Goal: Task Accomplishment & Management: Manage account settings

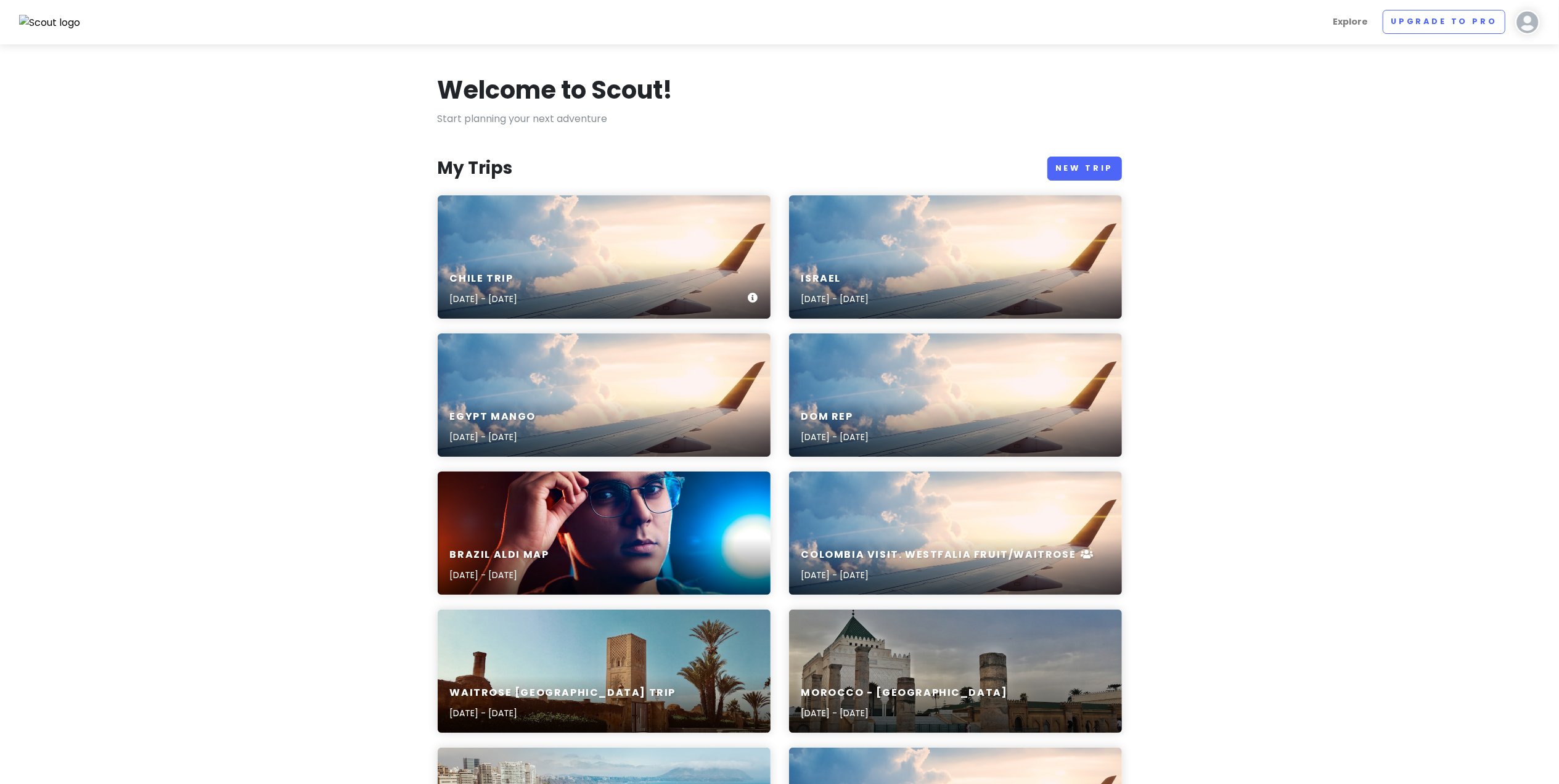
click at [635, 235] on div "Chile Trip [DATE] - [DATE]" at bounding box center [604, 257] width 333 height 123
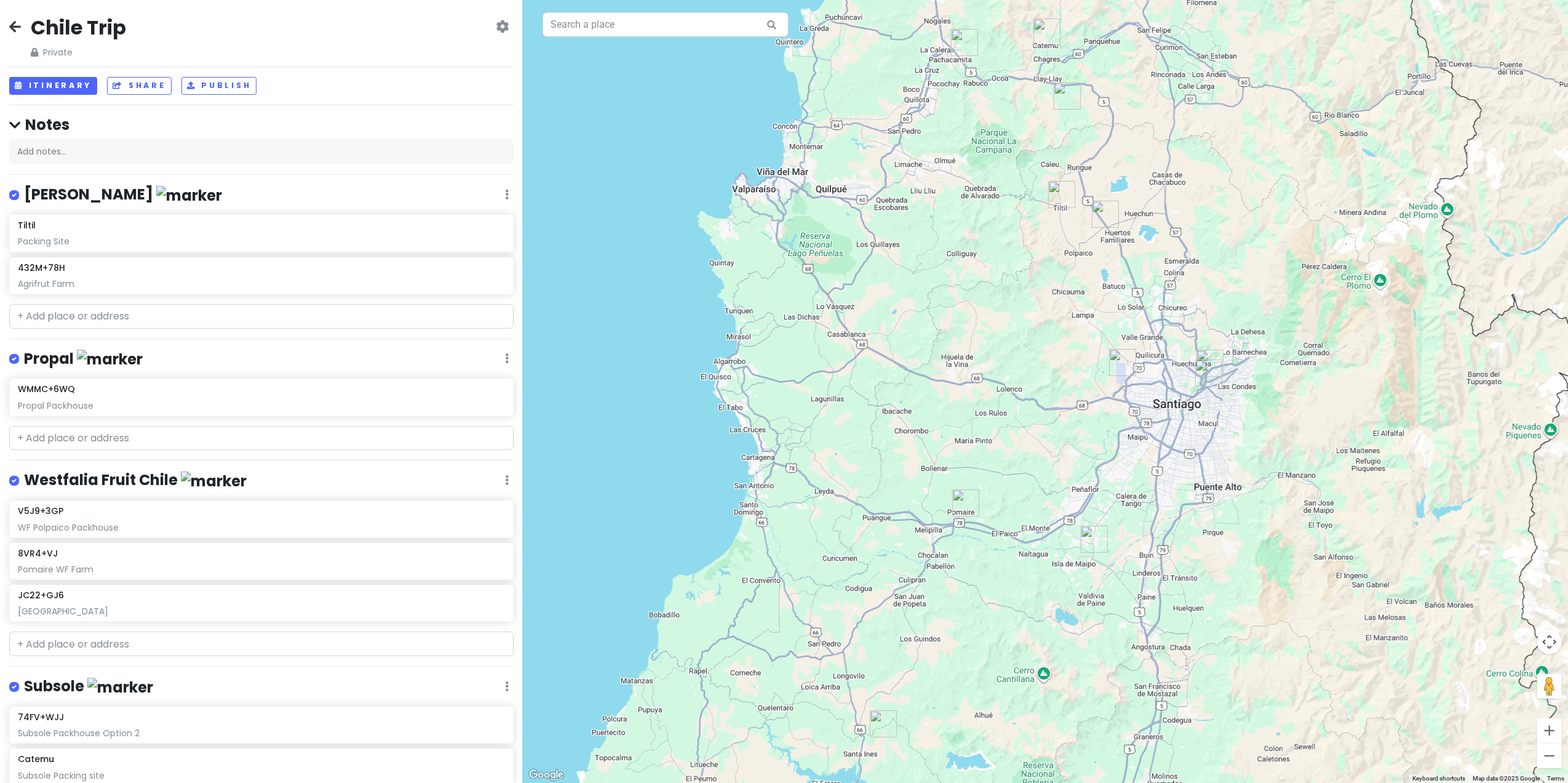
click at [10, 25] on icon at bounding box center [14, 27] width 12 height 10
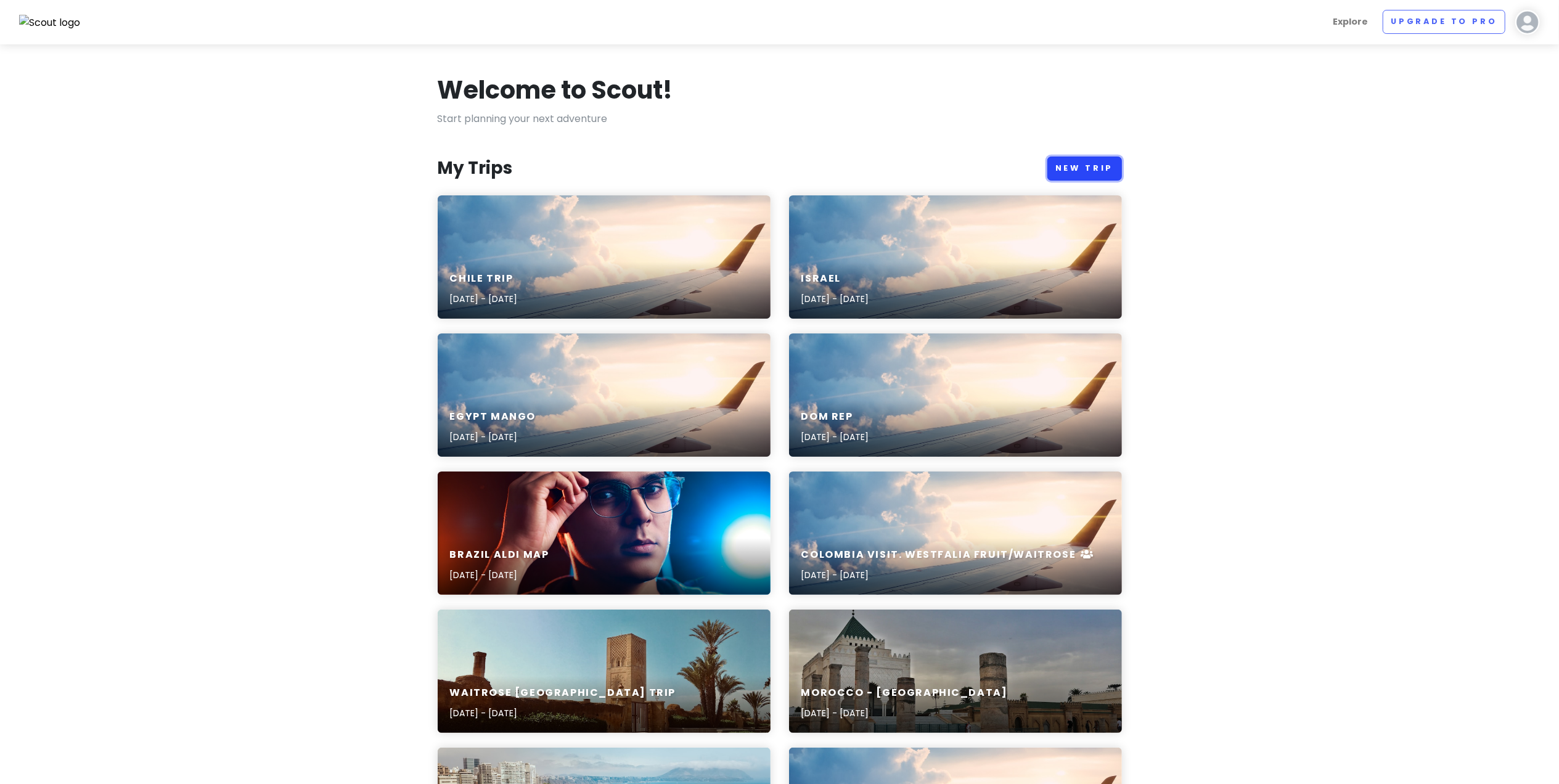
click at [1100, 167] on link "New Trip" at bounding box center [1085, 168] width 75 height 24
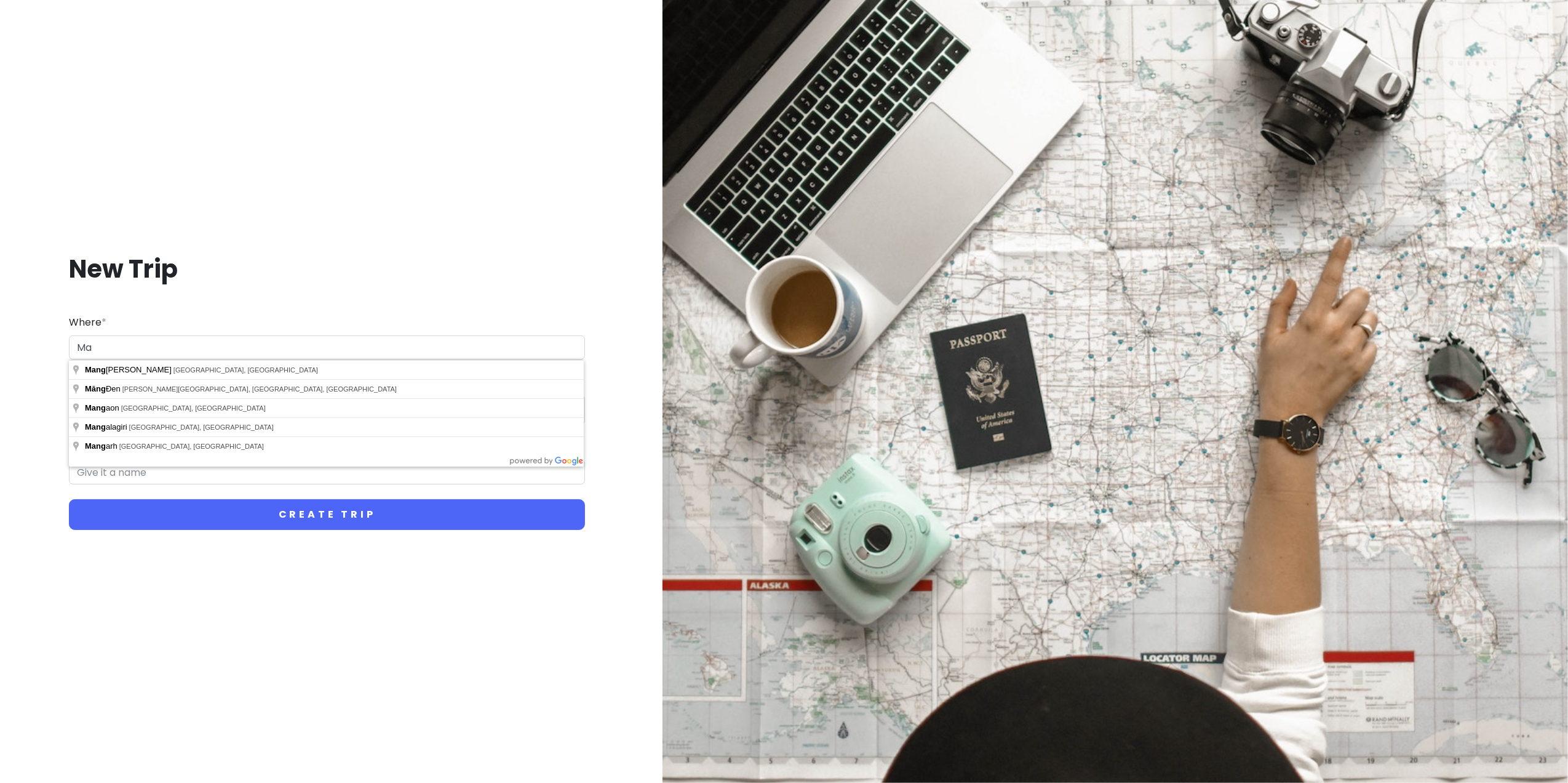
type input "M"
type input "[GEOGRAPHIC_DATA]"
click at [262, 571] on div "New Trip Where * [GEOGRAPHIC_DATA] Dates * Navigate forward to interact with th…" at bounding box center [327, 392] width 653 height 783
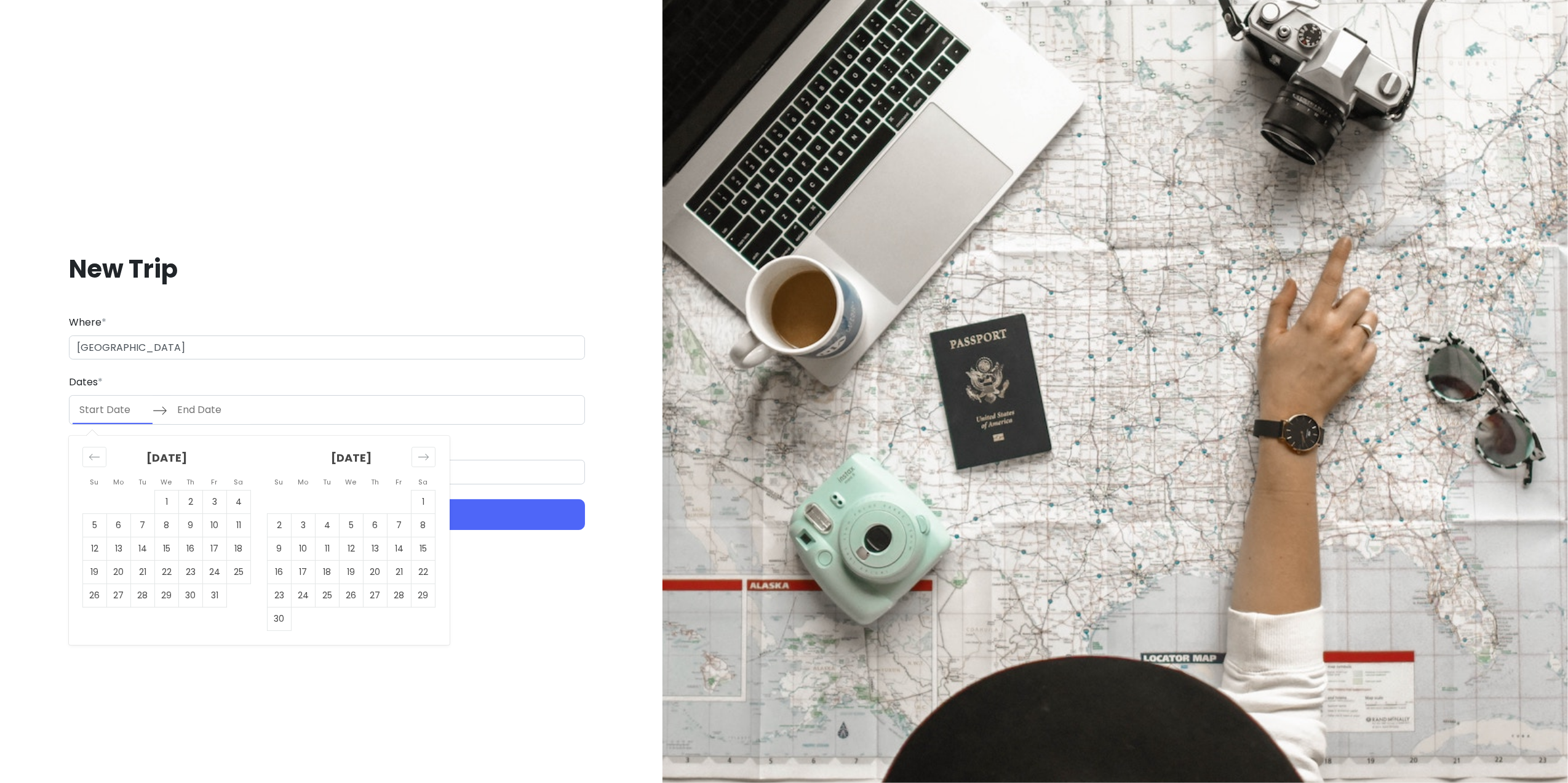
click at [129, 409] on input "Start Date" at bounding box center [113, 409] width 80 height 28
drag, startPoint x: 167, startPoint y: 502, endPoint x: 168, endPoint y: 517, distance: 15.0
click at [167, 506] on td "1" at bounding box center [167, 501] width 24 height 23
type input "[DATE]"
click at [219, 599] on td "31" at bounding box center [215, 595] width 24 height 23
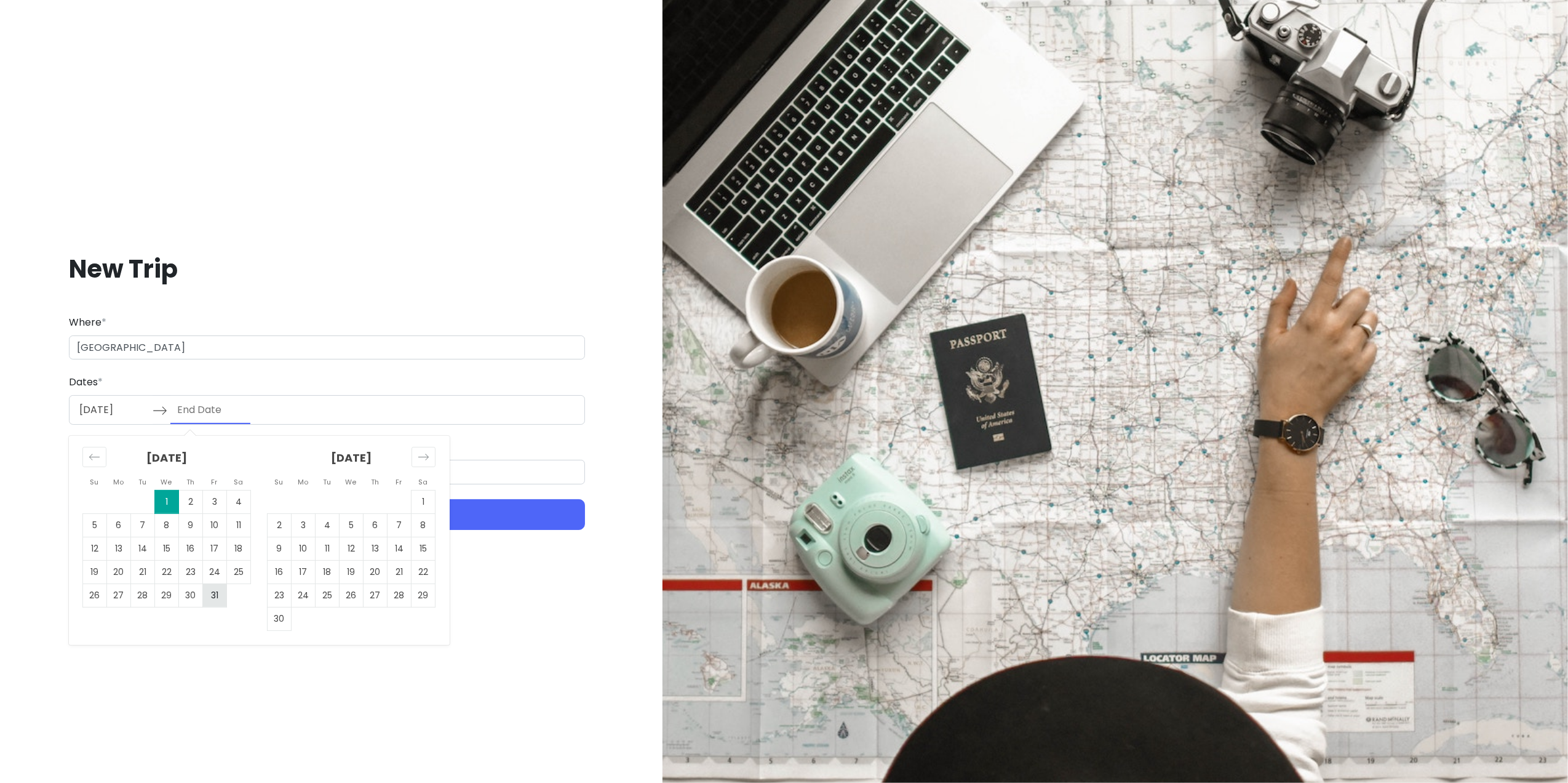
type input "[DATE]"
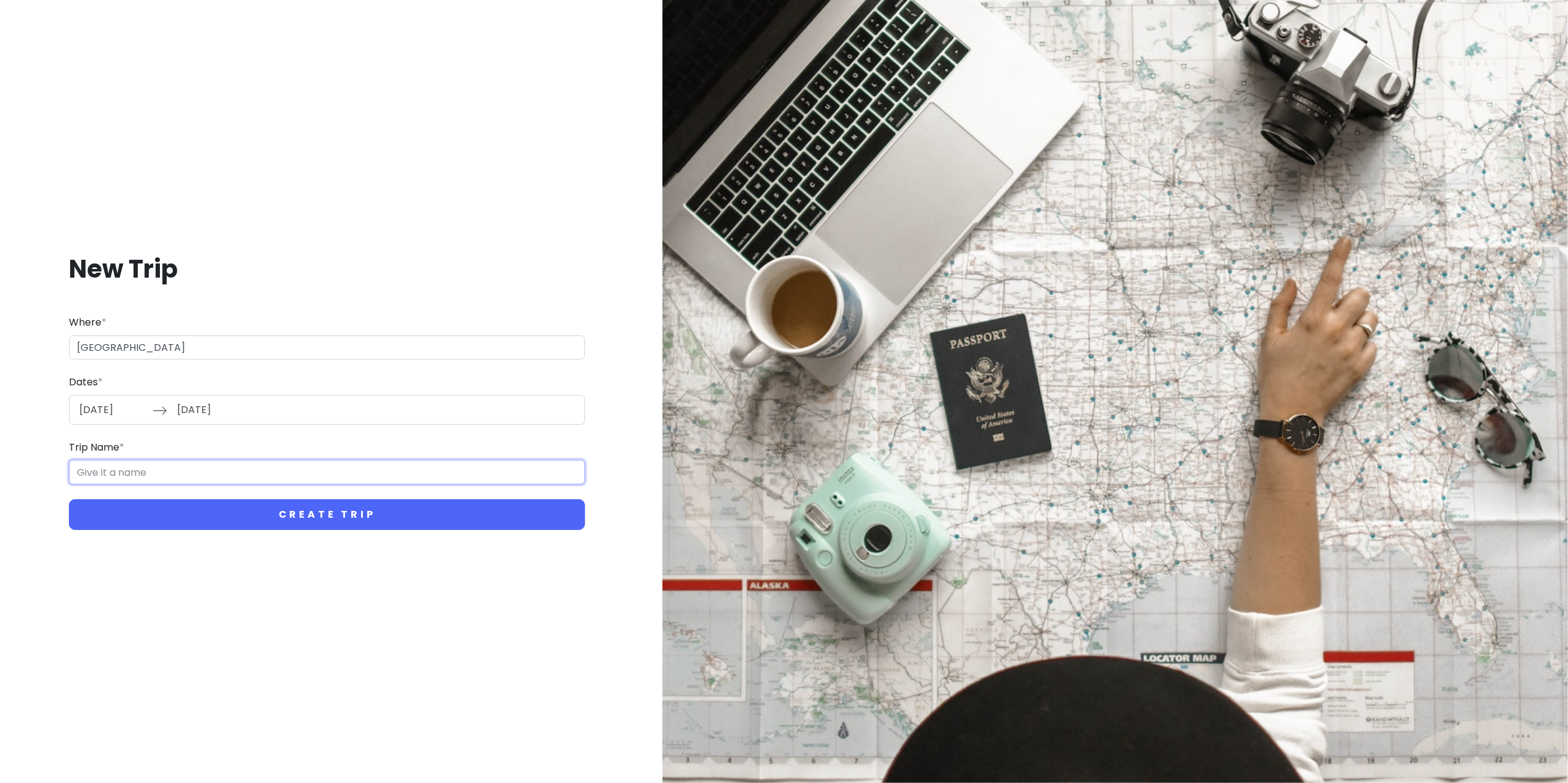
click at [173, 470] on input "Trip Name *" at bounding box center [327, 472] width 516 height 25
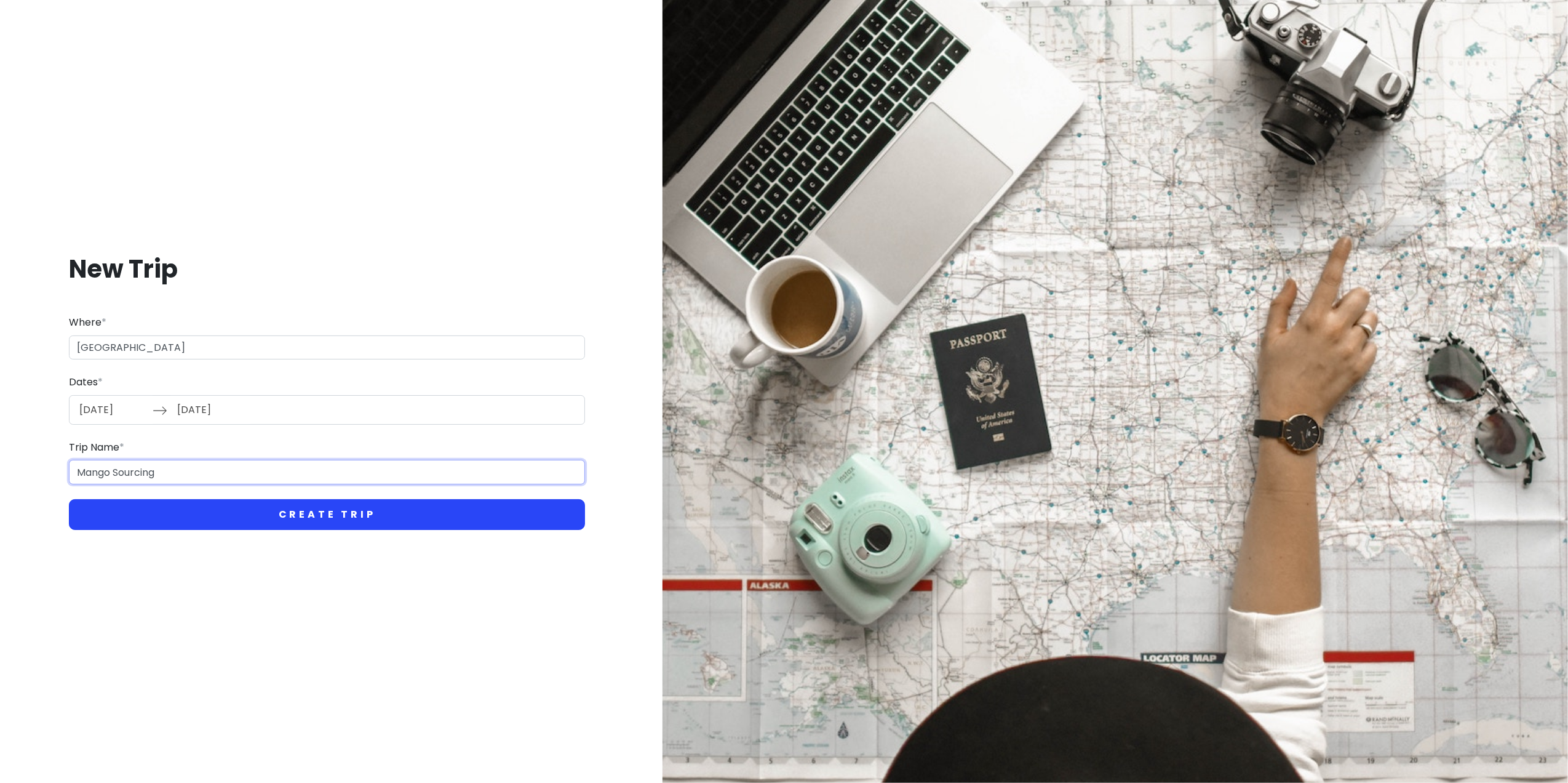
type input "Mango Sourcing"
click at [357, 520] on button "Create Trip" at bounding box center [327, 514] width 516 height 31
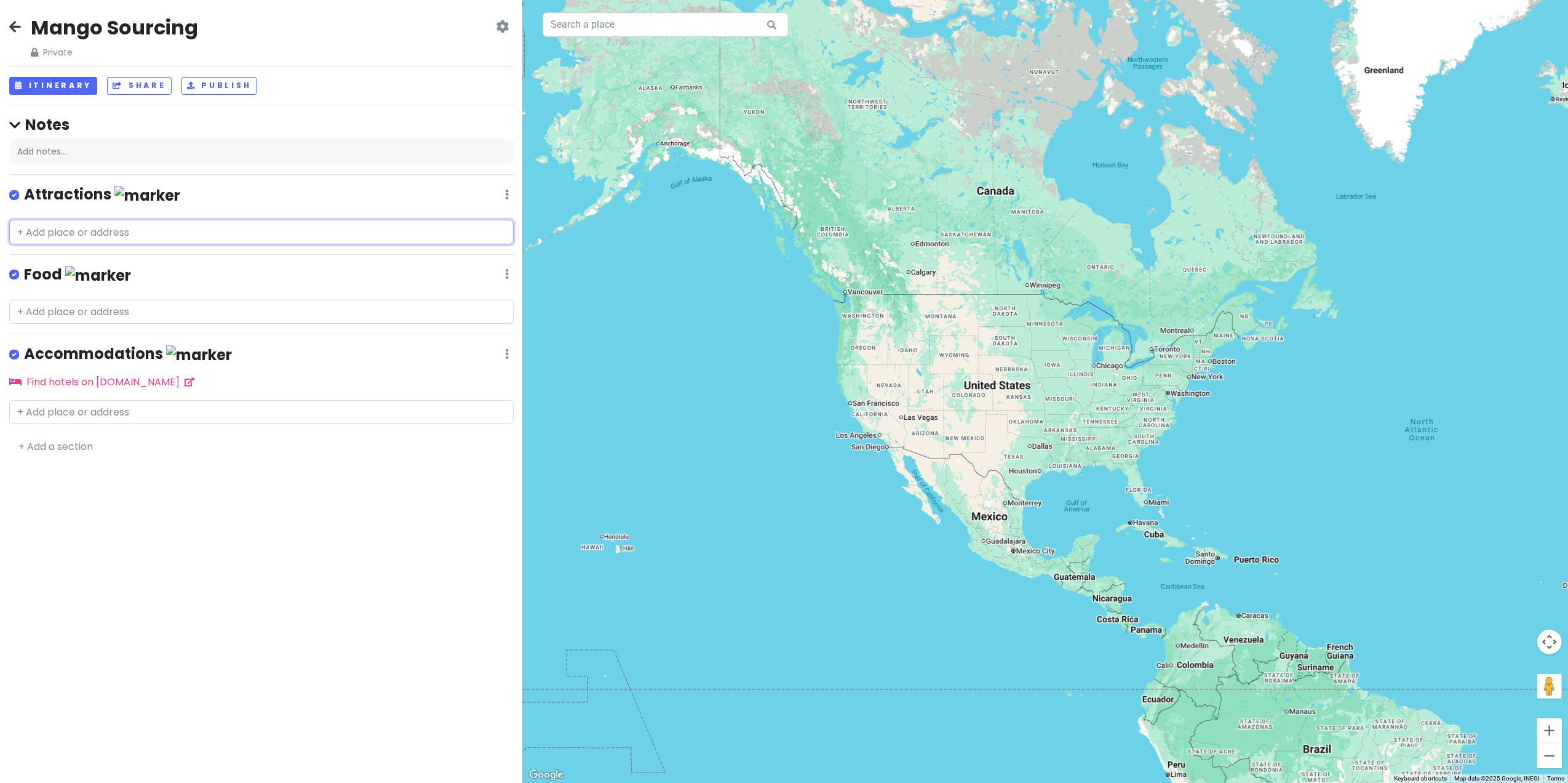
click at [176, 232] on input "text" at bounding box center [261, 232] width 505 height 25
click at [195, 232] on input "text" at bounding box center [261, 232] width 505 height 25
paste input "X9RF+JQR Curumuy, [GEOGRAPHIC_DATA]"
type input "X9RF+JQR Curumuy, [GEOGRAPHIC_DATA]"
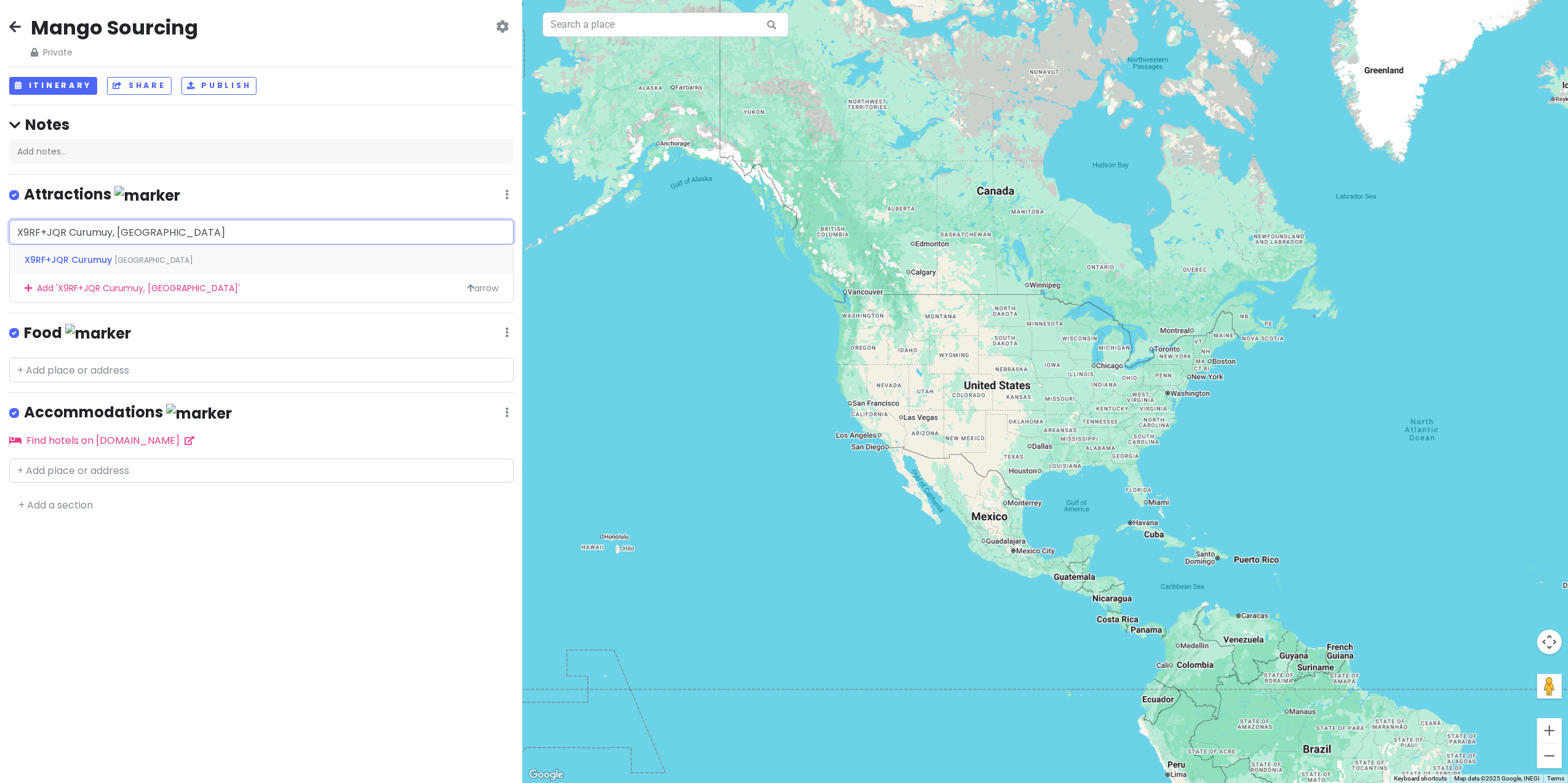
click at [84, 262] on span "X9RF+JQR Curumuy" at bounding box center [70, 259] width 90 height 12
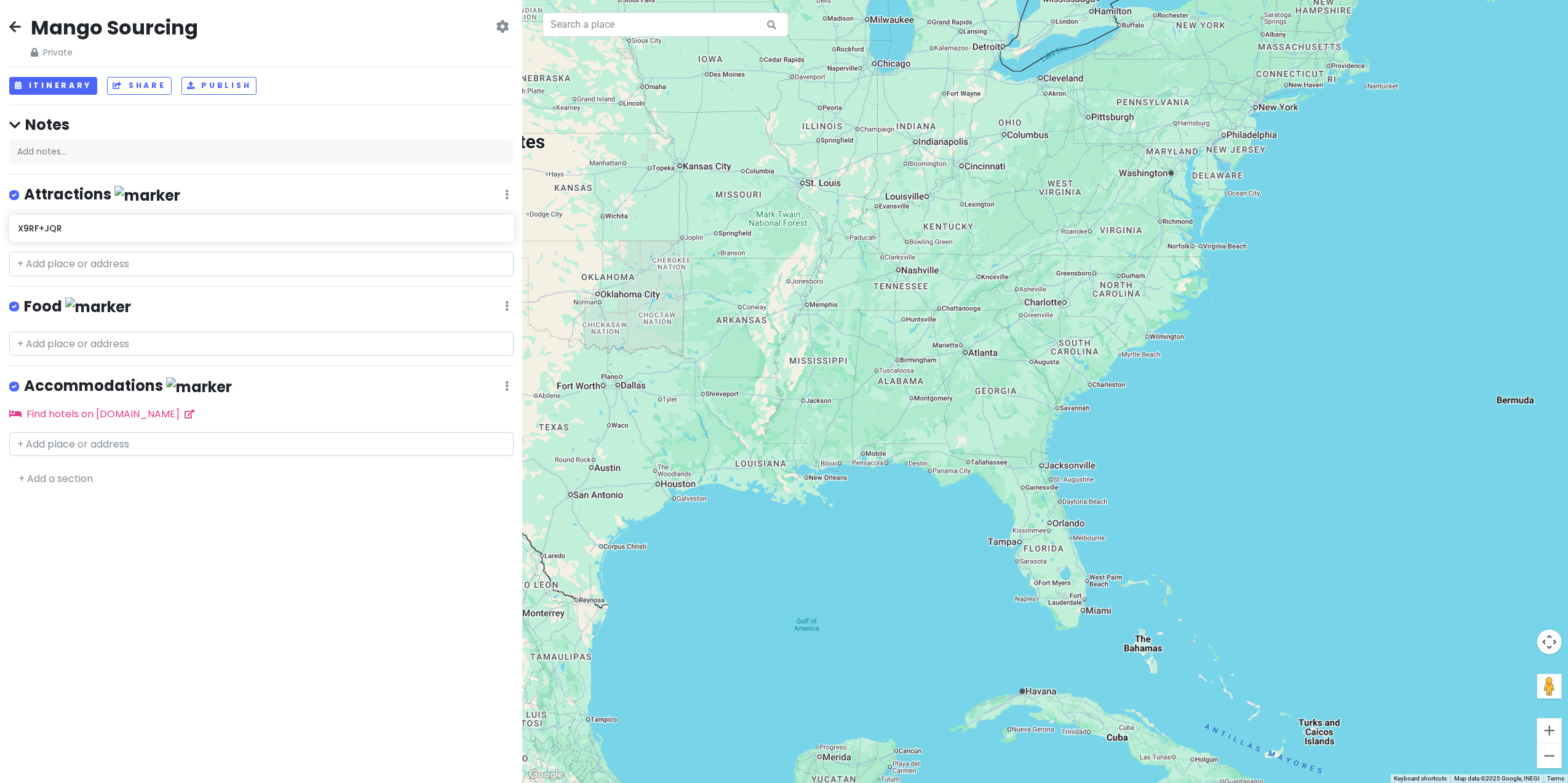
drag, startPoint x: 1125, startPoint y: 554, endPoint x: 1135, endPoint y: 281, distance: 273.2
click at [1128, 343] on div "X9RF+JQR X9RF+JQR, Curumuy 20000, [GEOGRAPHIC_DATA] Attractions Add notes... Ad…" at bounding box center [1046, 392] width 1046 height 783
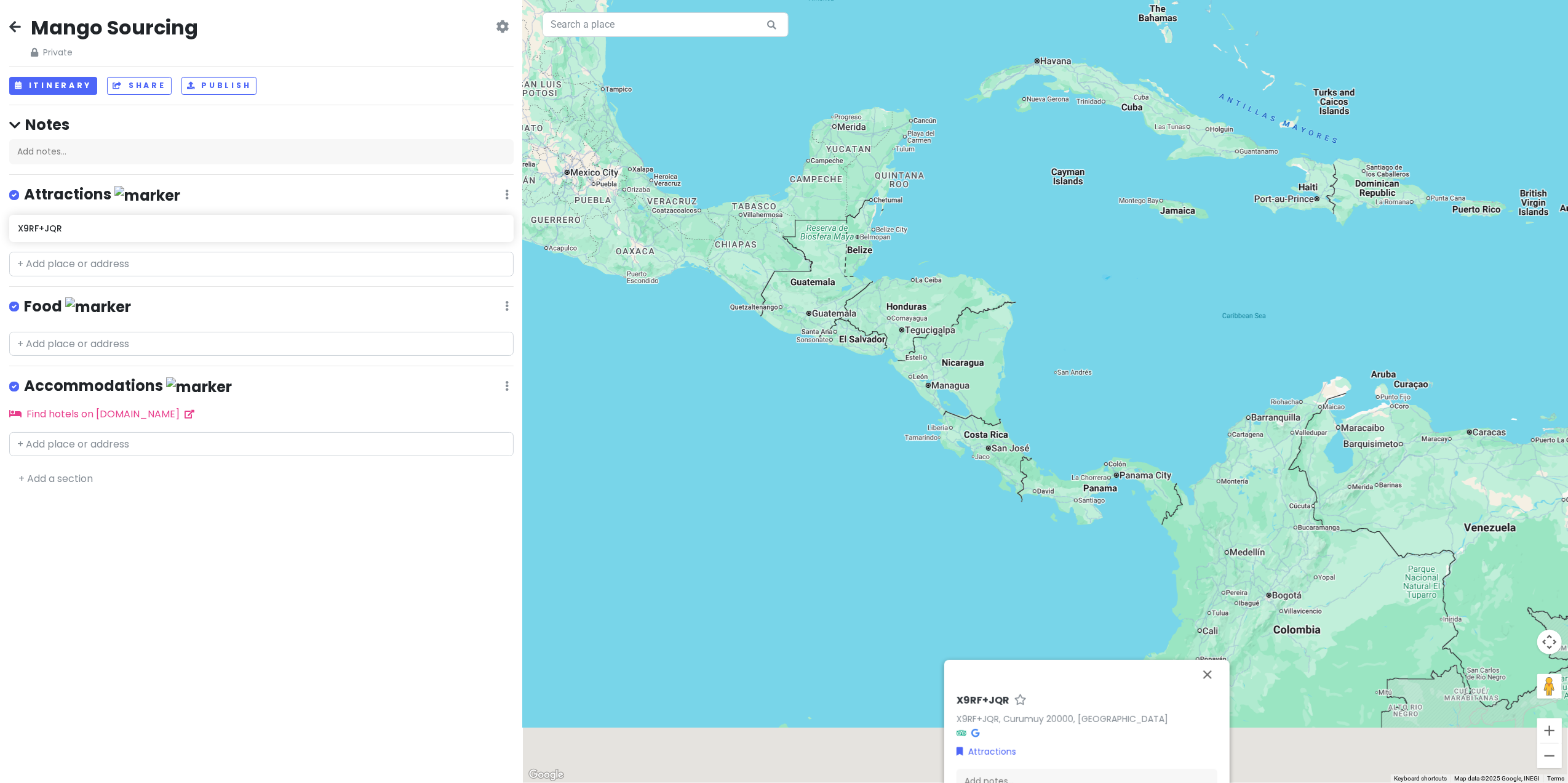
drag, startPoint x: 1106, startPoint y: 348, endPoint x: 1093, endPoint y: 155, distance: 193.4
click at [1091, 158] on div "X9RF+JQR X9RF+JQR, Curumuy 20000, [GEOGRAPHIC_DATA] Attractions Add notes... Ad…" at bounding box center [1046, 392] width 1046 height 783
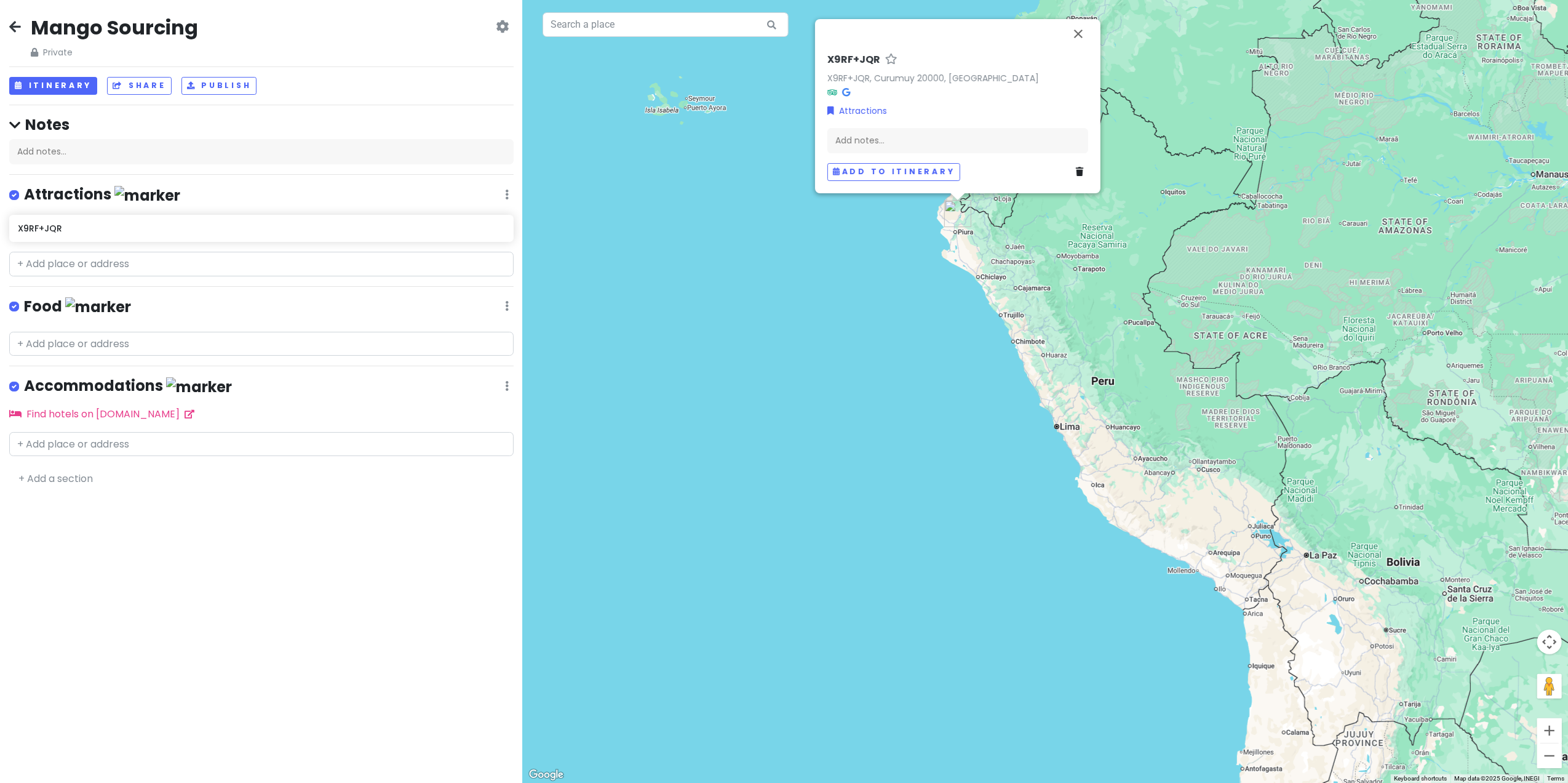
drag, startPoint x: 1321, startPoint y: 434, endPoint x: 1237, endPoint y: 256, distance: 196.8
click at [1237, 256] on div "X9RF+JQR X9RF+JQR, Curumuy 20000, [GEOGRAPHIC_DATA] Attractions Add notes... Ad…" at bounding box center [1046, 392] width 1046 height 783
click at [896, 141] on div "Add notes..." at bounding box center [958, 141] width 261 height 26
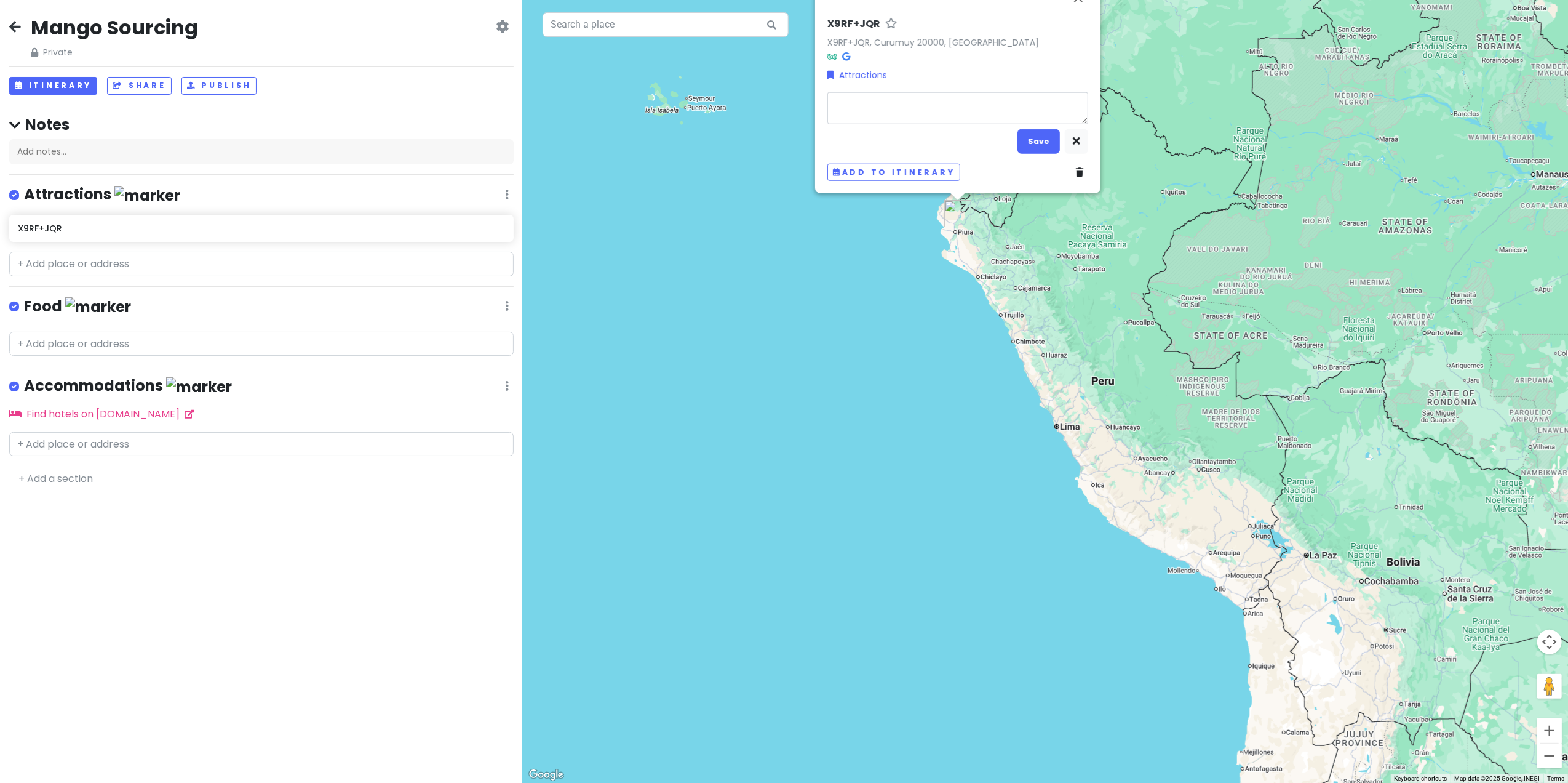
type textarea "x"
type textarea "P"
type textarea "x"
type textarea "Pi"
type textarea "x"
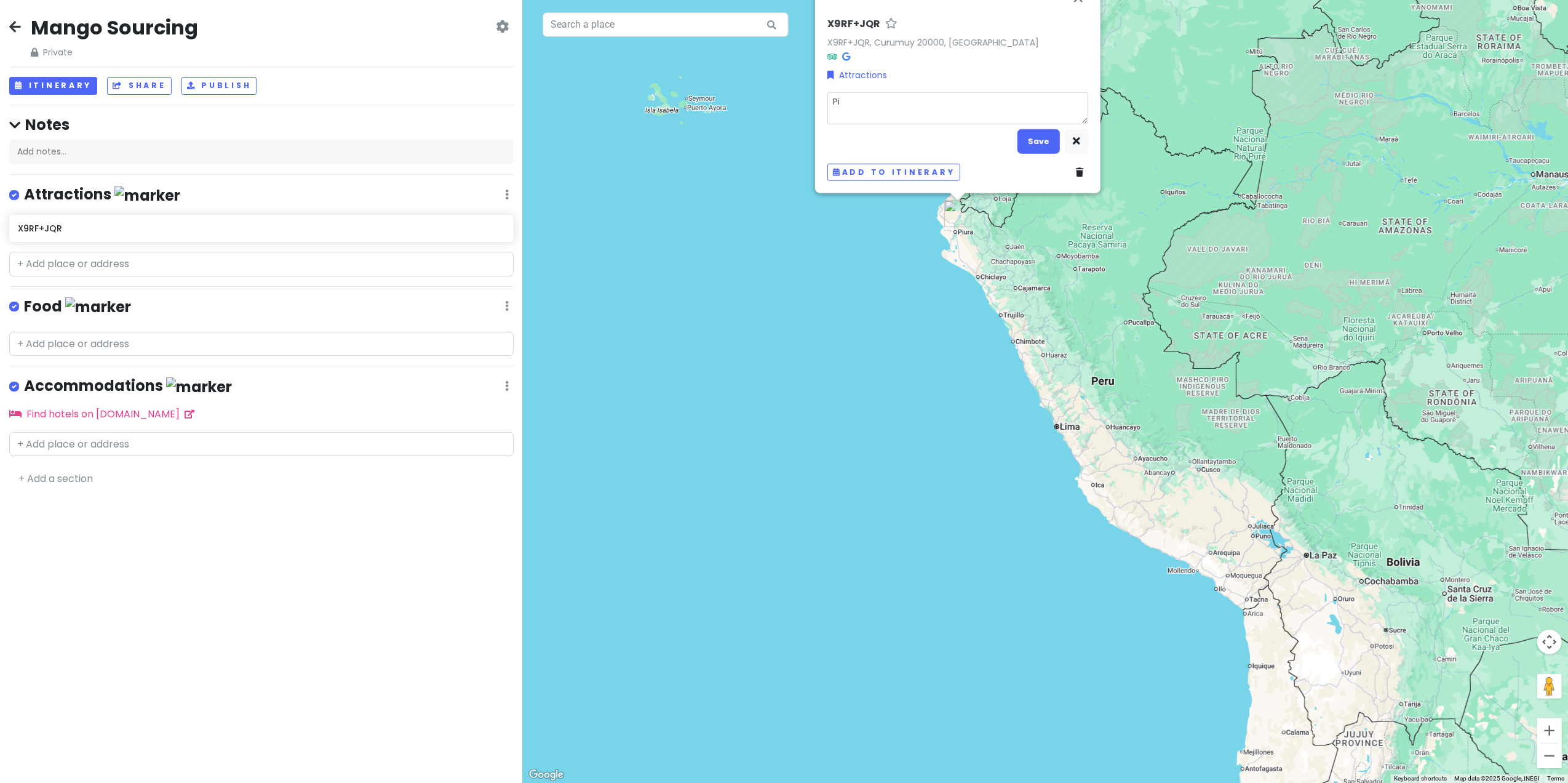
type textarea "Piu"
type textarea "x"
type textarea "Piur"
type textarea "x"
type textarea "Piura"
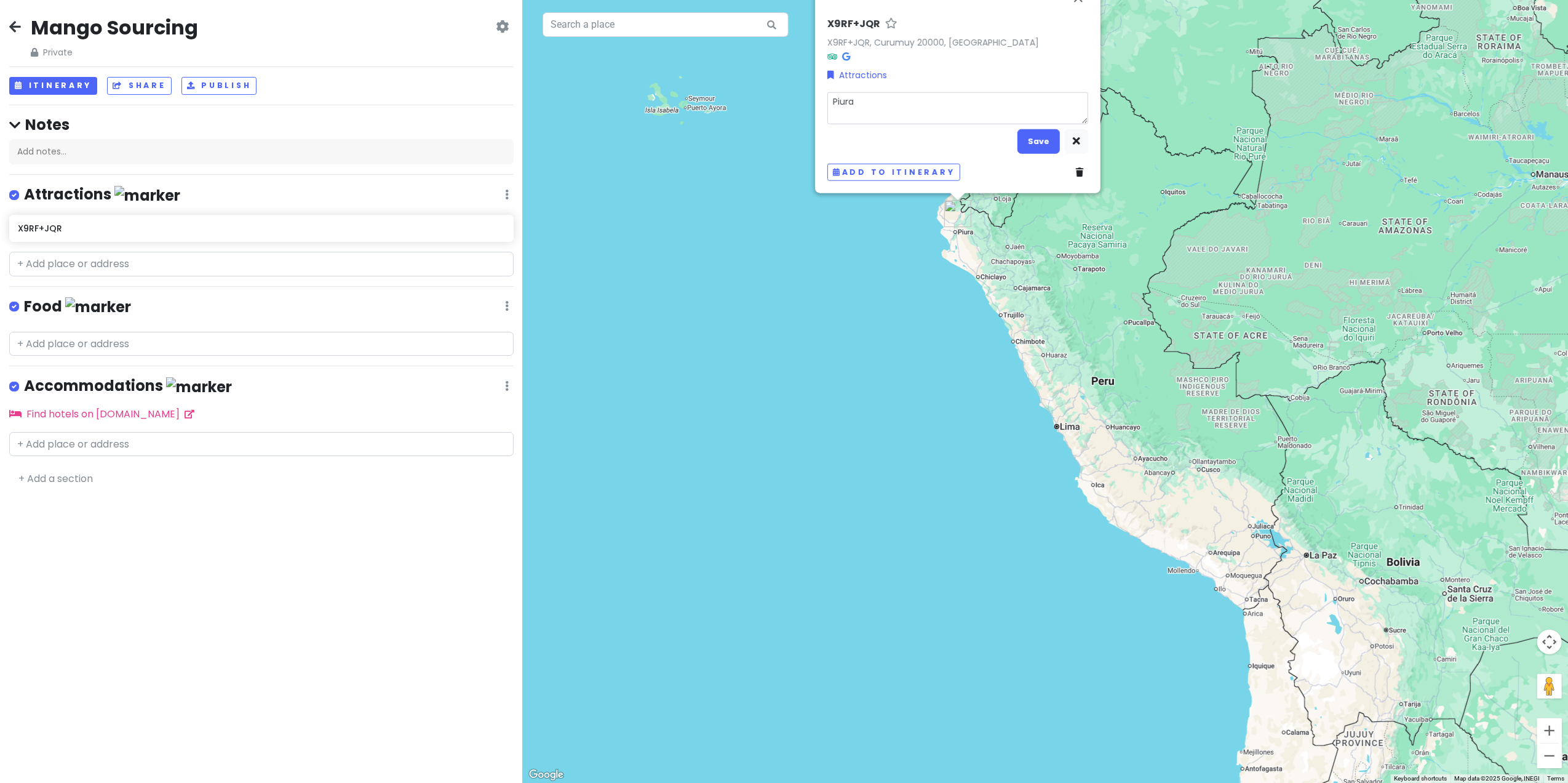
type textarea "x"
type textarea "Piura"
click at [1038, 136] on button "Save" at bounding box center [1038, 141] width 43 height 24
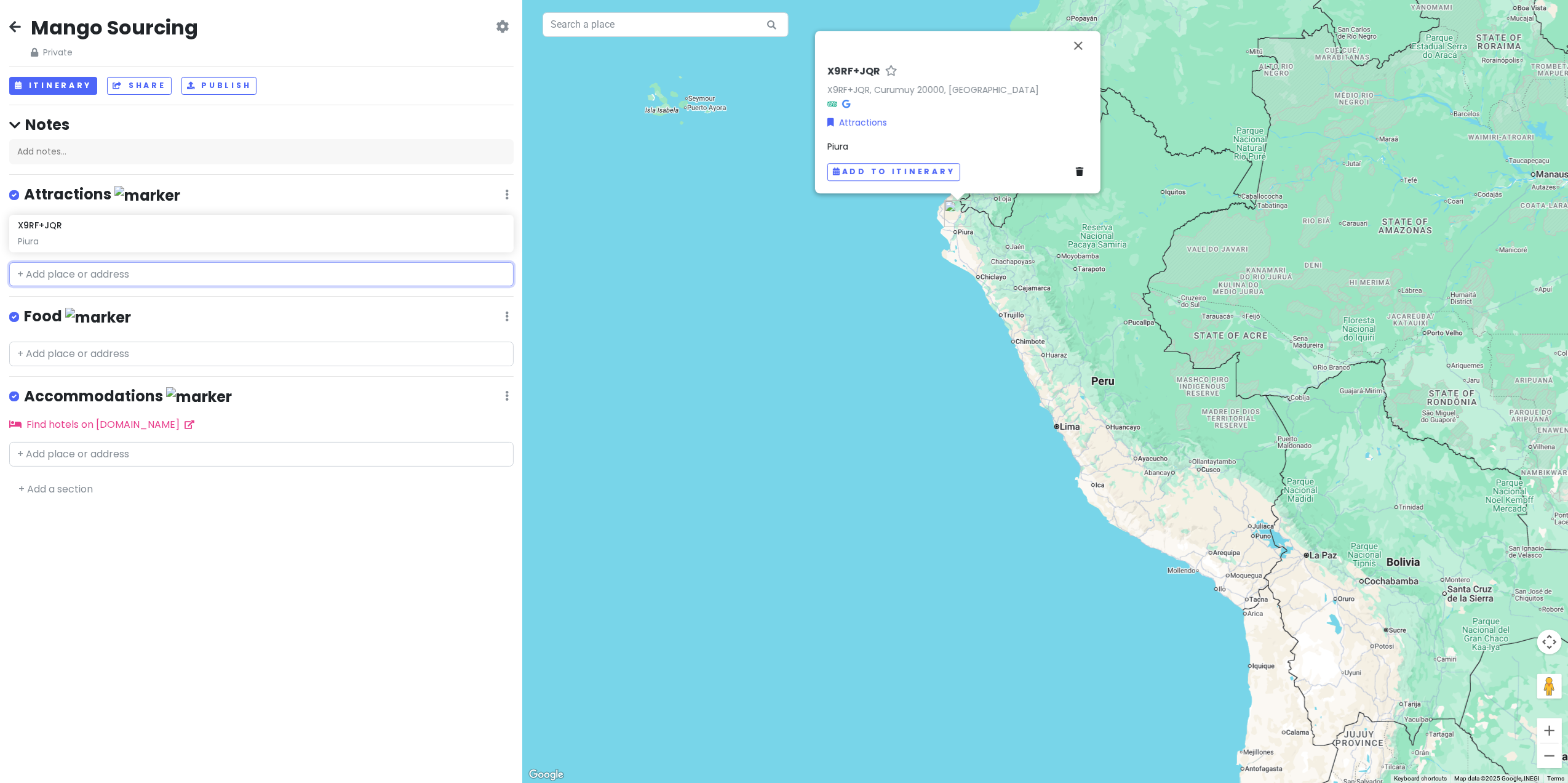
click at [138, 274] on input "text" at bounding box center [261, 274] width 505 height 25
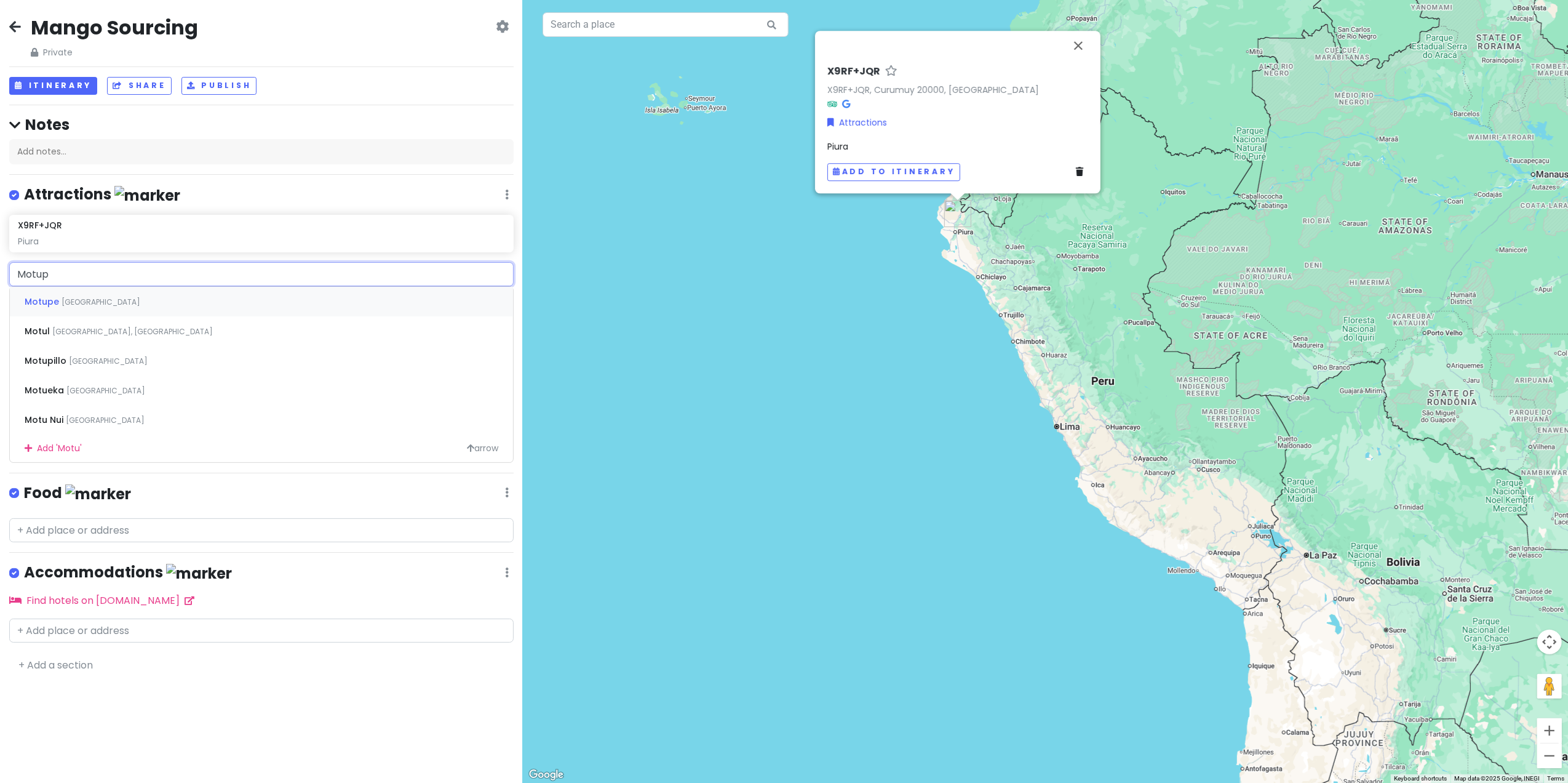
type input "Motupe"
click at [43, 304] on span "Motupe" at bounding box center [43, 301] width 37 height 12
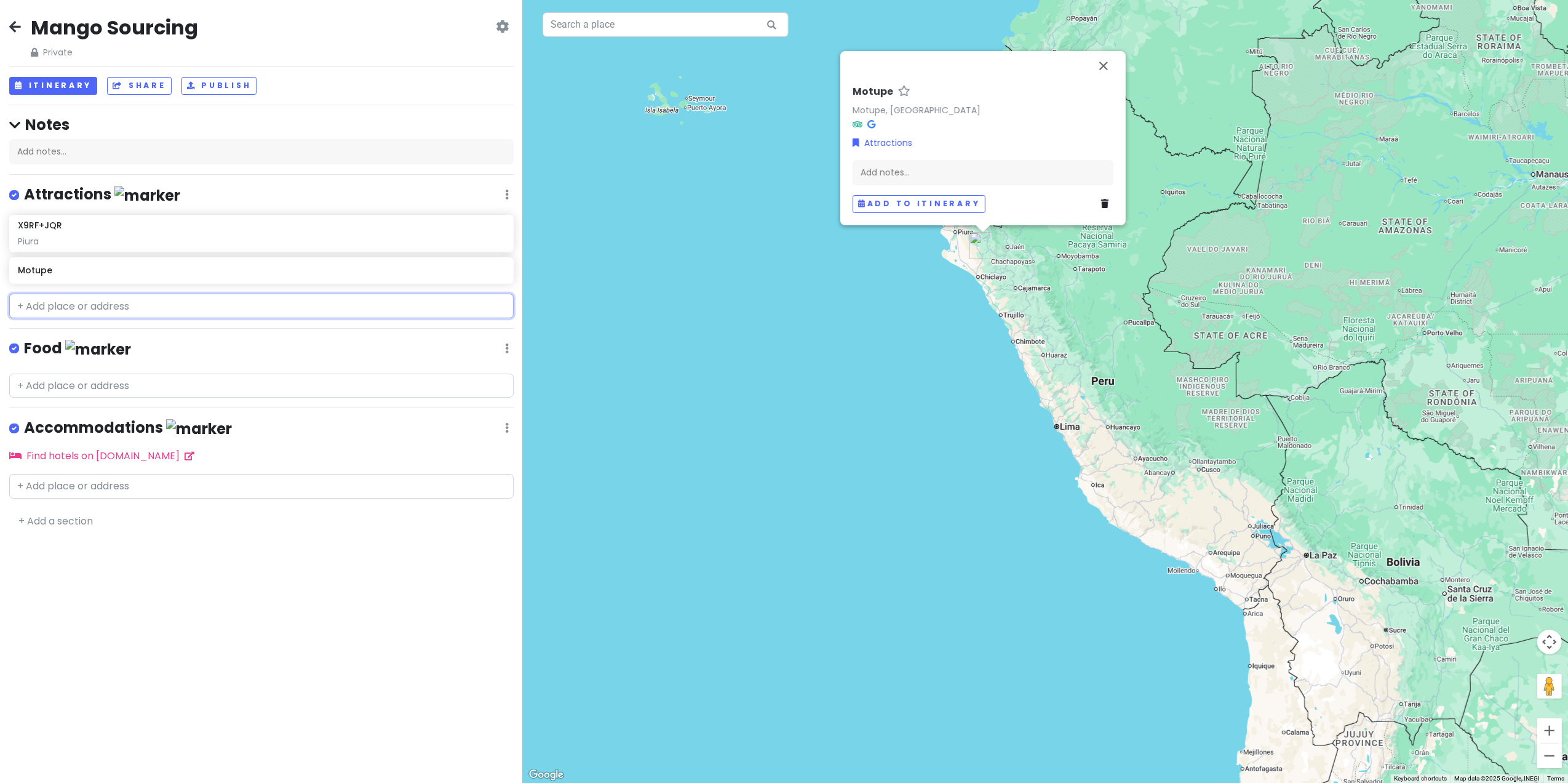
click at [90, 306] on input "text" at bounding box center [261, 305] width 505 height 25
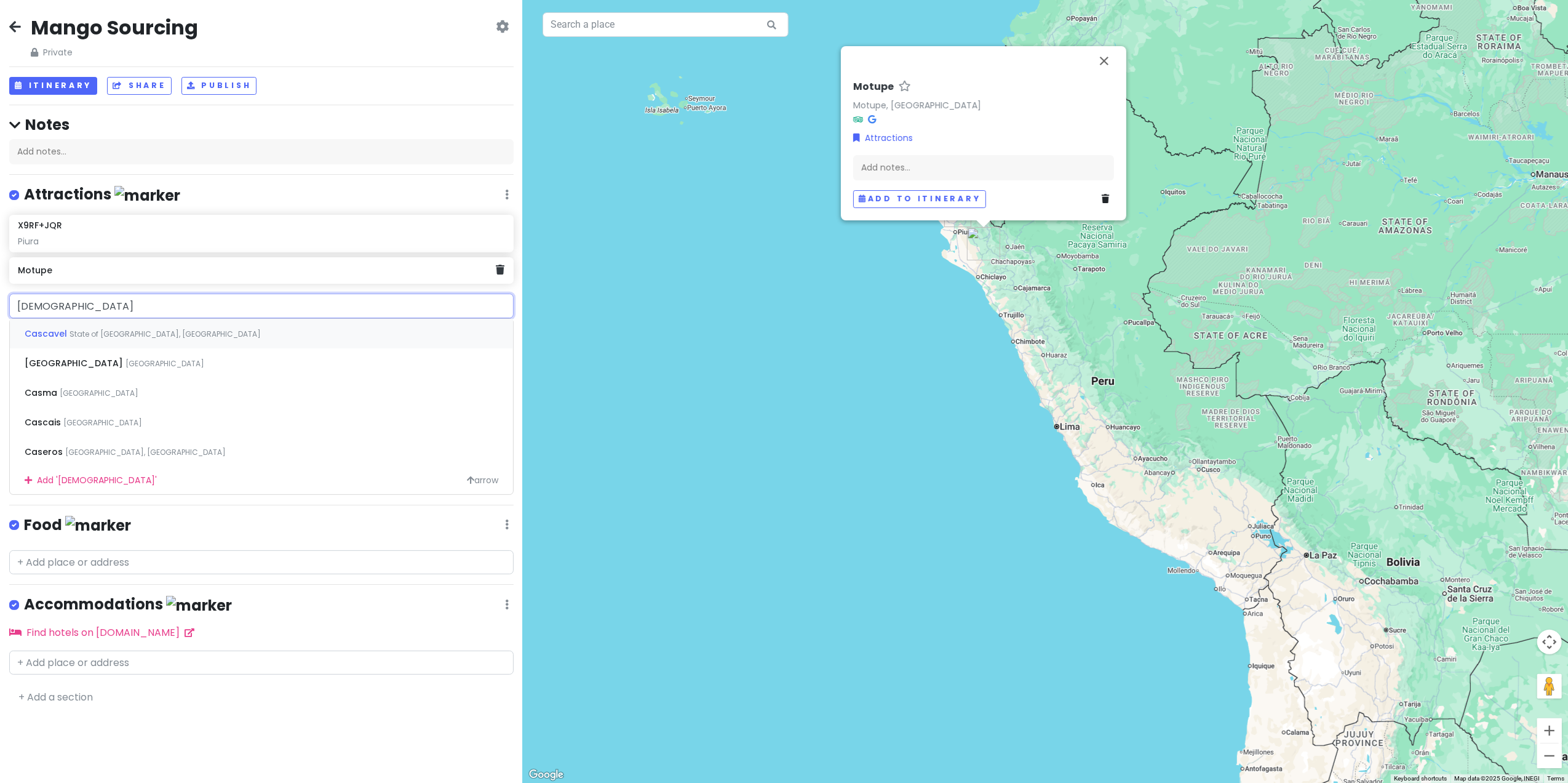
type input "Casma"
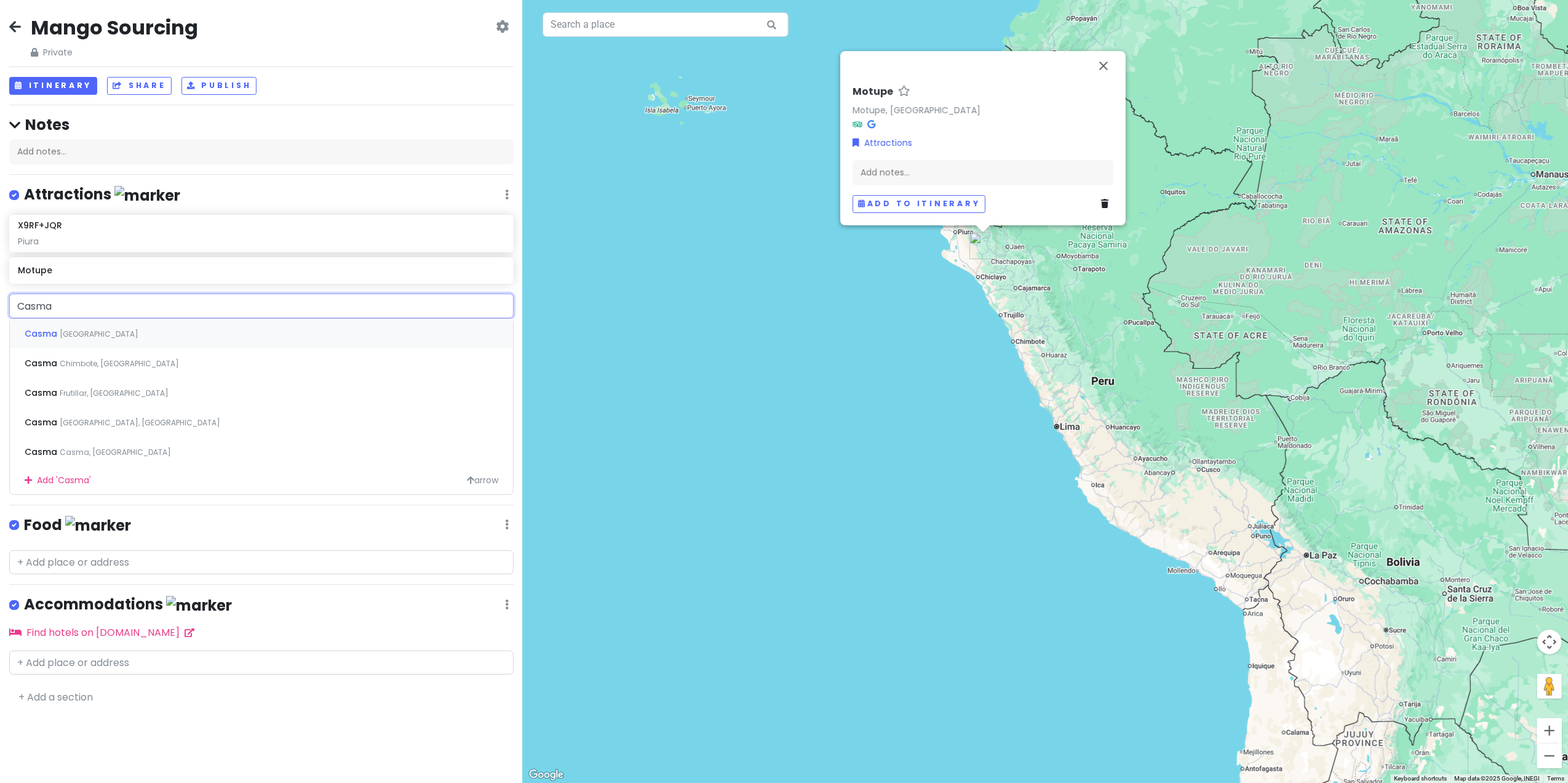
click at [51, 334] on span "Casma" at bounding box center [43, 333] width 35 height 12
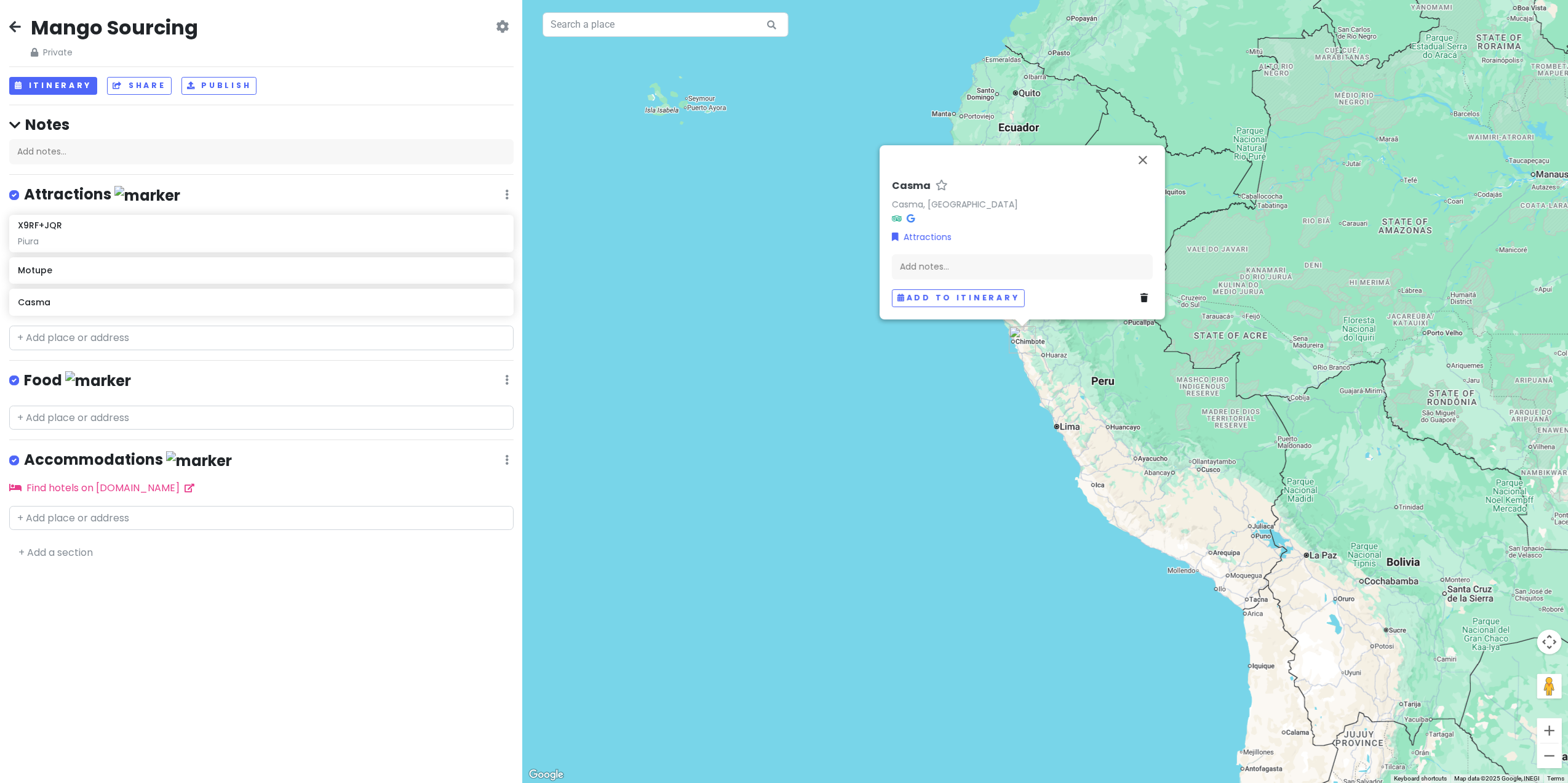
click at [781, 301] on div "Casma Casma, [GEOGRAPHIC_DATA] Attractions Add notes... Add to itinerary" at bounding box center [1046, 392] width 1046 height 783
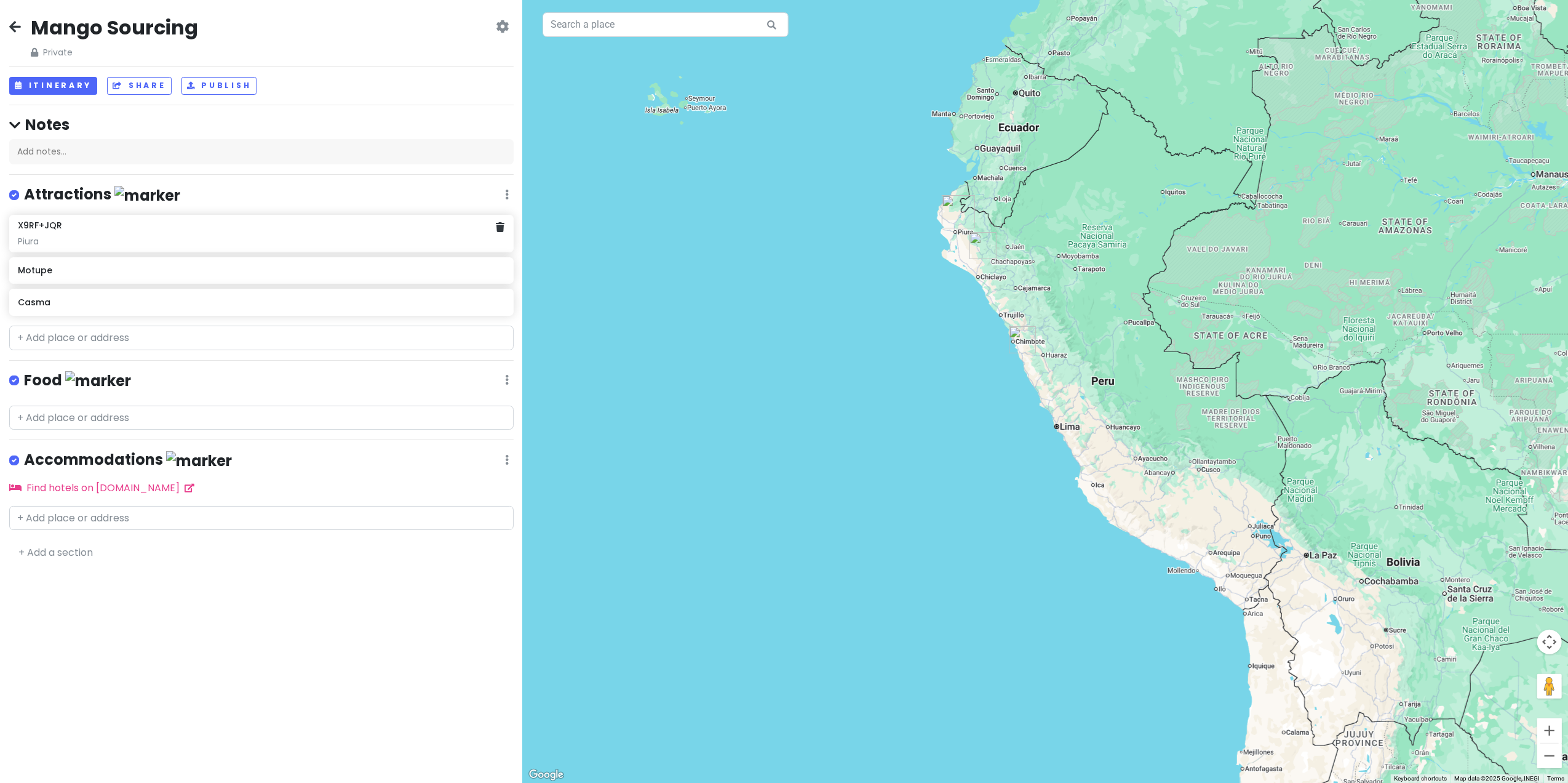
click at [104, 234] on div "X9RF+JQR Piura" at bounding box center [261, 233] width 487 height 27
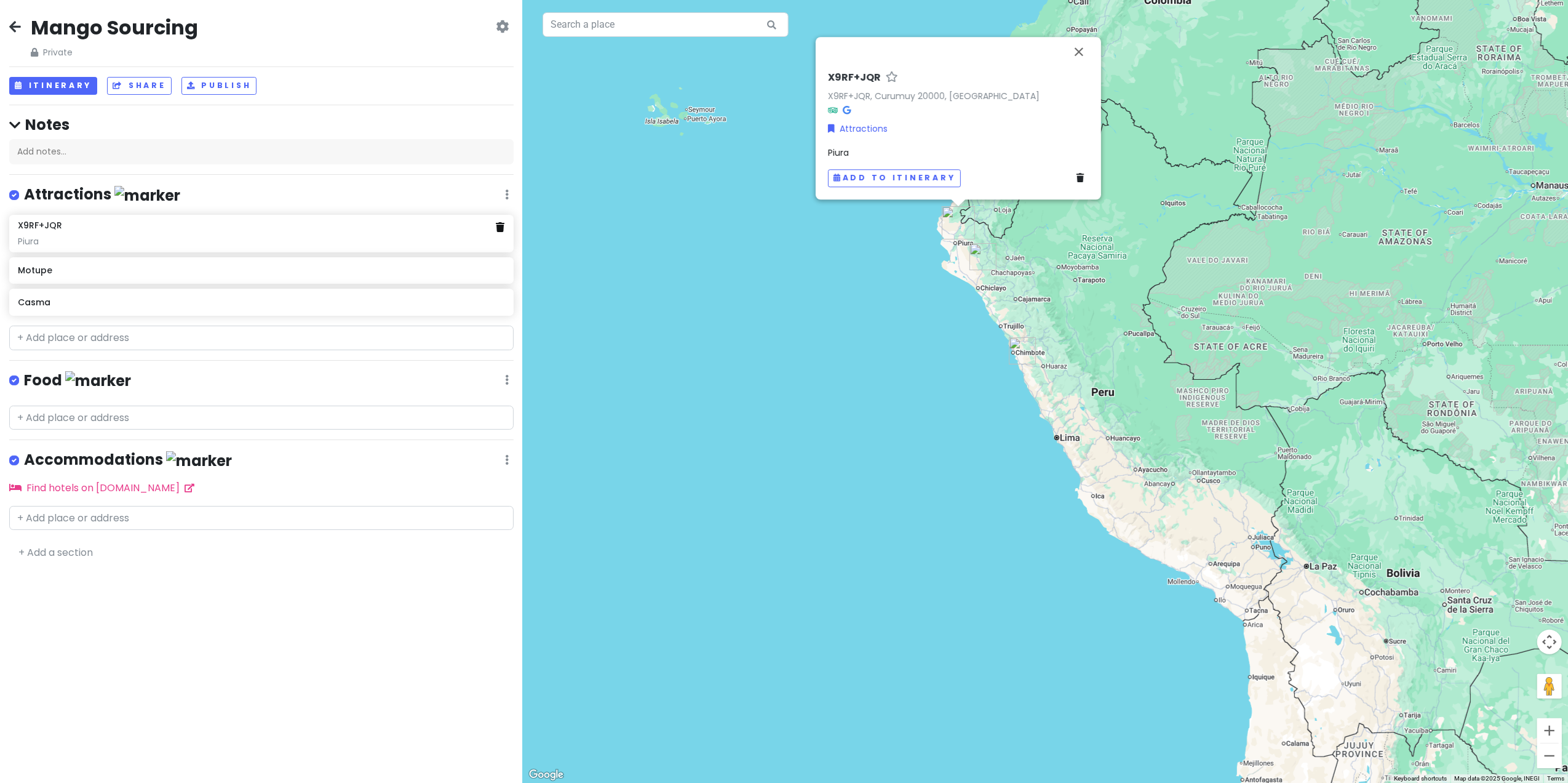
click at [501, 232] on icon at bounding box center [500, 227] width 9 height 10
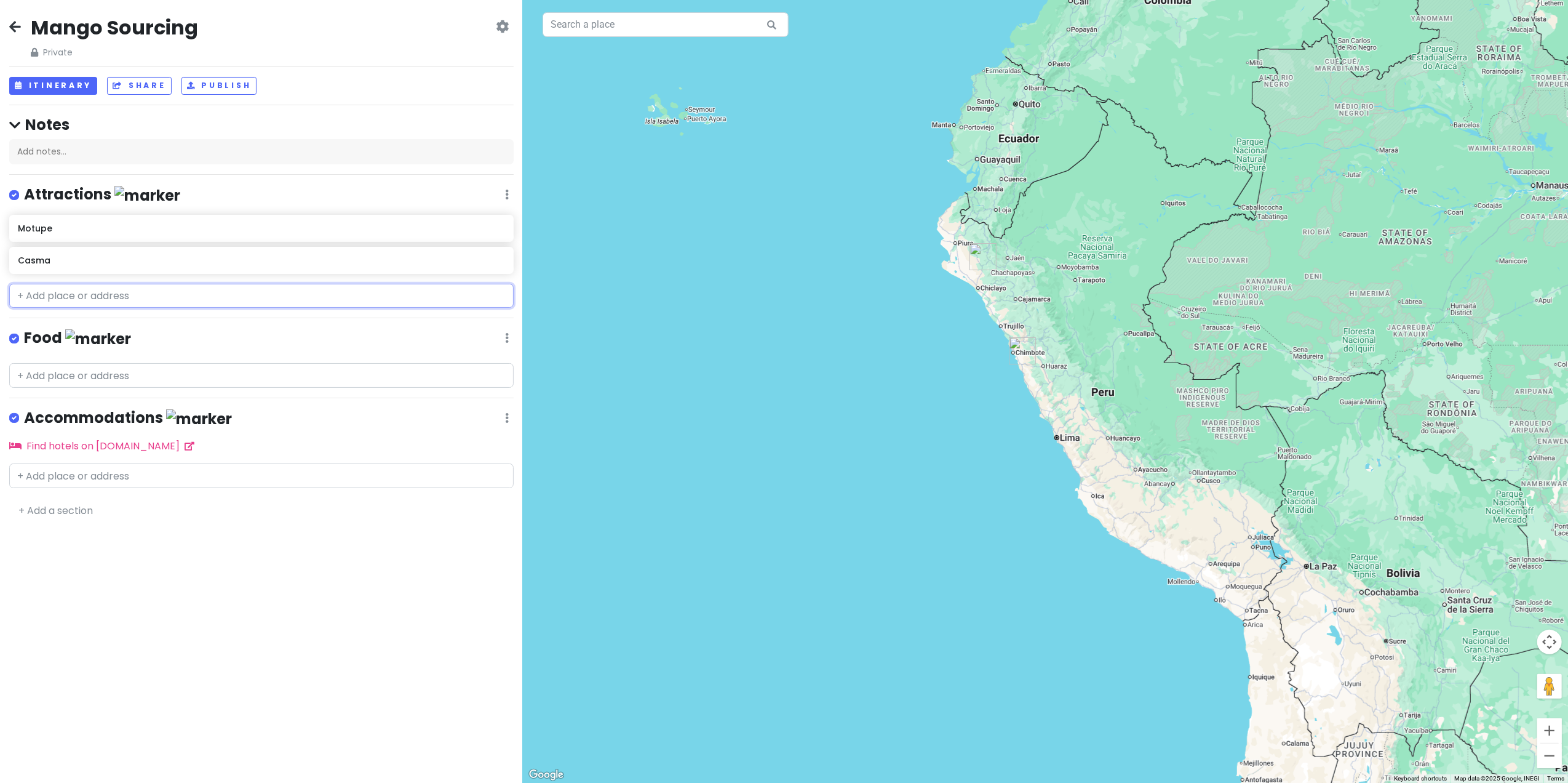
click at [92, 293] on input "text" at bounding box center [261, 296] width 505 height 25
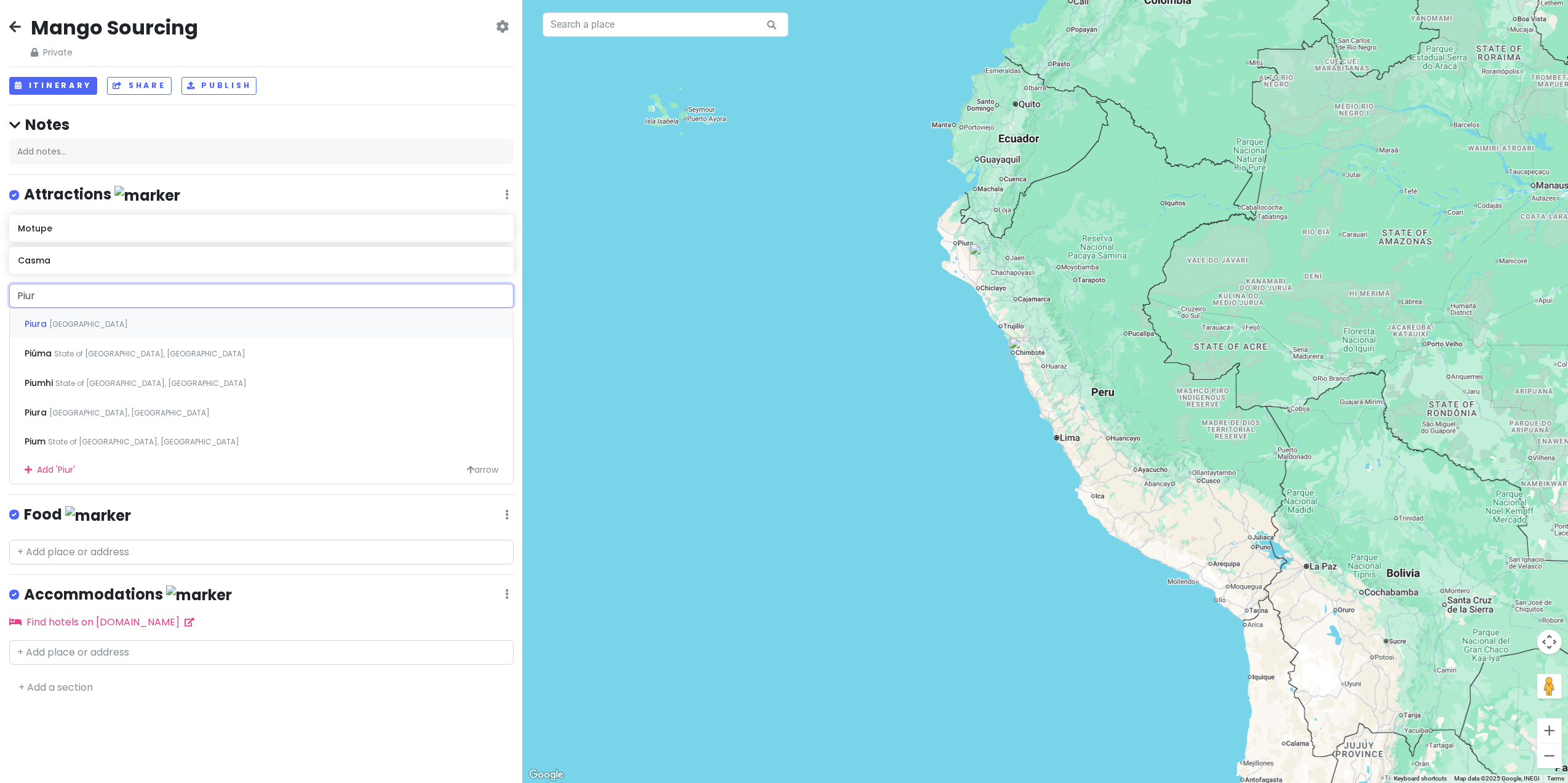
type input "Piura"
click at [38, 323] on span "Piura" at bounding box center [37, 323] width 25 height 12
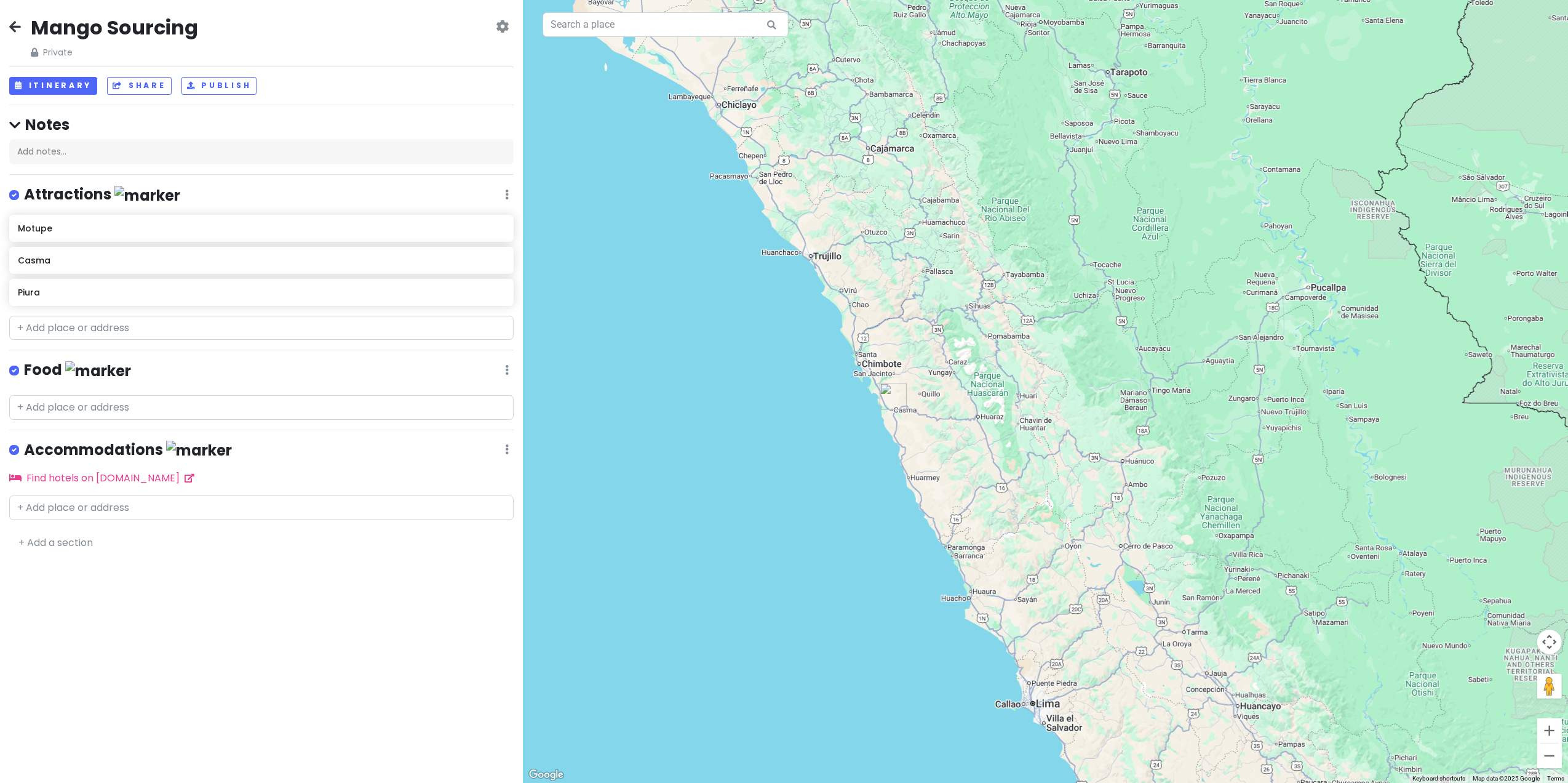
drag, startPoint x: 985, startPoint y: 410, endPoint x: 1002, endPoint y: 407, distance: 17.3
click at [1002, 407] on div "Piura Piura, [GEOGRAPHIC_DATA] [DOMAIN_NAME] · Attractions Add notes... Add to …" at bounding box center [1046, 392] width 1046 height 783
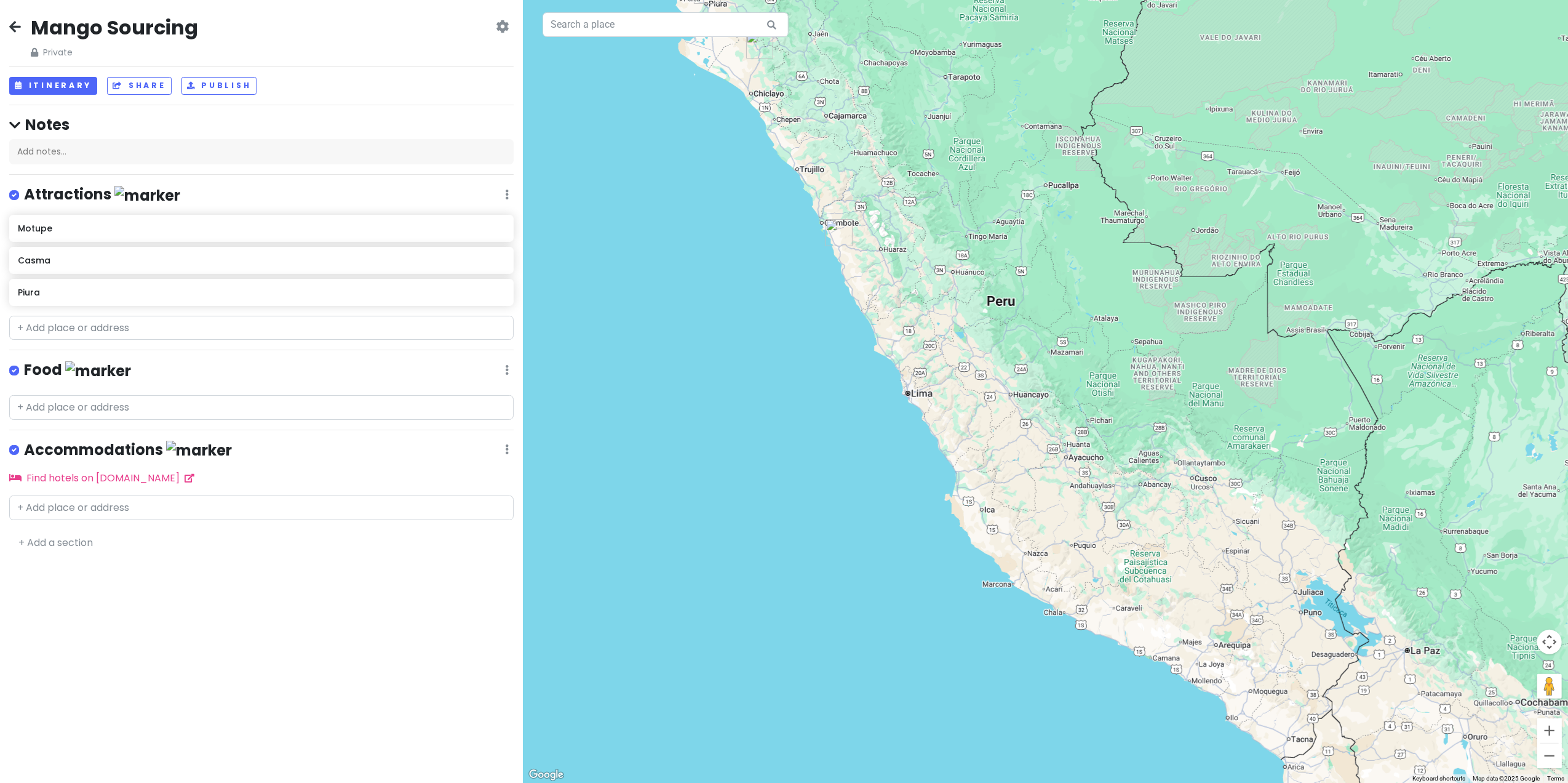
drag, startPoint x: 1148, startPoint y: 642, endPoint x: 1043, endPoint y: 489, distance: 185.6
click at [1043, 489] on div "Piura Piura, [GEOGRAPHIC_DATA] [DOMAIN_NAME] · Attractions Add notes... Add to …" at bounding box center [1046, 392] width 1046 height 783
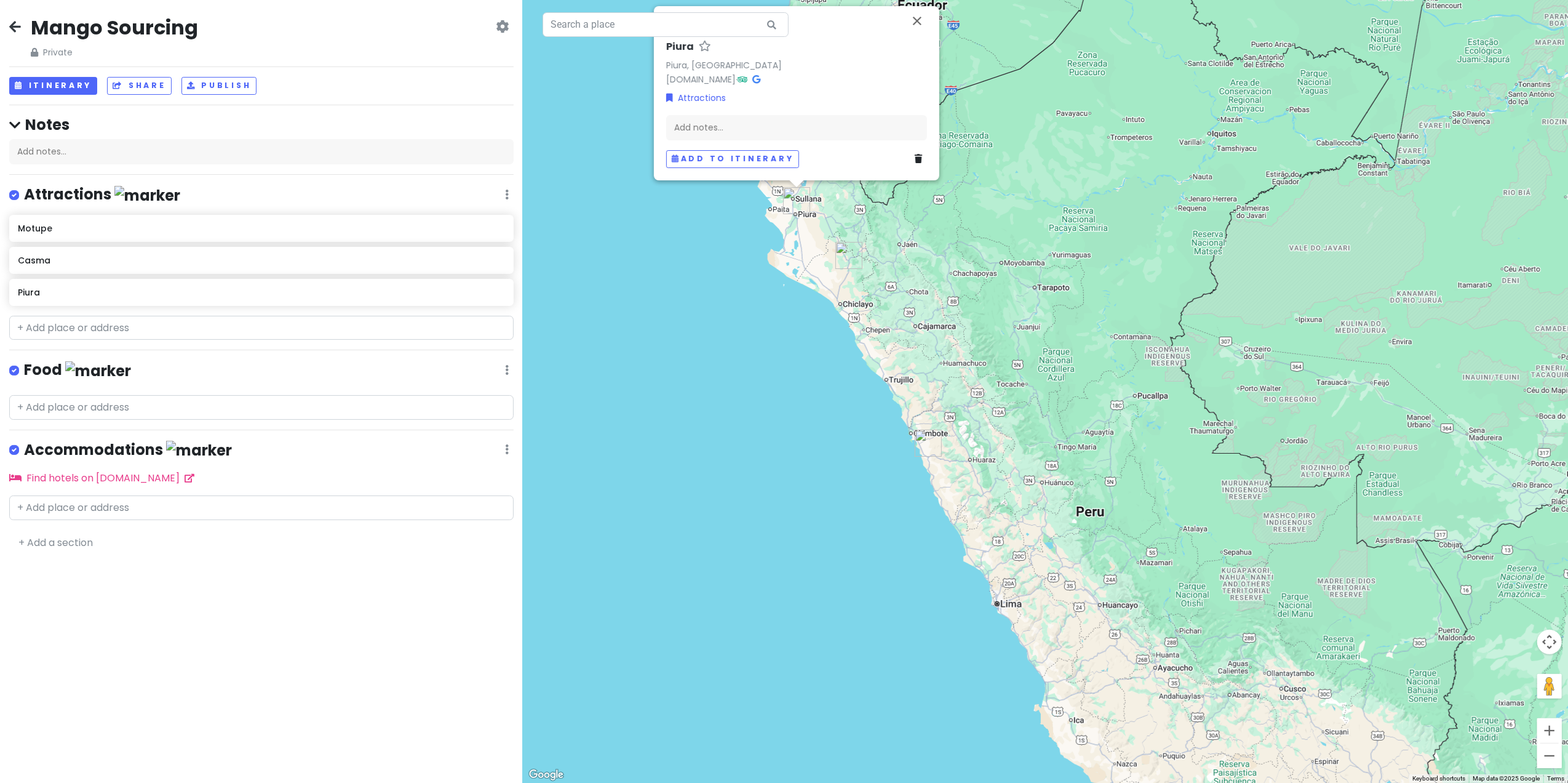
drag, startPoint x: 886, startPoint y: 296, endPoint x: 981, endPoint y: 513, distance: 236.9
click at [981, 520] on div "Piura Piura, [GEOGRAPHIC_DATA] [DOMAIN_NAME] · Attractions Add notes... Add to …" at bounding box center [1046, 392] width 1046 height 783
click at [774, 383] on div "Piura Piura, [GEOGRAPHIC_DATA] [DOMAIN_NAME] · Attractions Add notes... Add to …" at bounding box center [1046, 392] width 1046 height 783
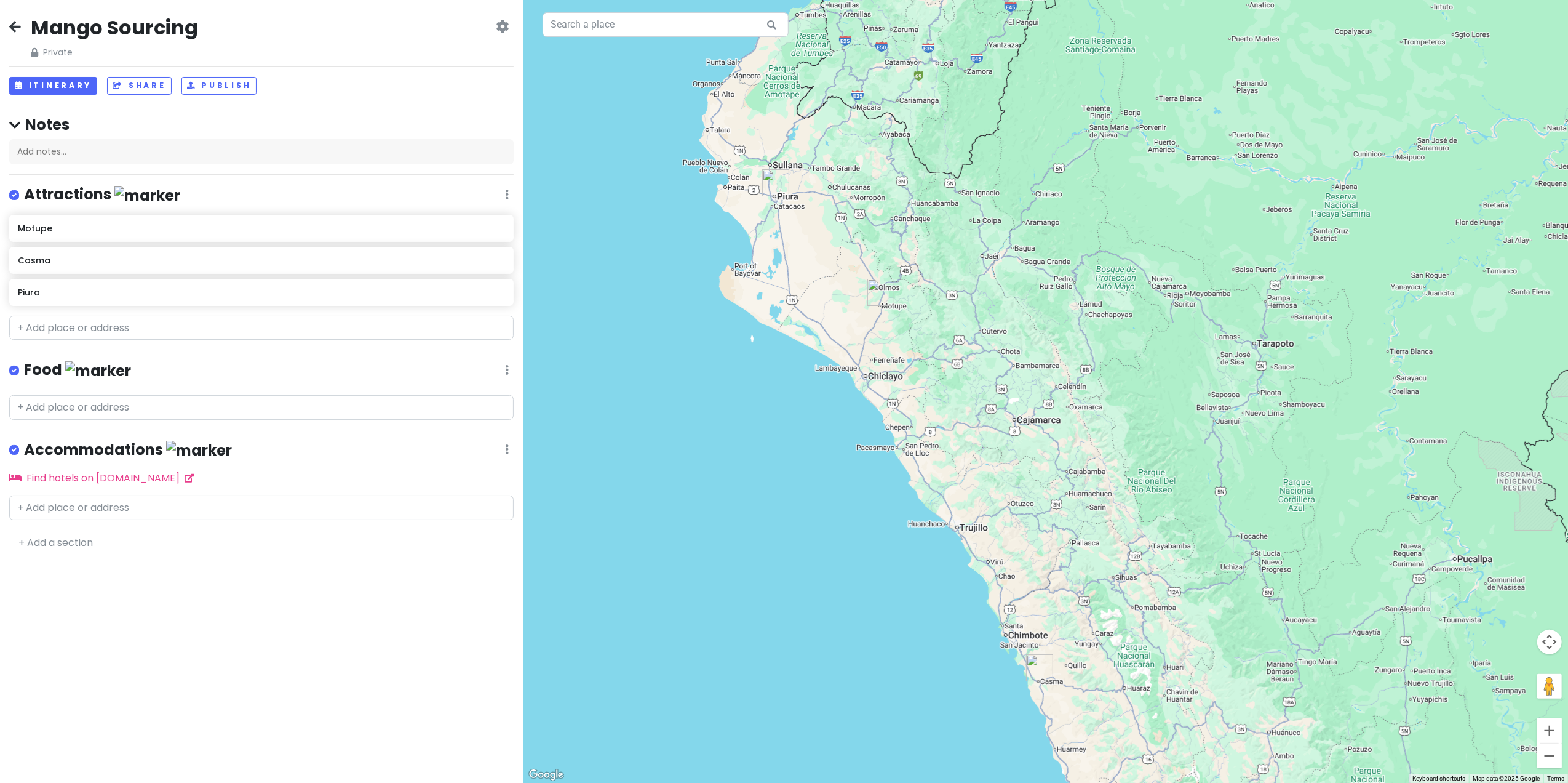
drag, startPoint x: 1095, startPoint y: 301, endPoint x: 1340, endPoint y: 348, distance: 249.5
click at [1340, 348] on div at bounding box center [1046, 392] width 1046 height 783
click at [134, 328] on input "text" at bounding box center [261, 328] width 505 height 25
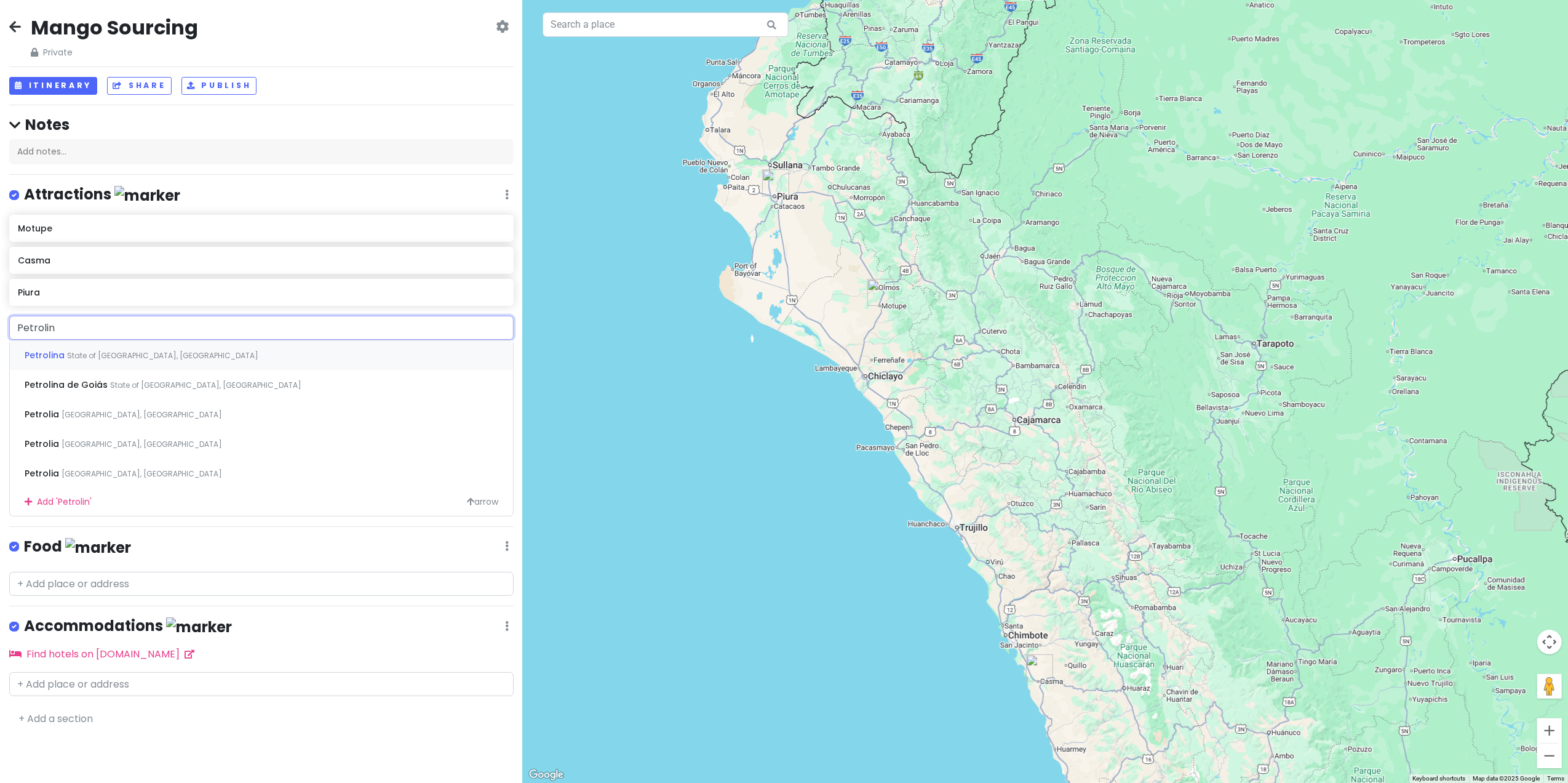
type input "Petrolina"
click at [55, 358] on span "Petrolina" at bounding box center [46, 355] width 43 height 12
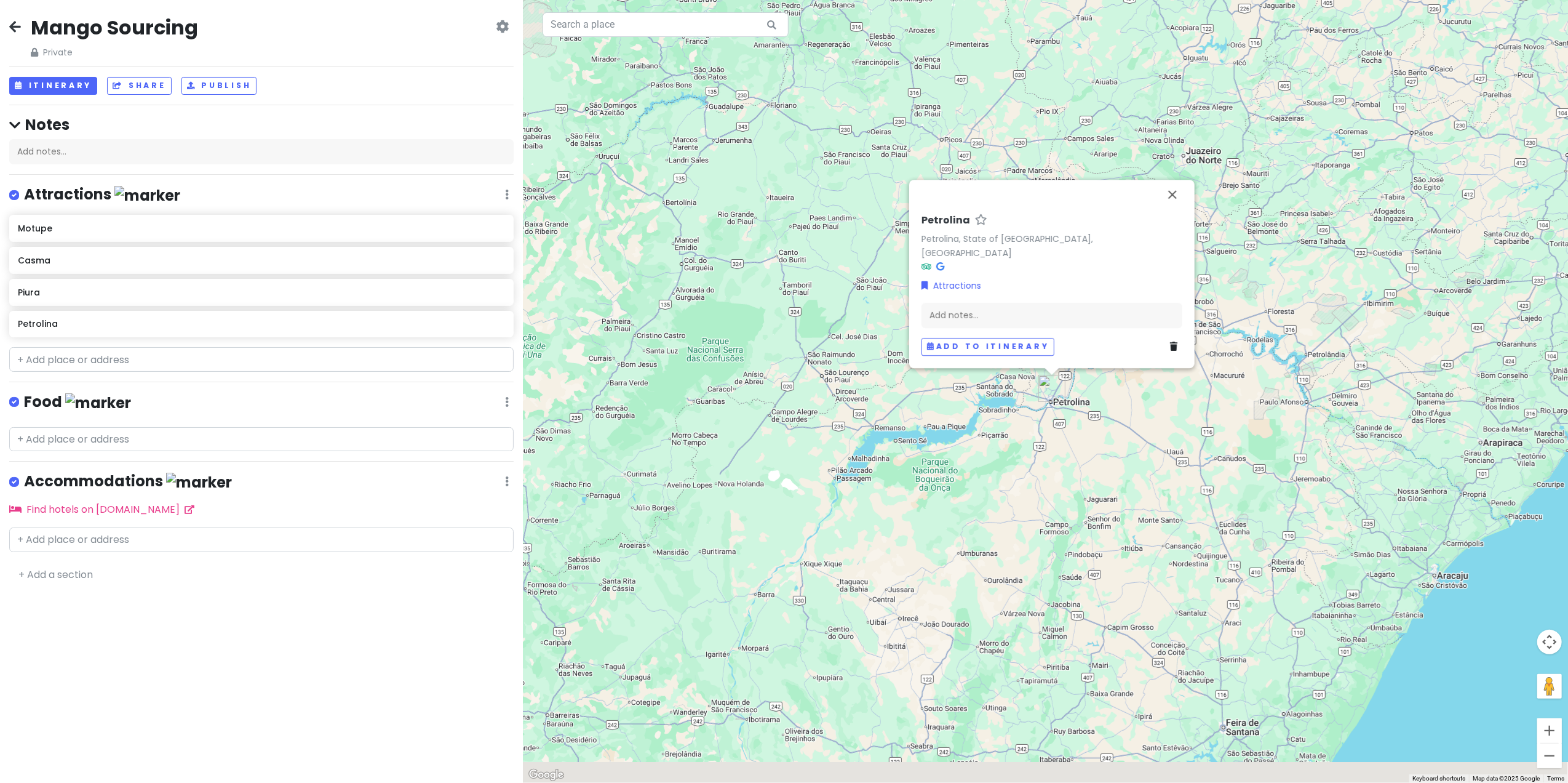
drag, startPoint x: 1349, startPoint y: 679, endPoint x: 1046, endPoint y: 527, distance: 339.0
click at [1046, 527] on div "[PERSON_NAME], State of [GEOGRAPHIC_DATA], [GEOGRAPHIC_DATA] Attractions Add no…" at bounding box center [1046, 392] width 1046 height 783
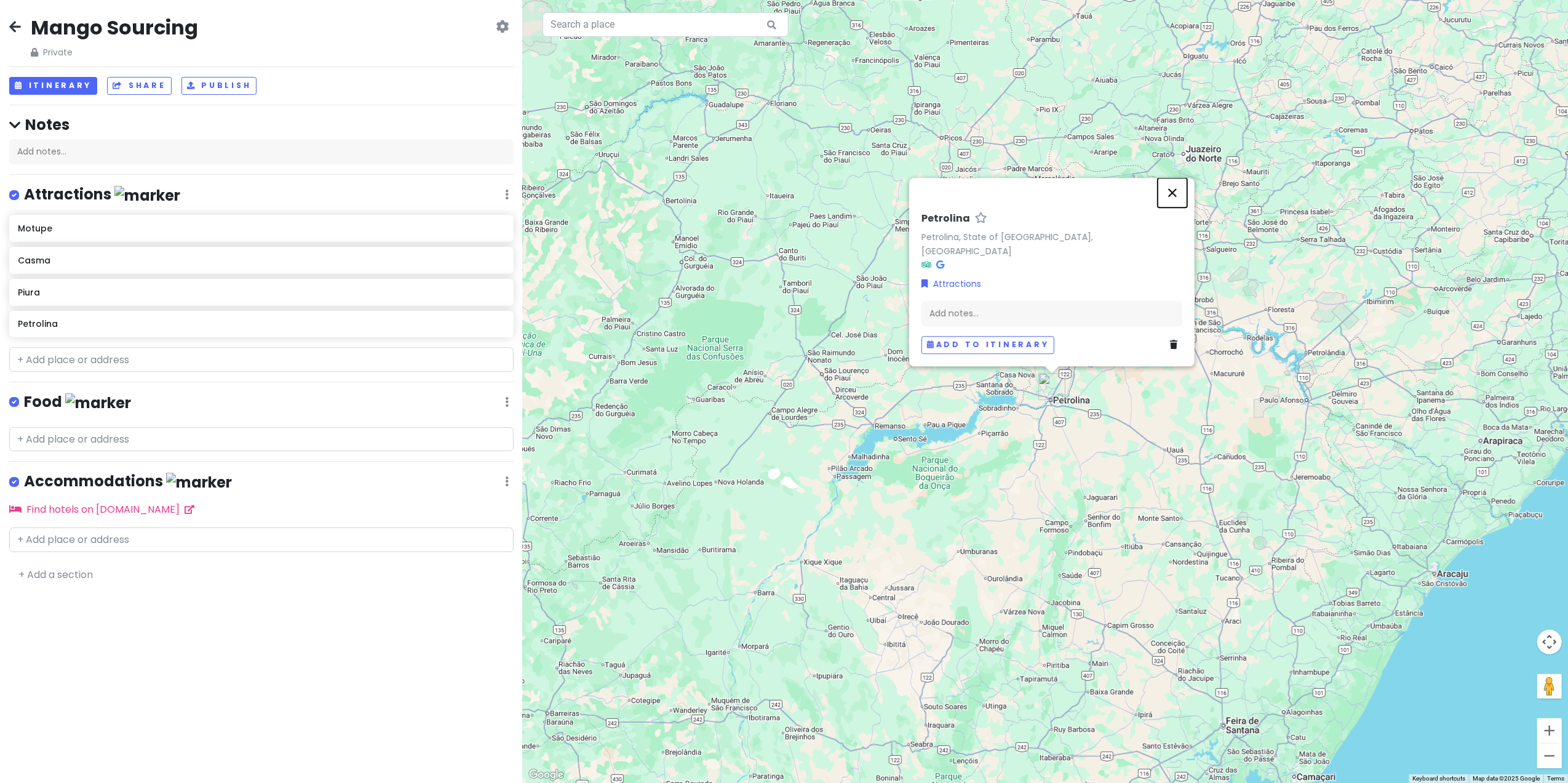
click at [1173, 207] on button "Close" at bounding box center [1173, 192] width 30 height 30
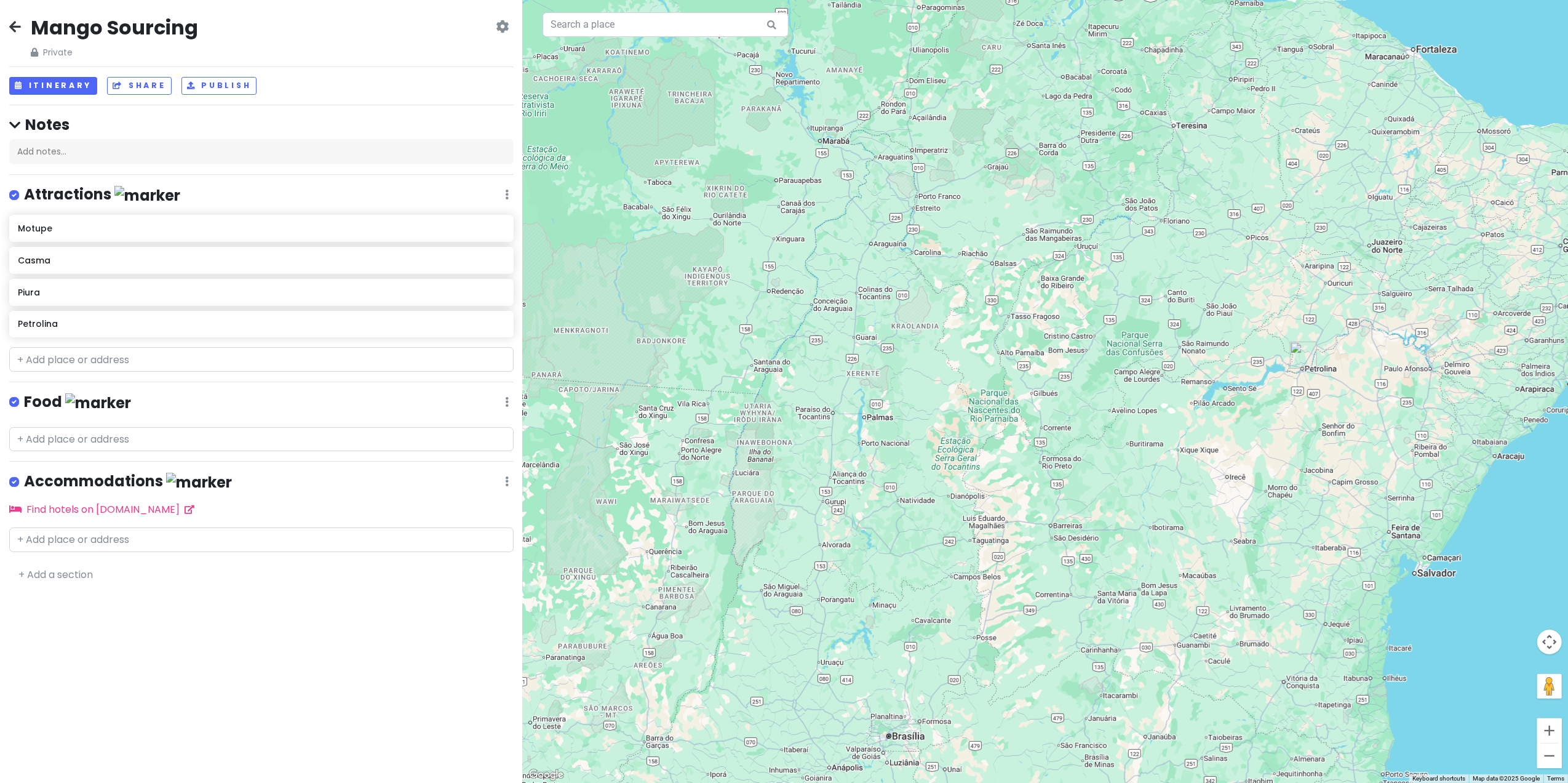
drag, startPoint x: 1160, startPoint y: 566, endPoint x: 1337, endPoint y: 453, distance: 210.0
click at [1337, 453] on div at bounding box center [1046, 392] width 1046 height 783
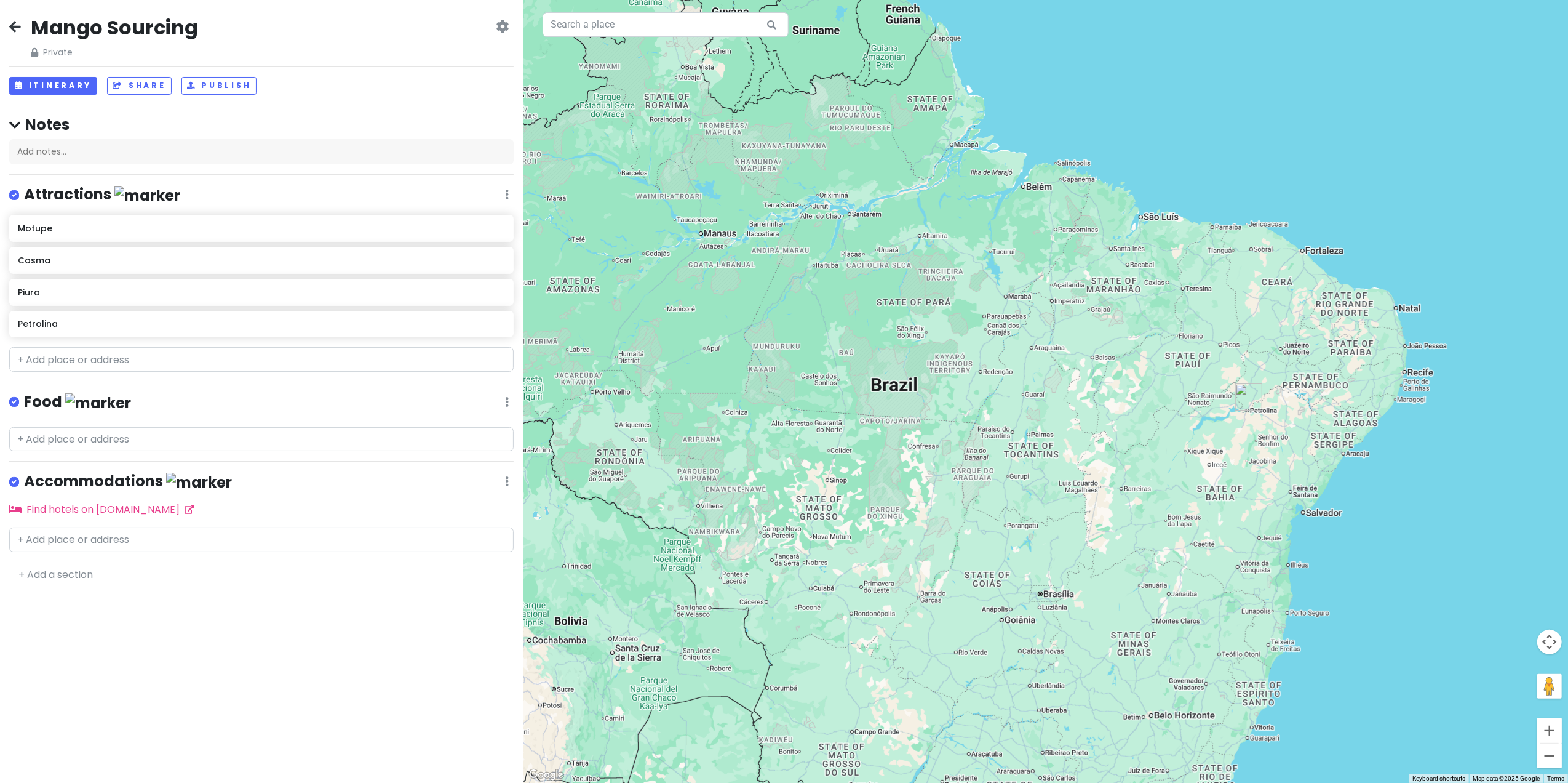
drag, startPoint x: 1237, startPoint y: 514, endPoint x: 1172, endPoint y: 489, distance: 69.6
click at [1172, 489] on div at bounding box center [1046, 392] width 1046 height 783
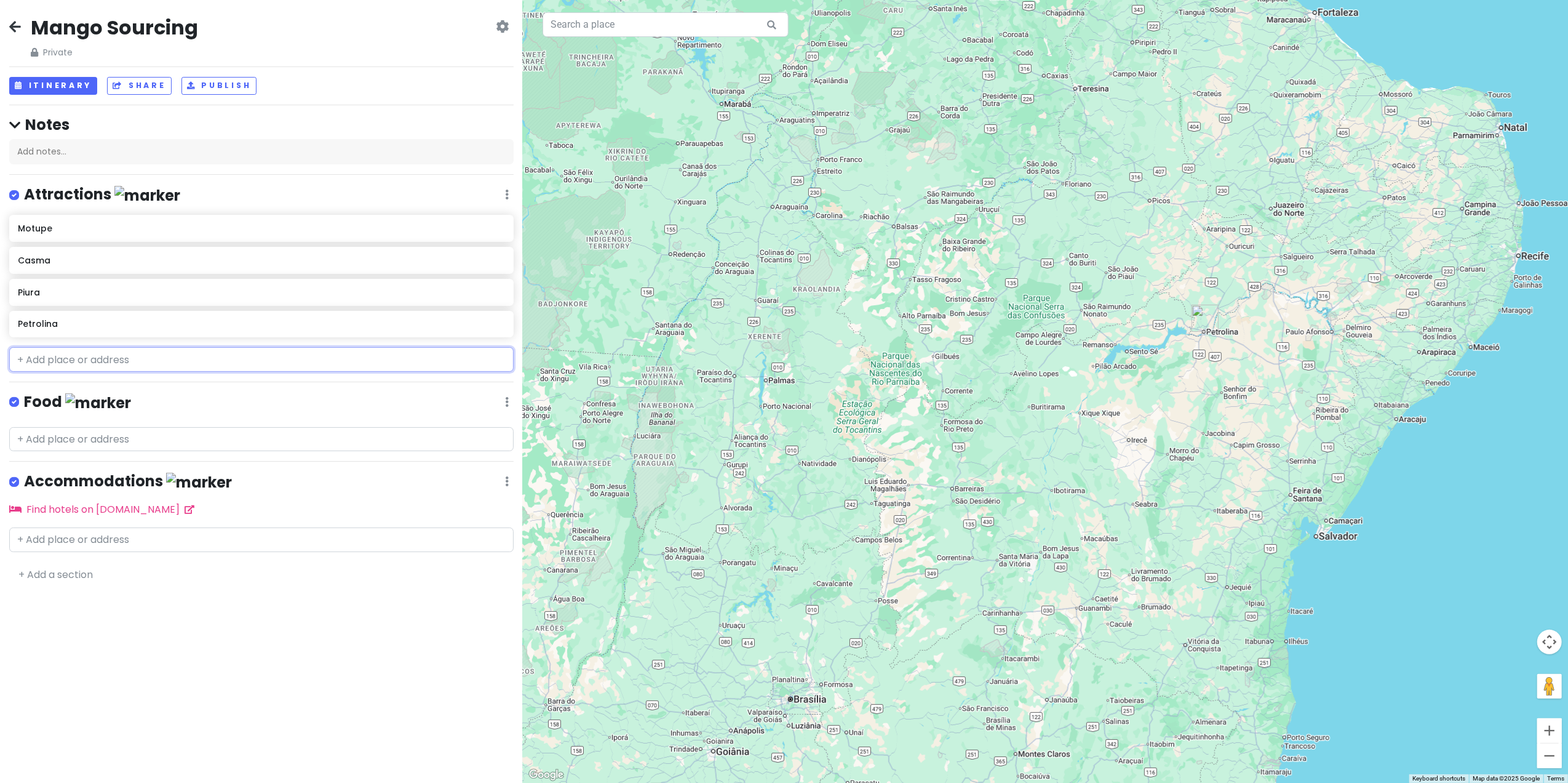
paste input "882R+G3V Sikasso, [GEOGRAPHIC_DATA]"
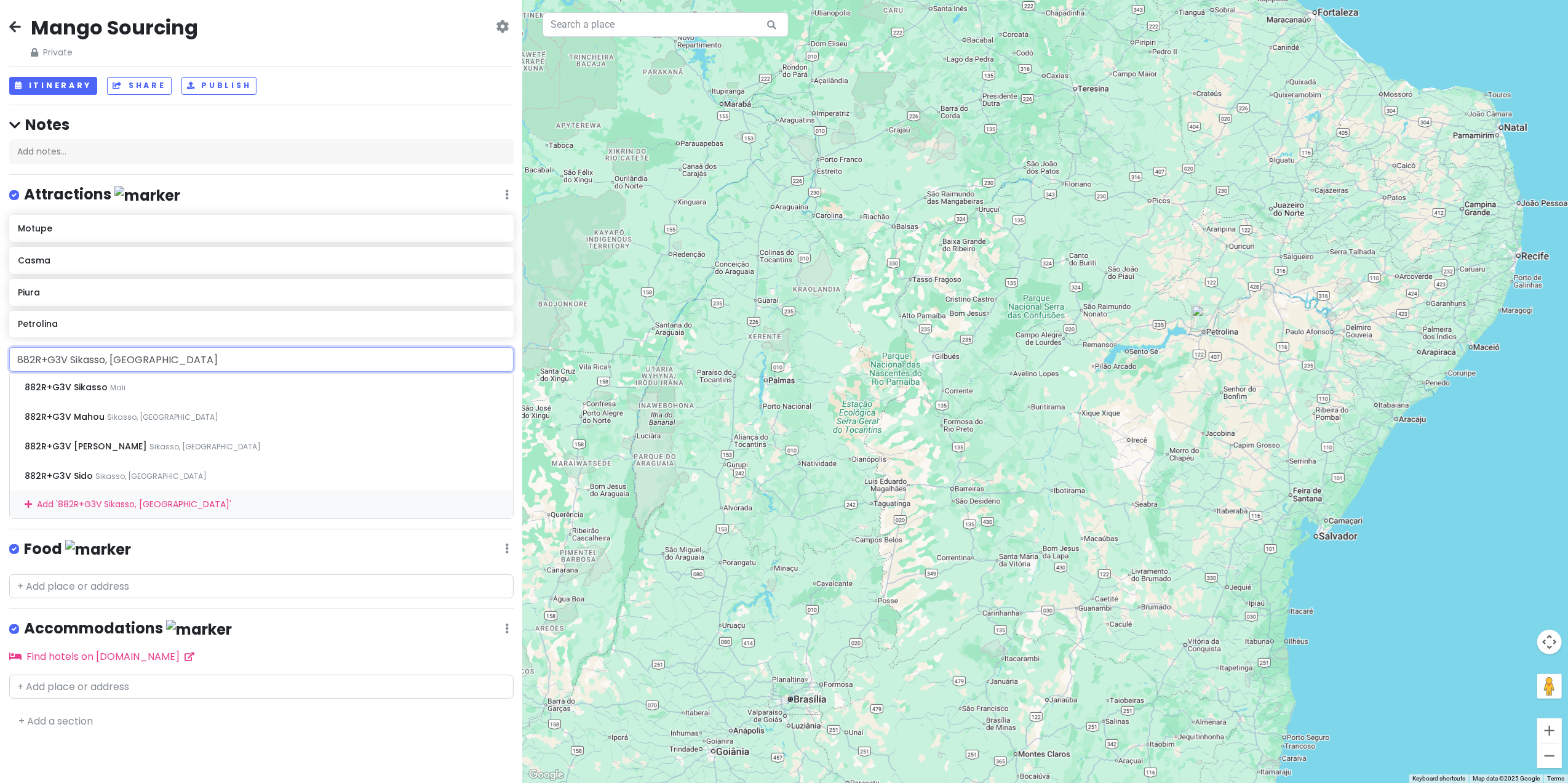
click at [70, 358] on input "882R+G3V Sikasso, [GEOGRAPHIC_DATA]" at bounding box center [261, 359] width 505 height 25
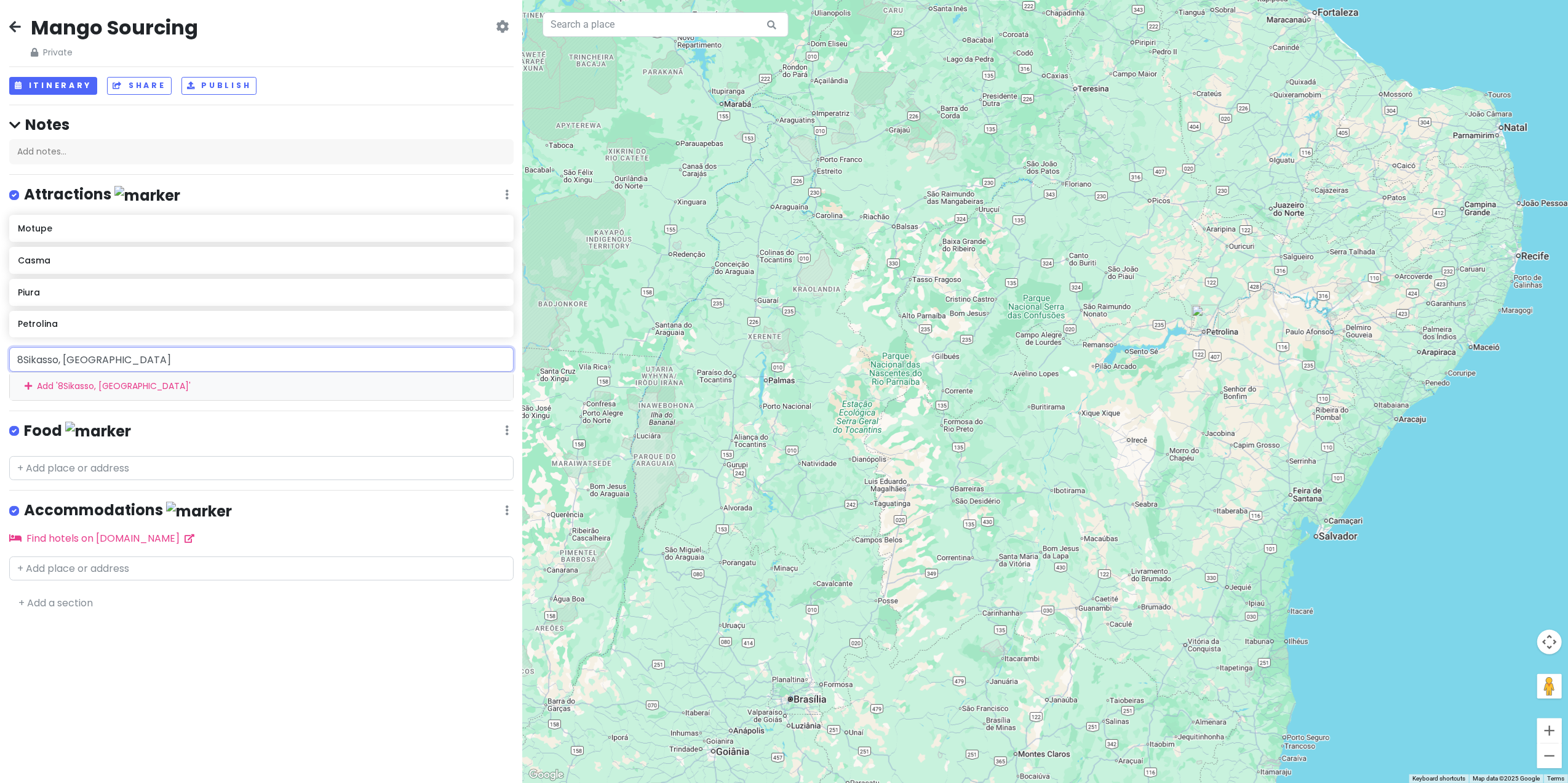
type input "Sikasso, [GEOGRAPHIC_DATA]"
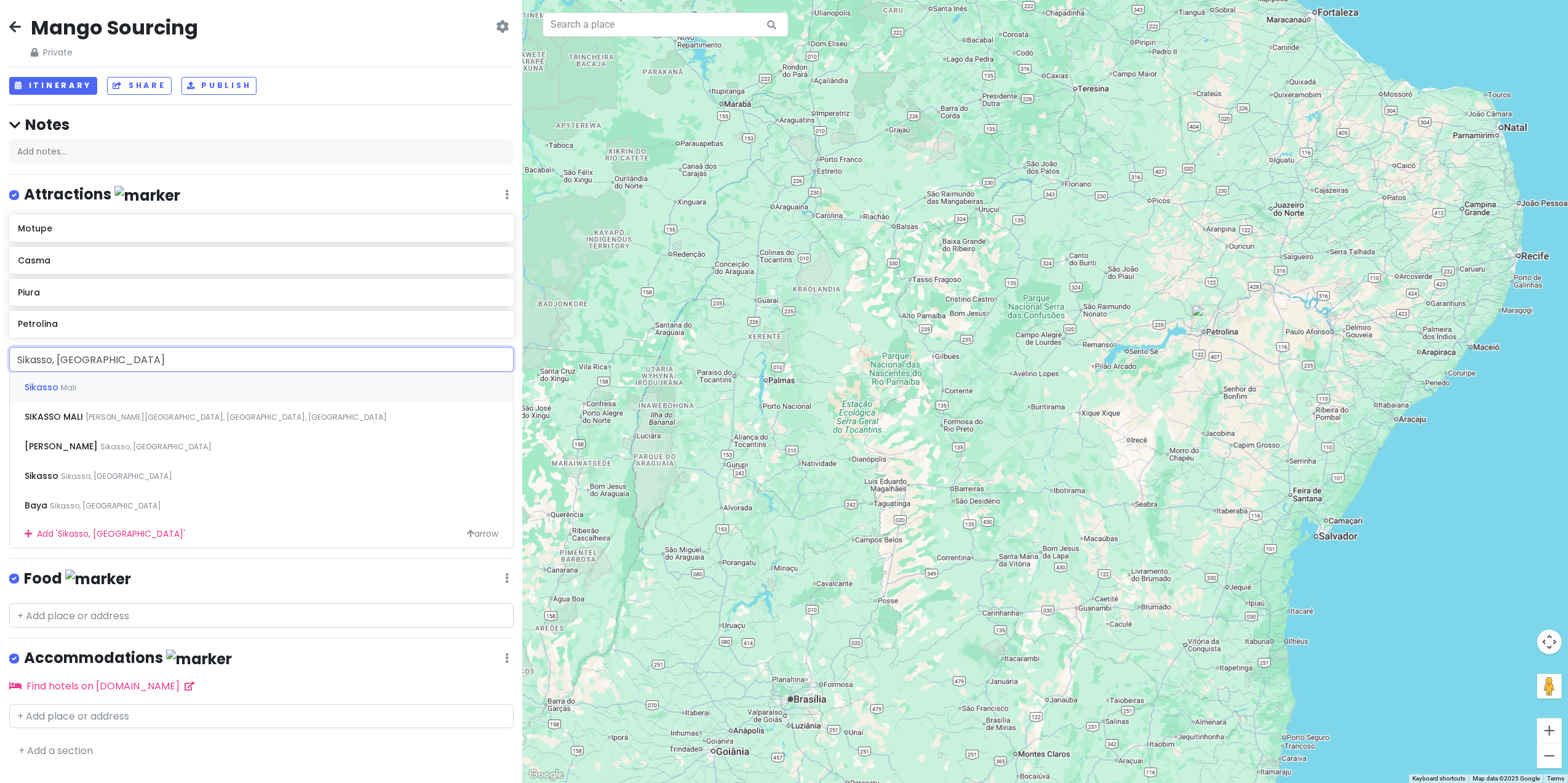
click at [75, 387] on div "Sikasso Mali" at bounding box center [261, 387] width 503 height 30
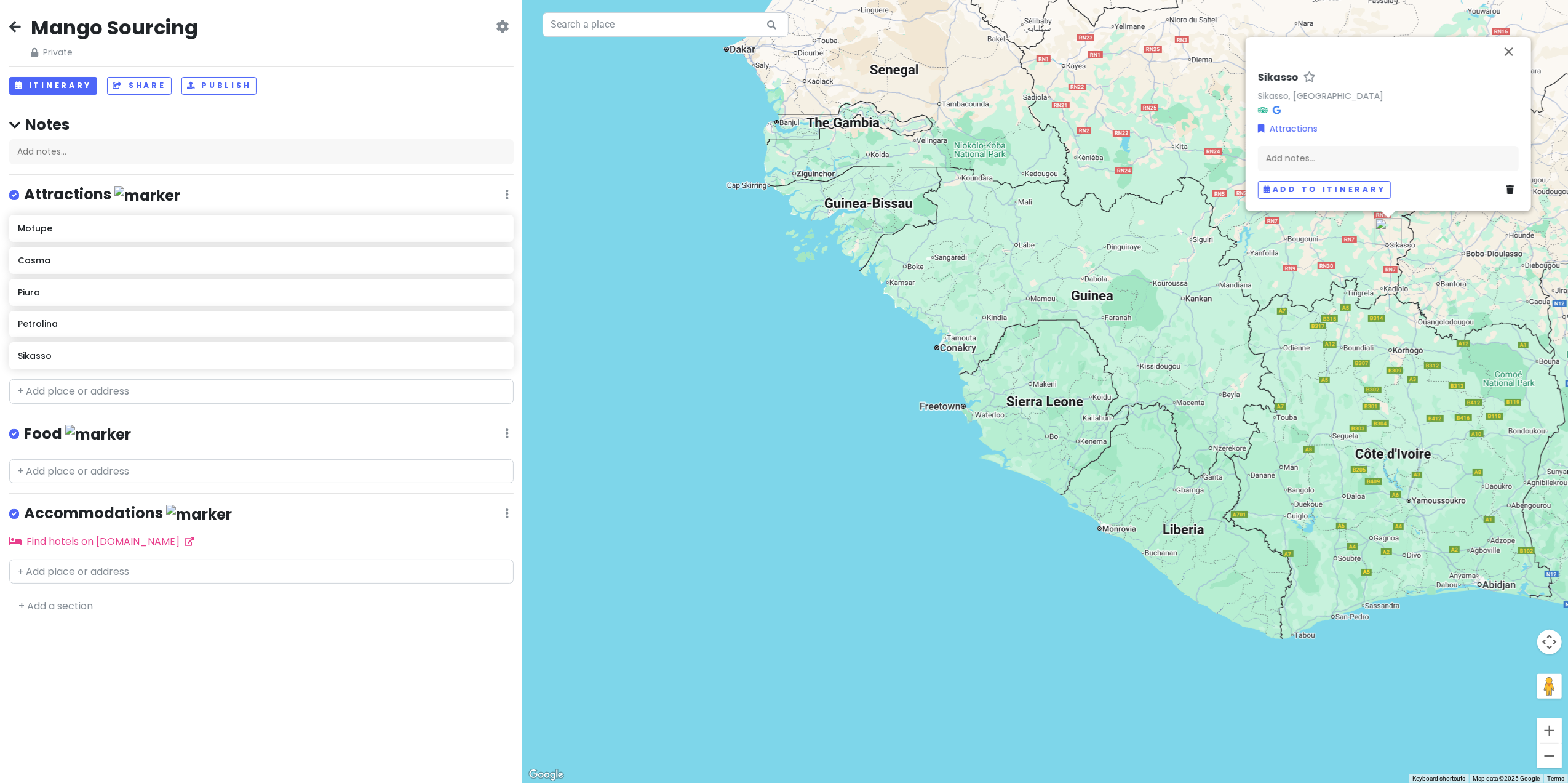
click at [1385, 360] on div "[PERSON_NAME], [GEOGRAPHIC_DATA] Attractions Add notes... Add to itinerary" at bounding box center [1046, 392] width 1046 height 783
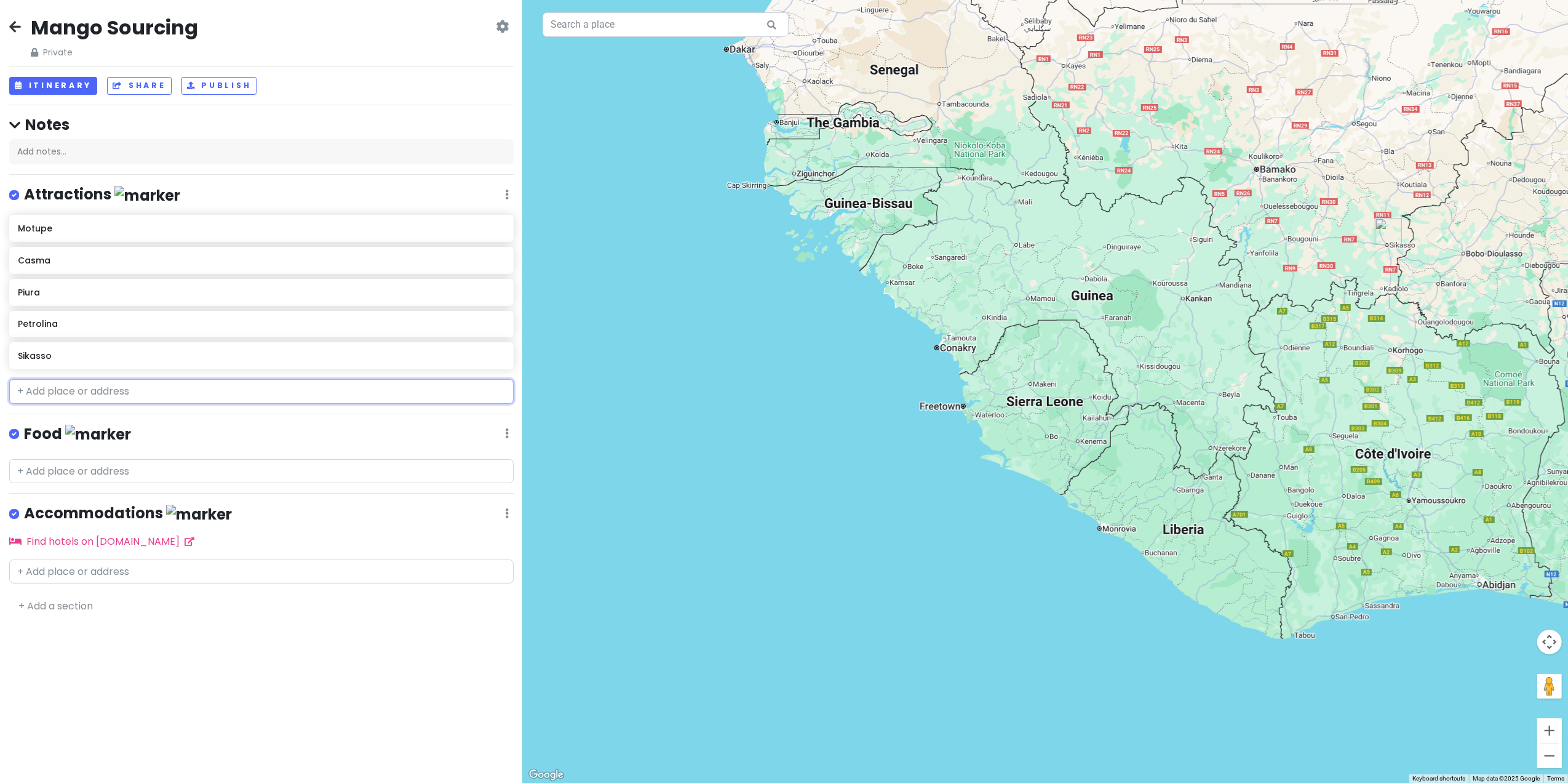
paste input "F9CH+2CM Korhogo, [GEOGRAPHIC_DATA]"
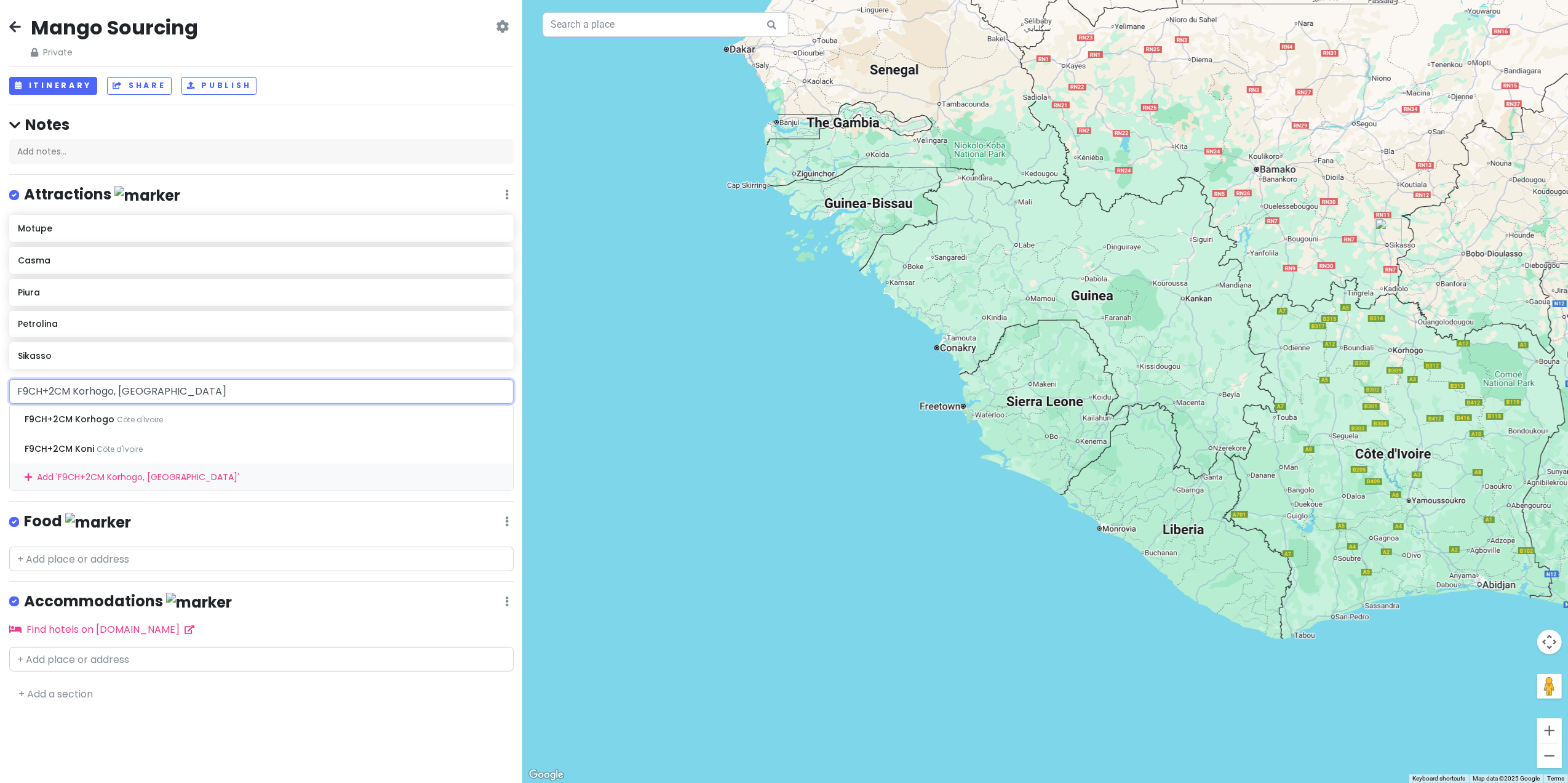
click at [75, 390] on input "F9CH+2CM Korhogo, [GEOGRAPHIC_DATA]" at bounding box center [261, 392] width 505 height 25
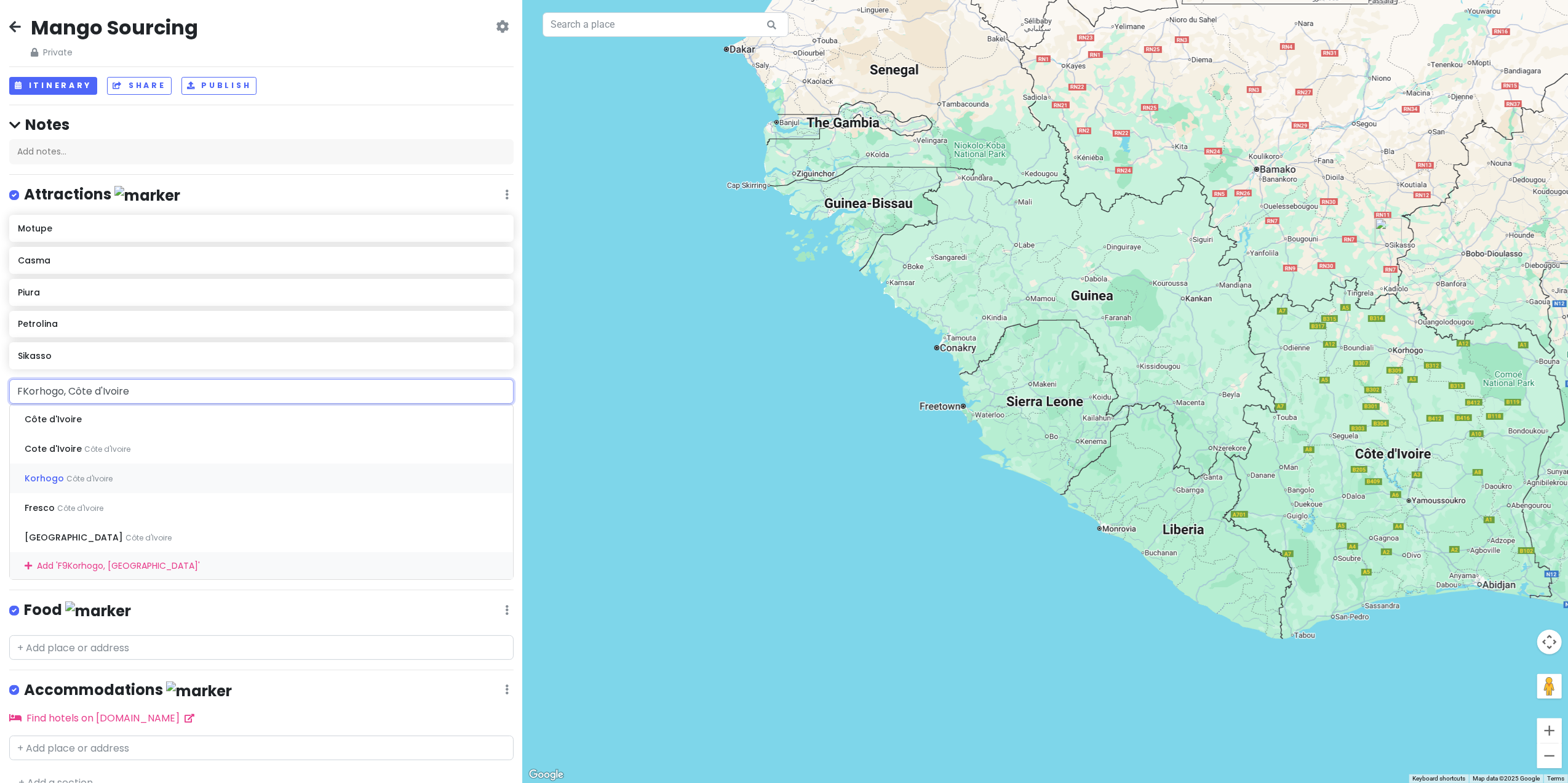
type input "Korhogo, [GEOGRAPHIC_DATA]"
click at [67, 421] on span "Côte d'Ivoire" at bounding box center [89, 419] width 46 height 10
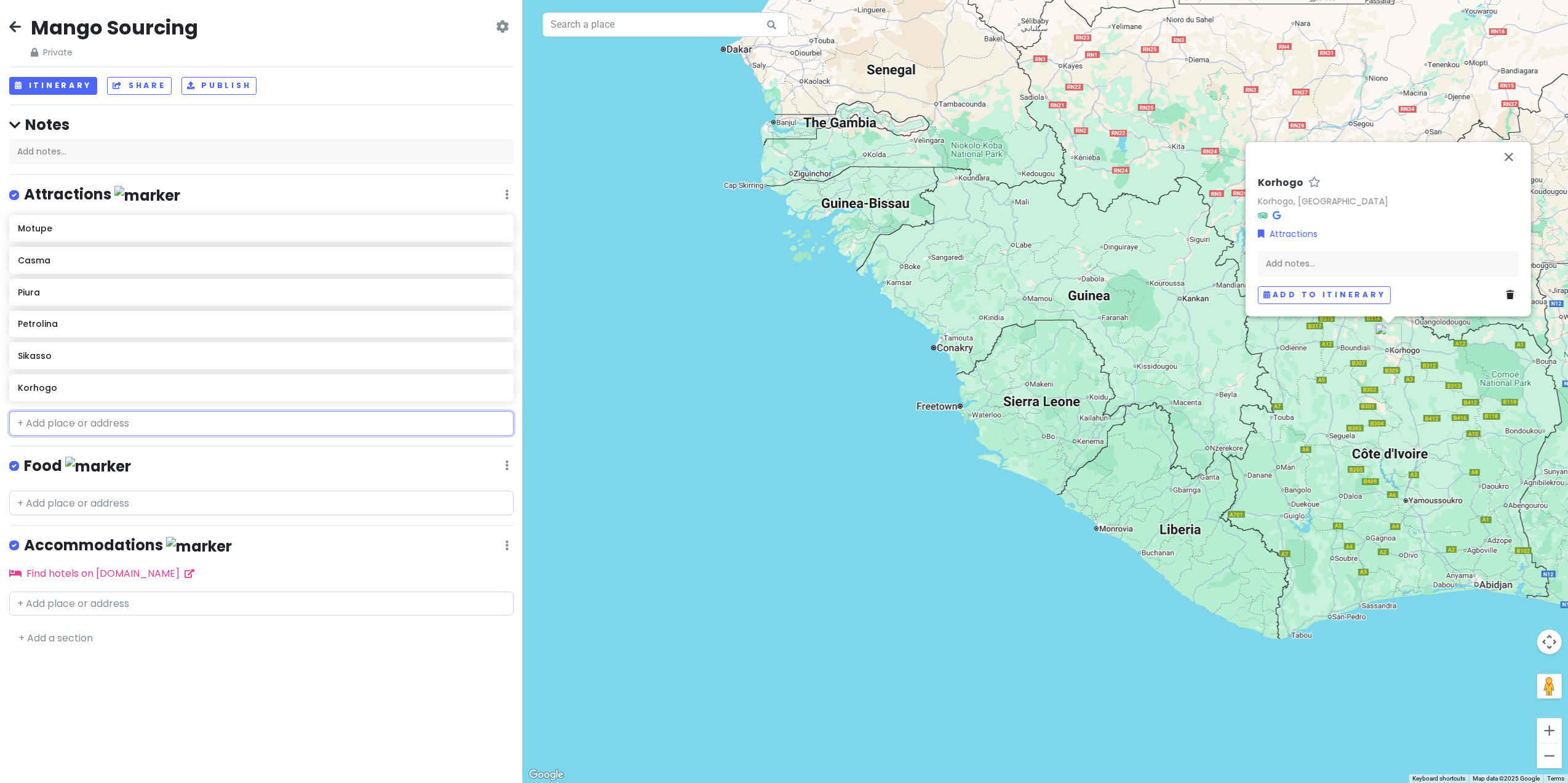
click at [87, 424] on input "text" at bounding box center [261, 423] width 505 height 25
paste input "[GEOGRAPHIC_DATA]"
type input "[GEOGRAPHIC_DATA]"
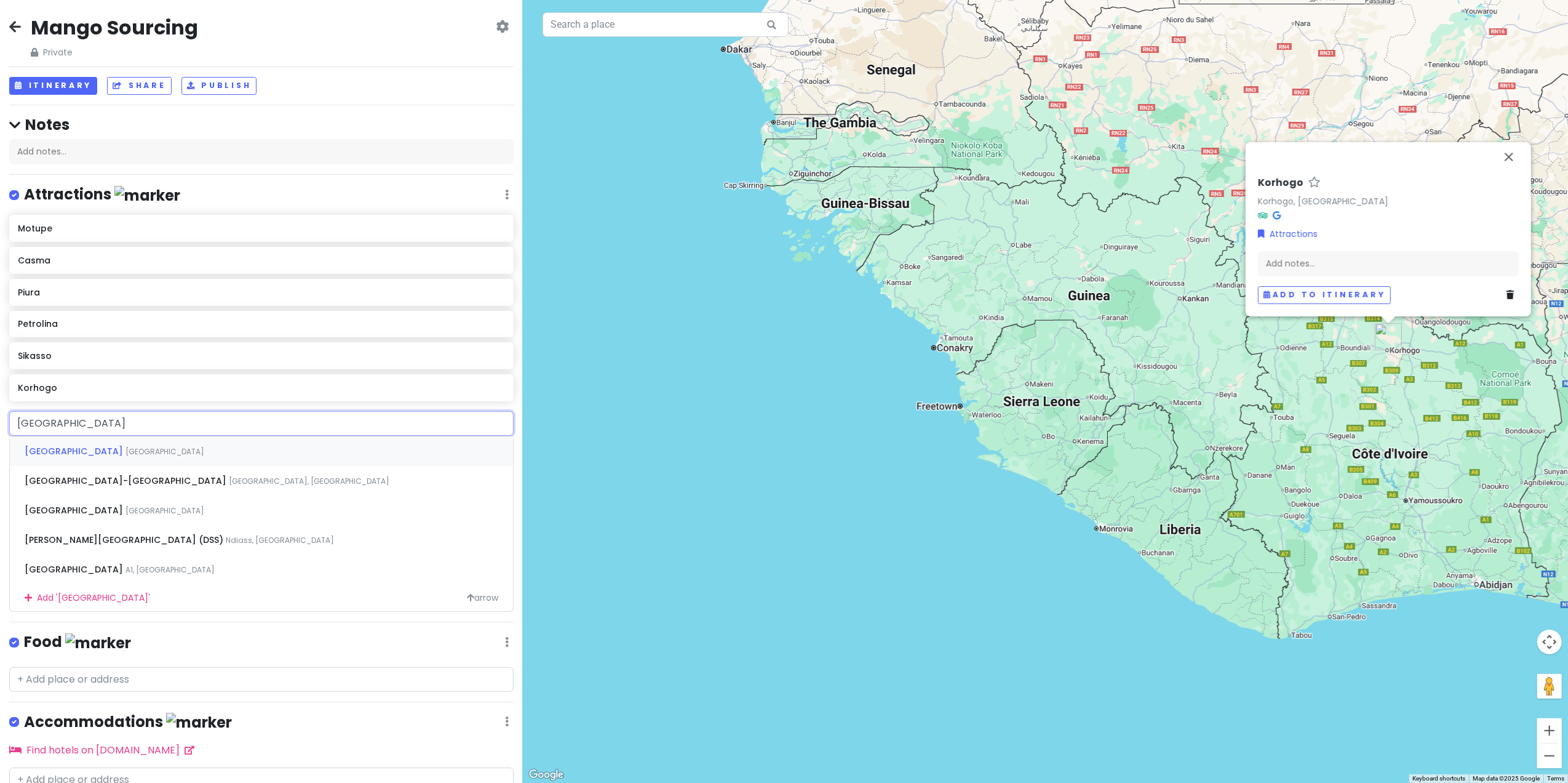
click at [43, 452] on span "[GEOGRAPHIC_DATA]" at bounding box center [76, 451] width 101 height 12
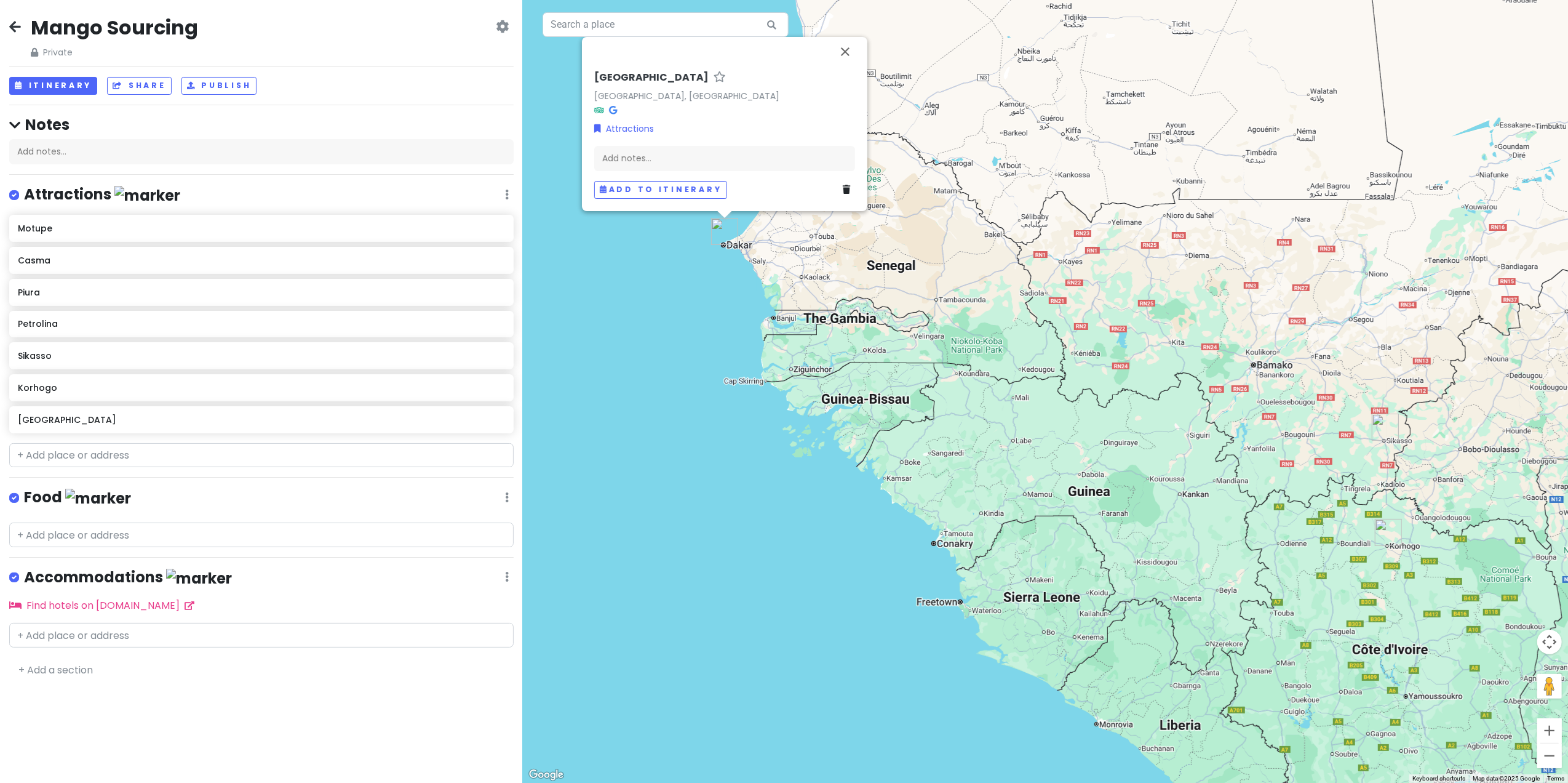
click at [702, 575] on div "Dakar [GEOGRAPHIC_DATA], [GEOGRAPHIC_DATA] Attractions Add notes... Add to itin…" at bounding box center [1046, 392] width 1046 height 783
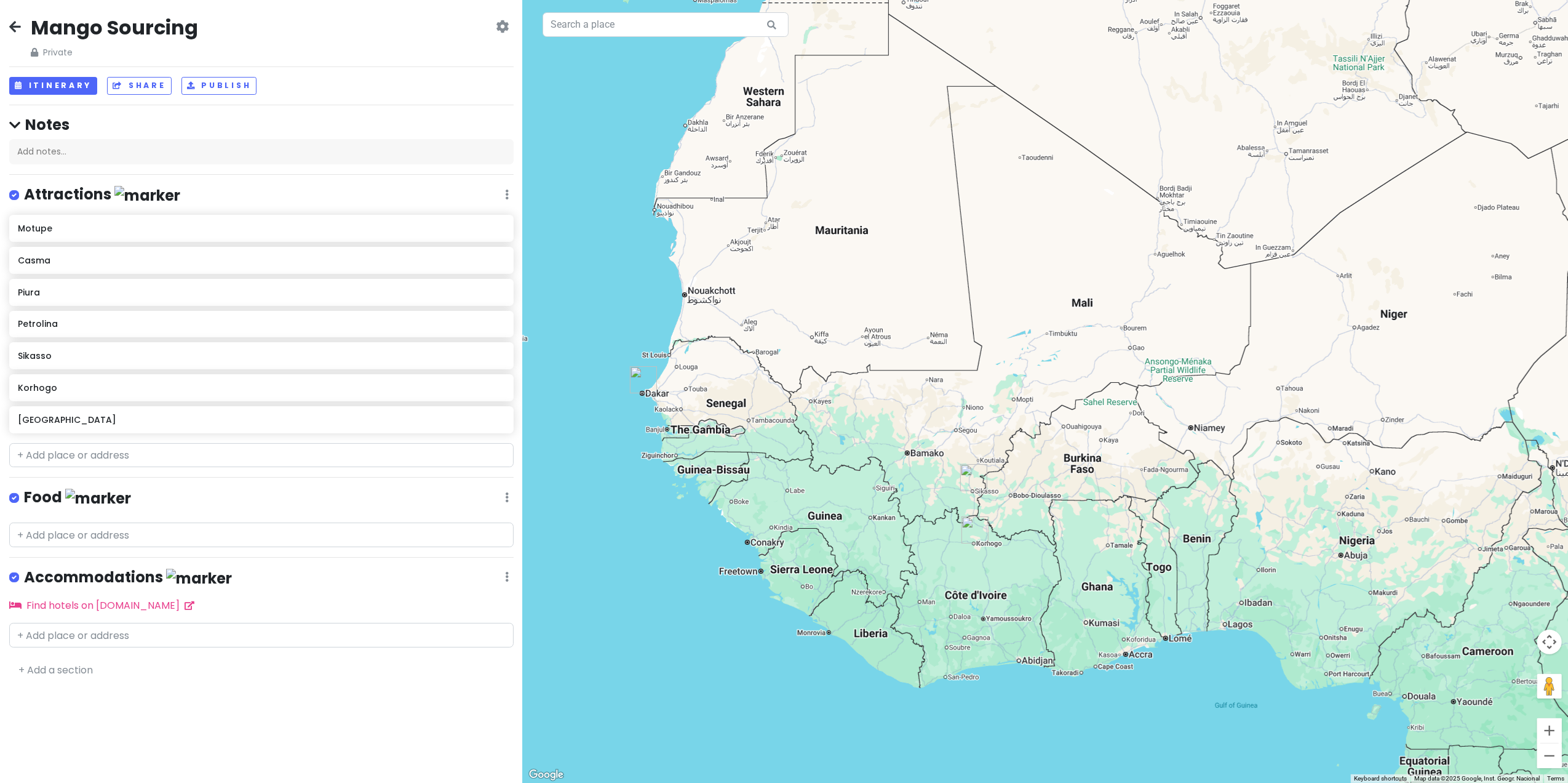
drag, startPoint x: 1322, startPoint y: 278, endPoint x: 933, endPoint y: 412, distance: 411.4
click at [935, 406] on div at bounding box center [1046, 392] width 1046 height 783
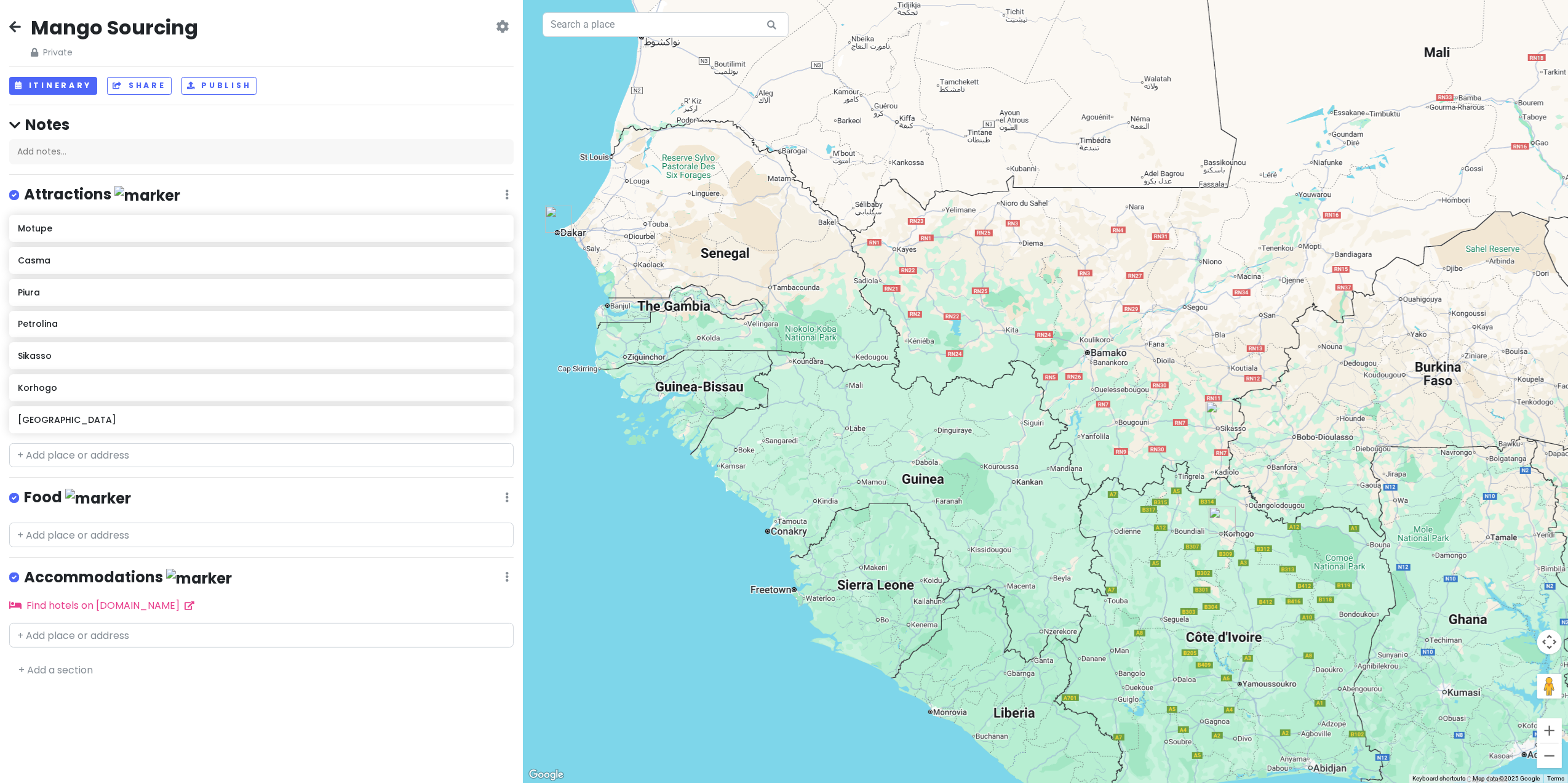
drag, startPoint x: 916, startPoint y: 434, endPoint x: 1050, endPoint y: 341, distance: 163.1
click at [1050, 341] on div at bounding box center [1046, 392] width 1046 height 783
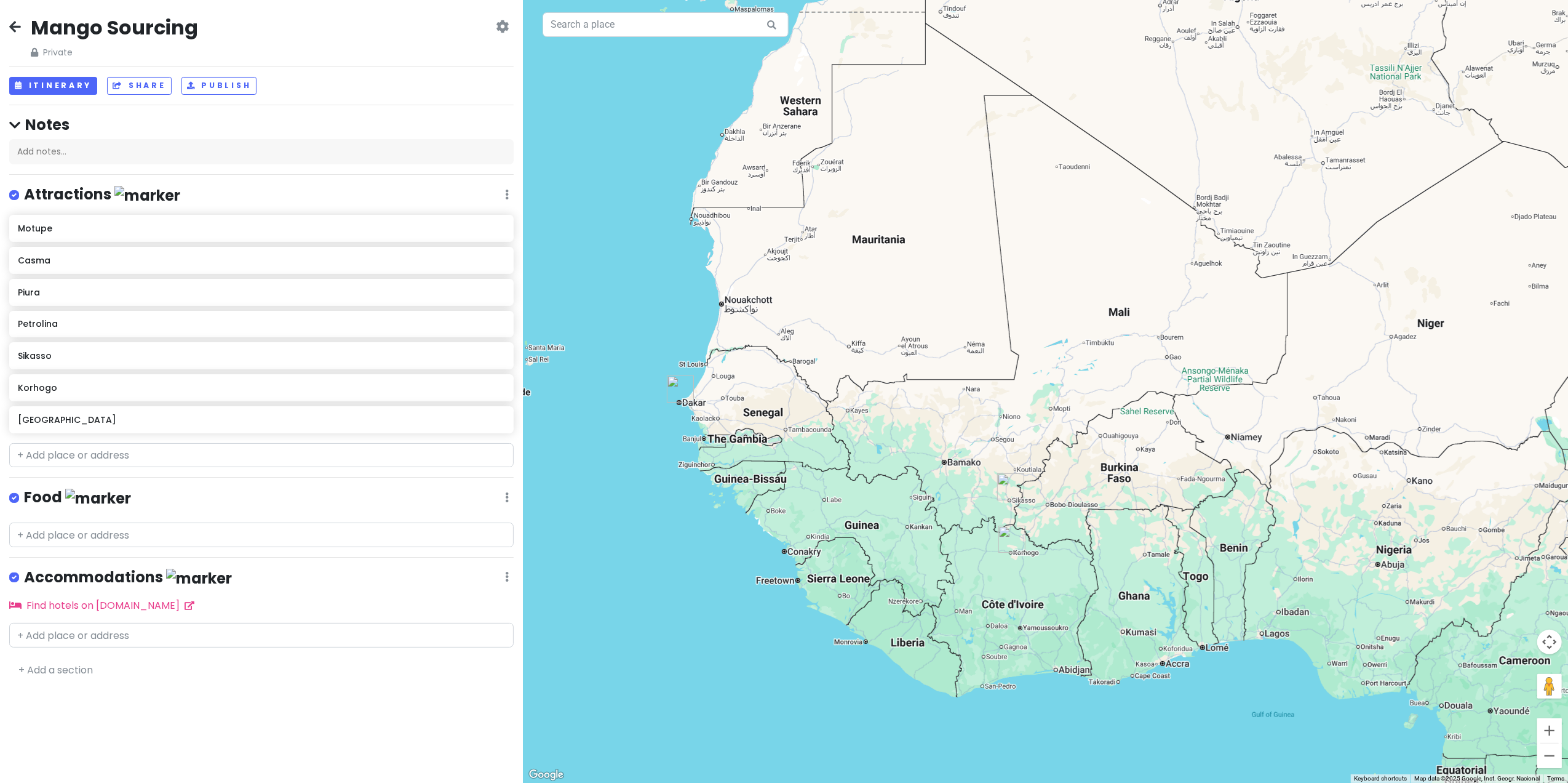
drag, startPoint x: 1009, startPoint y: 262, endPoint x: 939, endPoint y: 371, distance: 129.5
click at [939, 371] on div at bounding box center [1046, 392] width 1046 height 783
click at [114, 454] on input "text" at bounding box center [261, 455] width 505 height 25
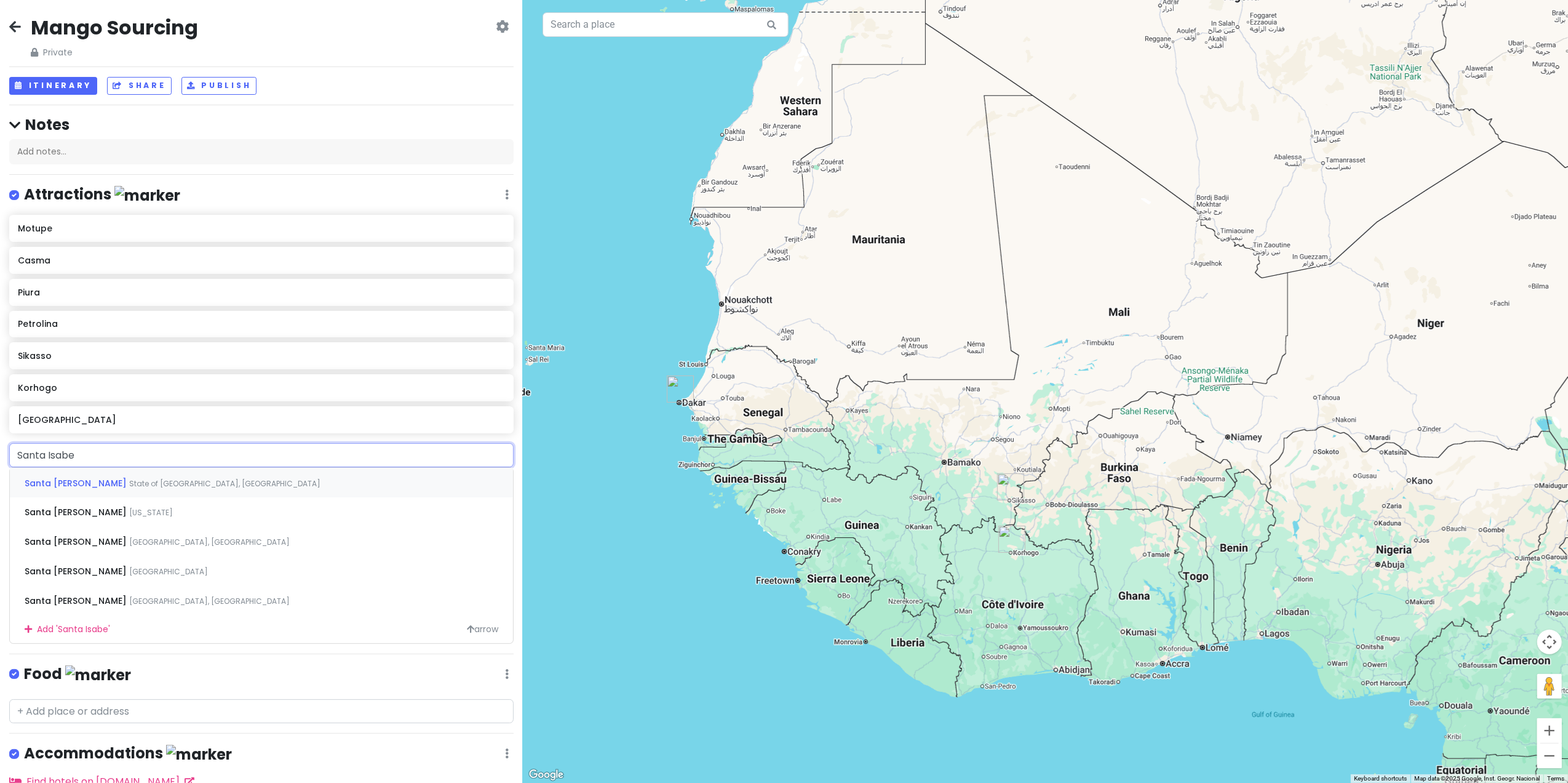
type input "Santa [PERSON_NAME]"
click at [59, 516] on span "Santa [PERSON_NAME]" at bounding box center [77, 511] width 104 height 12
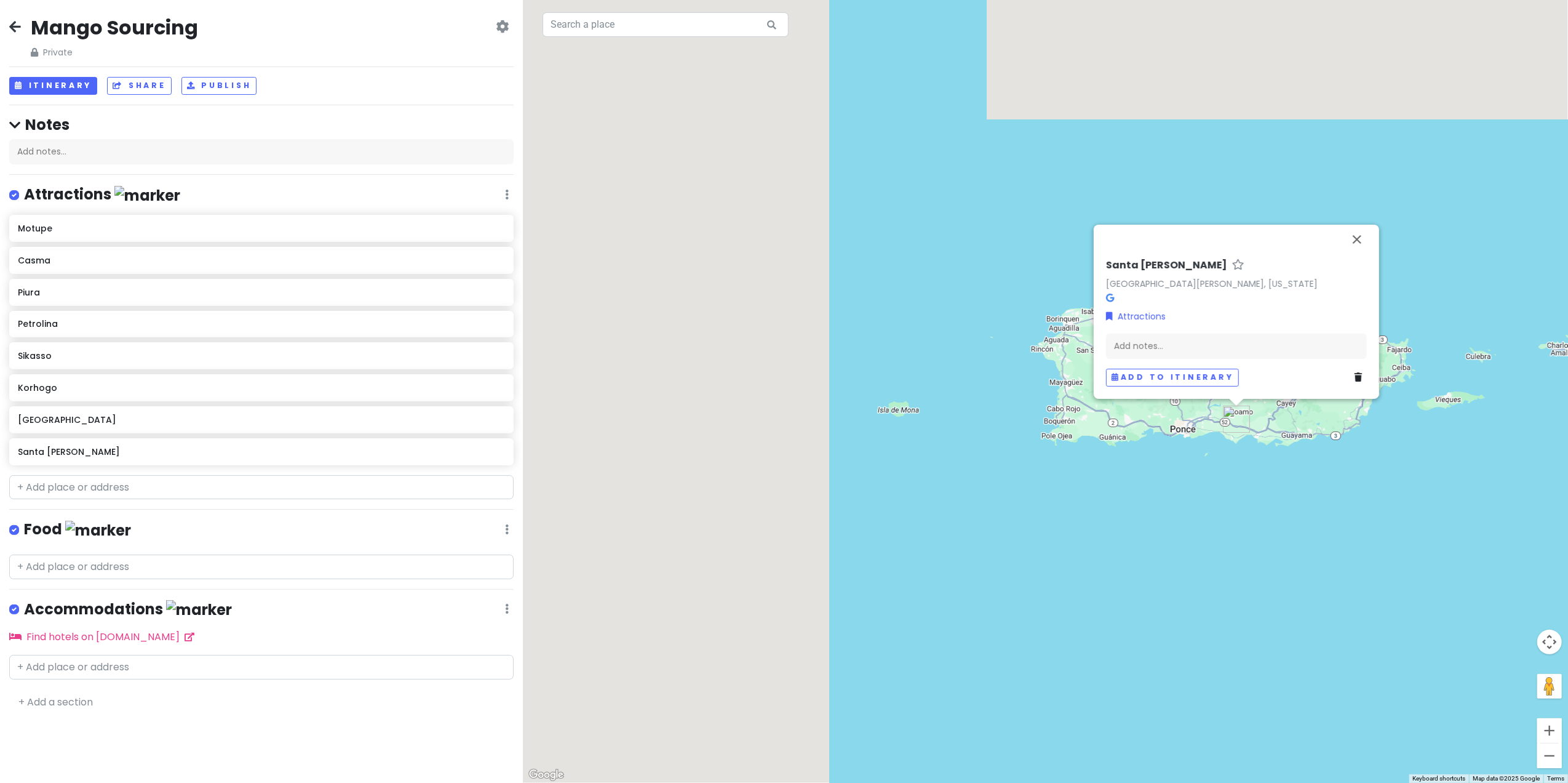
drag, startPoint x: 699, startPoint y: 353, endPoint x: 1236, endPoint y: 704, distance: 641.5
click at [1236, 704] on div "[GEOGRAPHIC_DATA][PERSON_NAME][PERSON_NAME], [US_STATE] Attractions Add notes..…" at bounding box center [1046, 392] width 1046 height 783
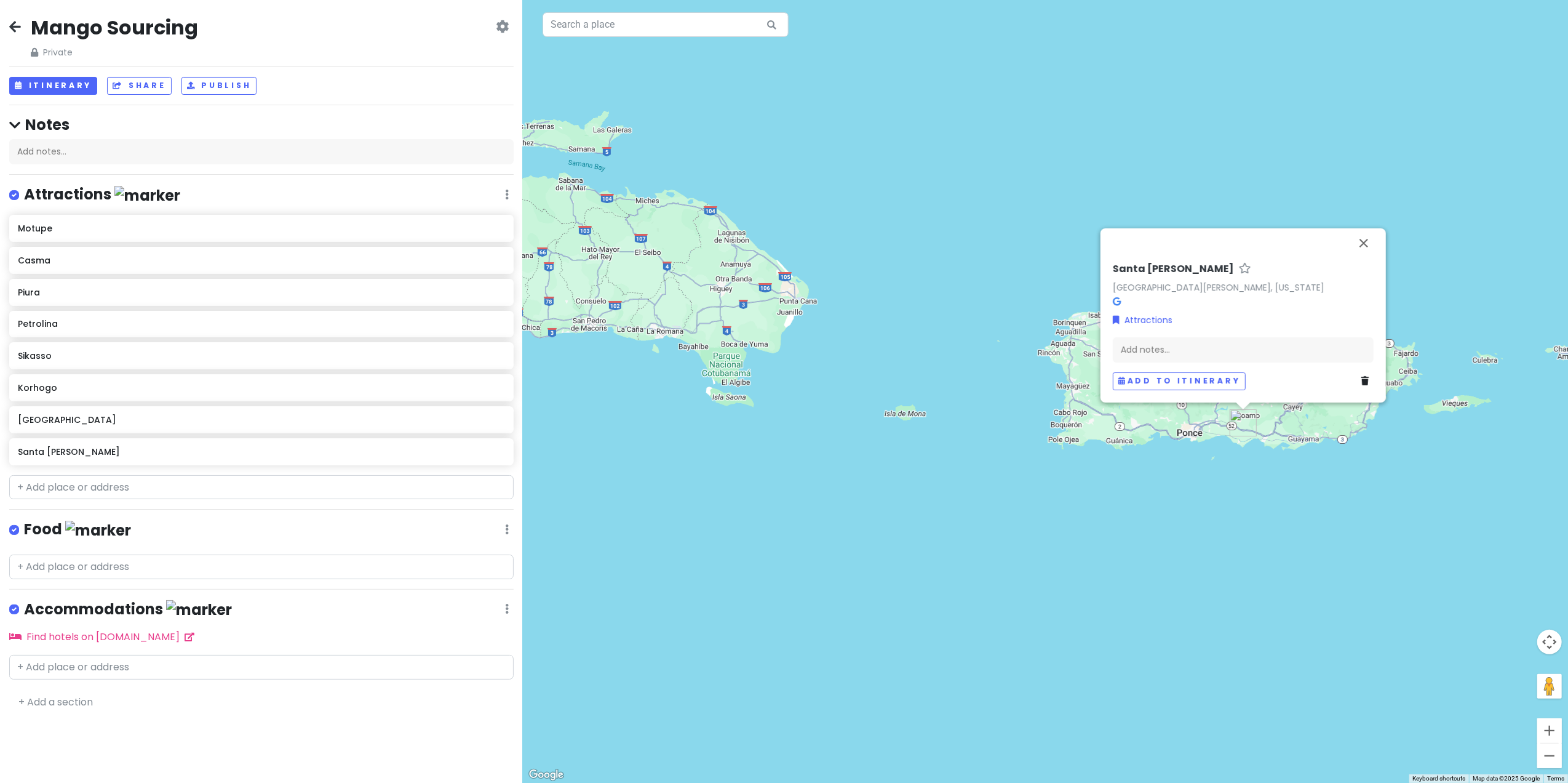
click at [1366, 522] on div "[GEOGRAPHIC_DATA][PERSON_NAME][PERSON_NAME], [US_STATE] Attractions Add notes..…" at bounding box center [1046, 392] width 1046 height 783
click at [1335, 512] on div "[GEOGRAPHIC_DATA][PERSON_NAME][PERSON_NAME], [US_STATE] Attractions Add notes..…" at bounding box center [1046, 392] width 1046 height 783
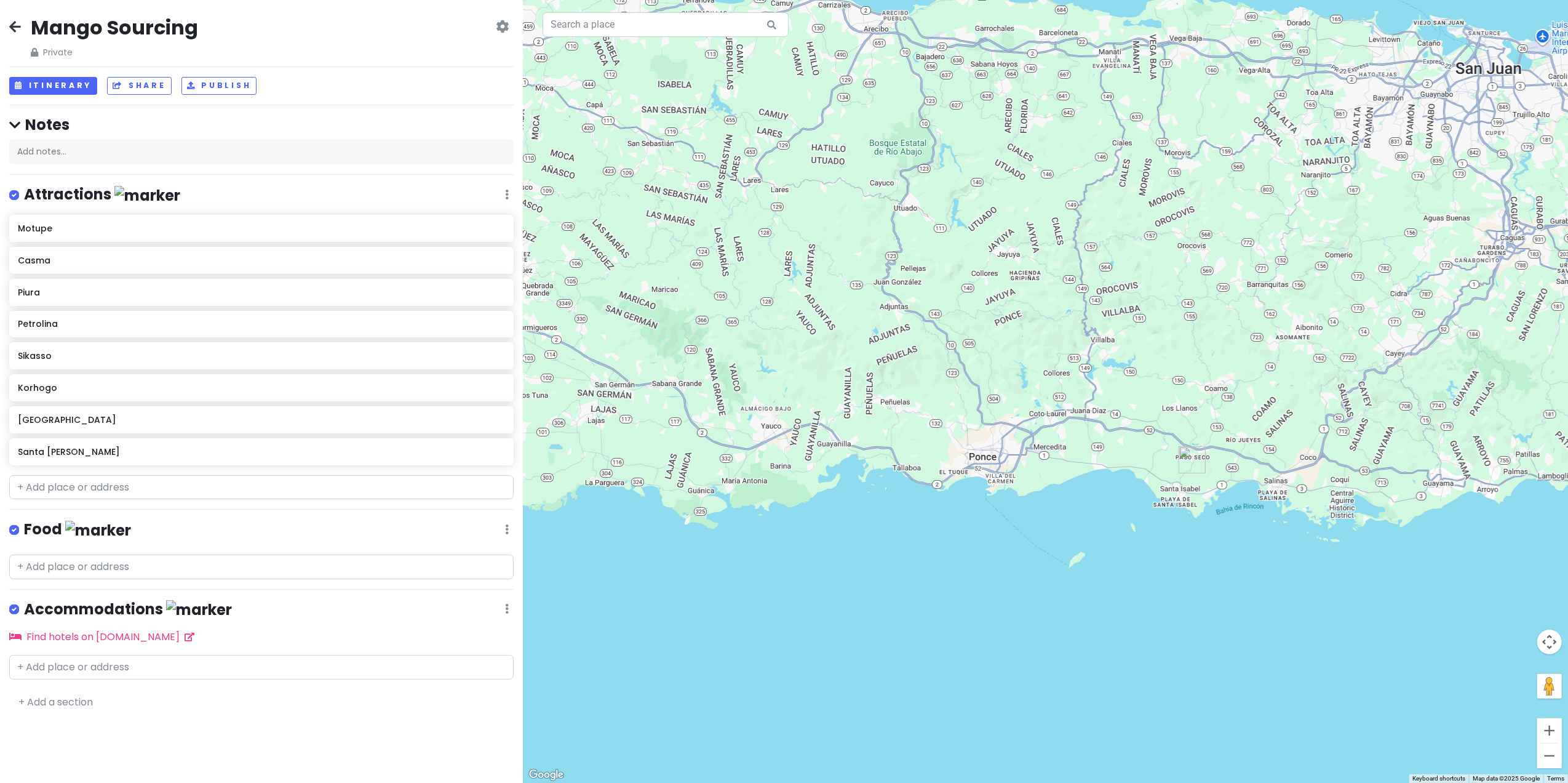
drag, startPoint x: 1374, startPoint y: 407, endPoint x: 1005, endPoint y: 568, distance: 402.6
click at [1005, 568] on div at bounding box center [1046, 392] width 1046 height 783
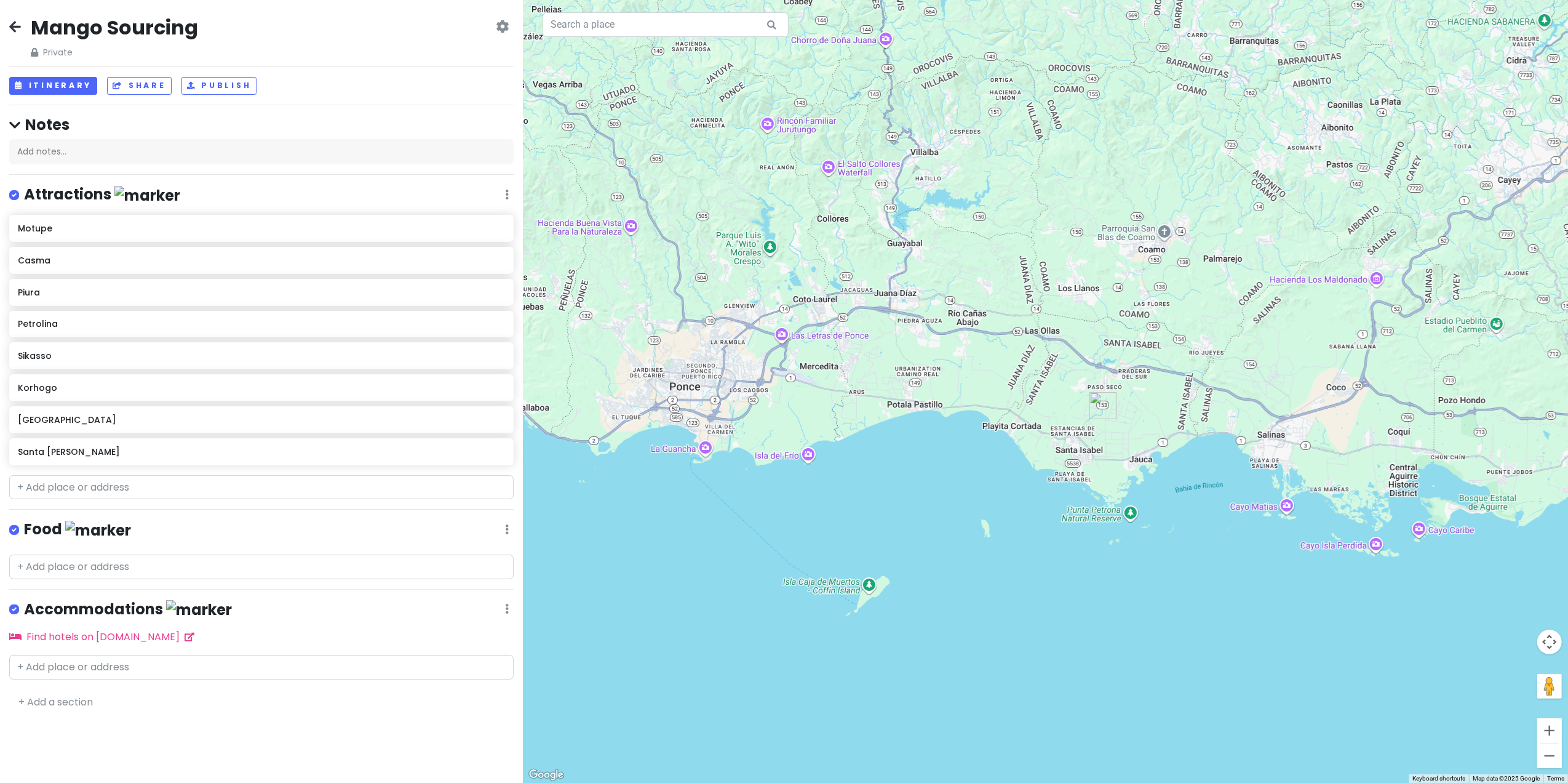
drag, startPoint x: 1344, startPoint y: 508, endPoint x: 1071, endPoint y: 364, distance: 308.7
click at [1071, 365] on div at bounding box center [1046, 392] width 1046 height 783
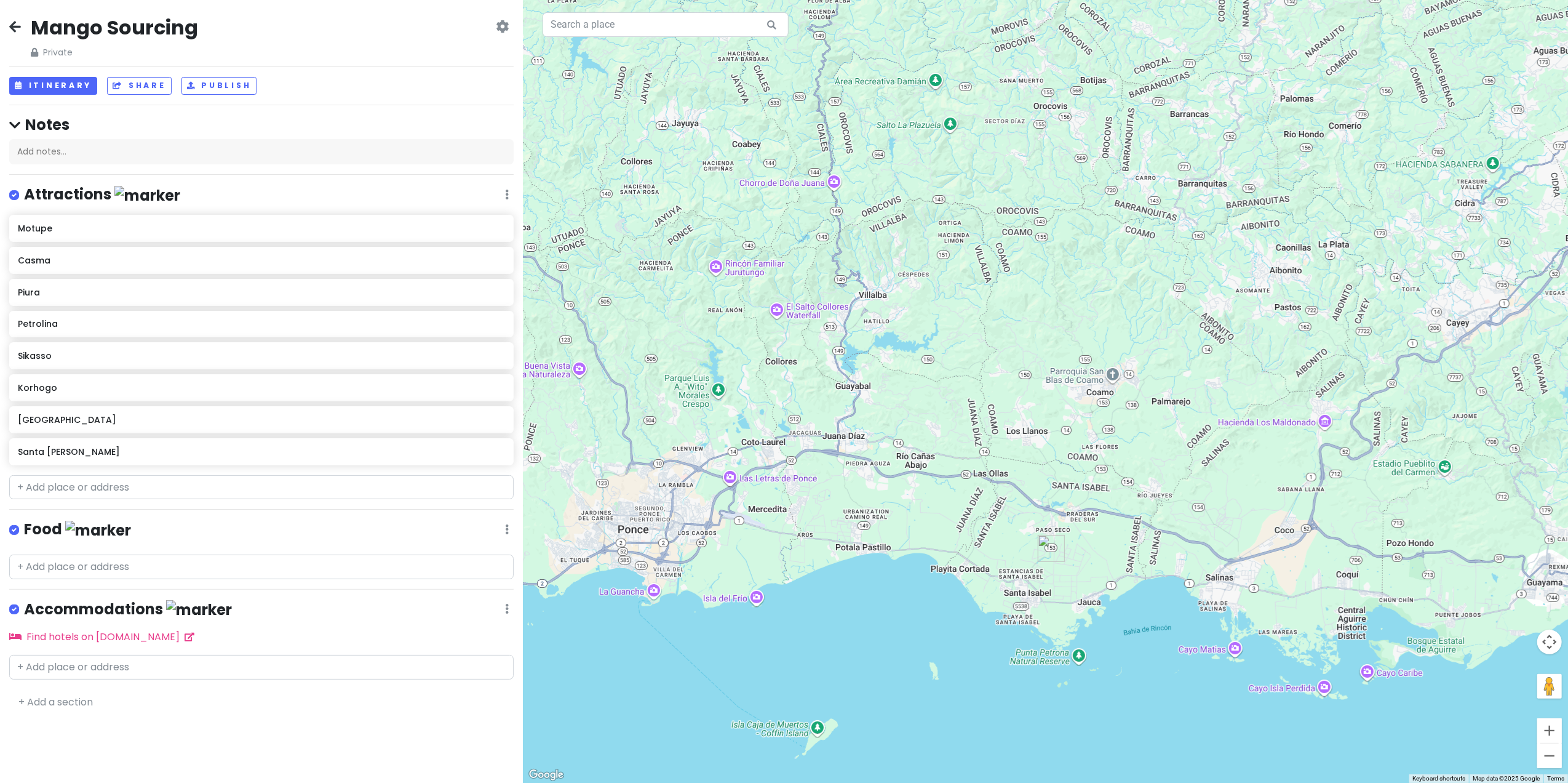
drag, startPoint x: 1174, startPoint y: 292, endPoint x: 1123, endPoint y: 441, distance: 157.5
click at [1123, 441] on div at bounding box center [1046, 392] width 1046 height 783
paste input "[GEOGRAPHIC_DATA][PERSON_NAME]"
type input "[GEOGRAPHIC_DATA][PERSON_NAME]"
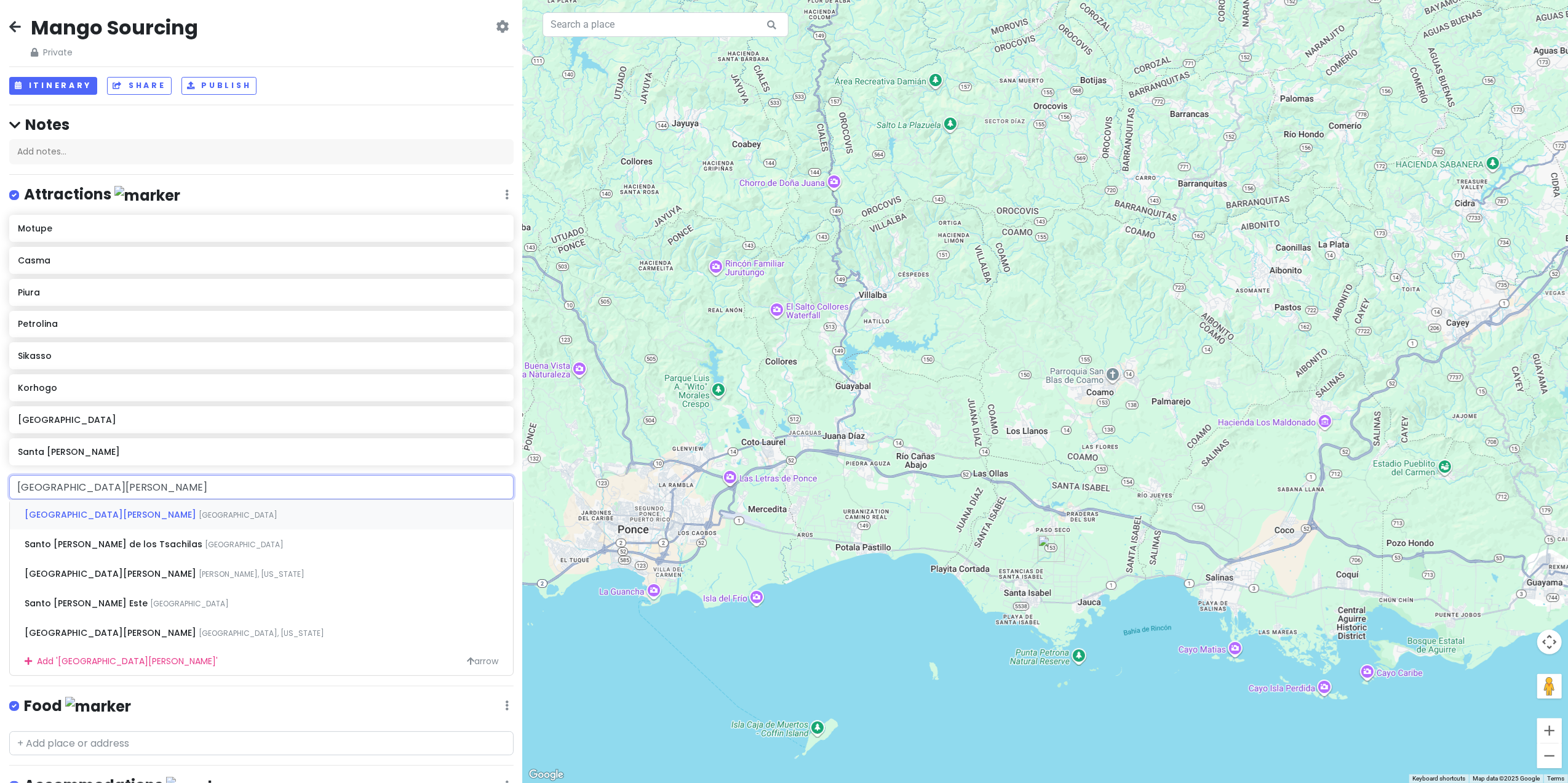
click at [69, 515] on span "[GEOGRAPHIC_DATA][PERSON_NAME]" at bounding box center [112, 514] width 174 height 12
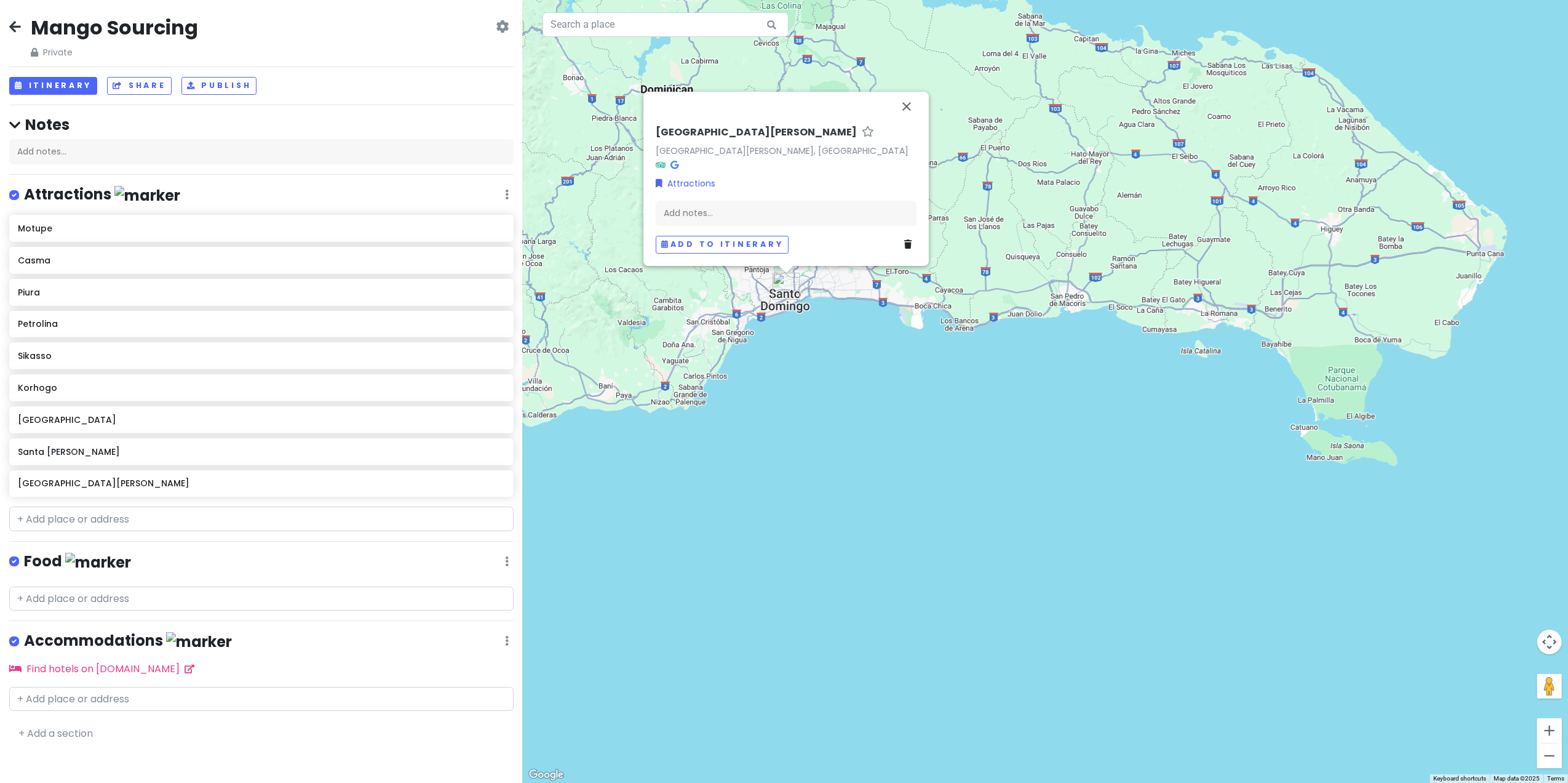
click at [865, 400] on div "[GEOGRAPHIC_DATA][PERSON_NAME], [GEOGRAPHIC_DATA] Attractions Add notes... Add …" at bounding box center [1046, 392] width 1046 height 783
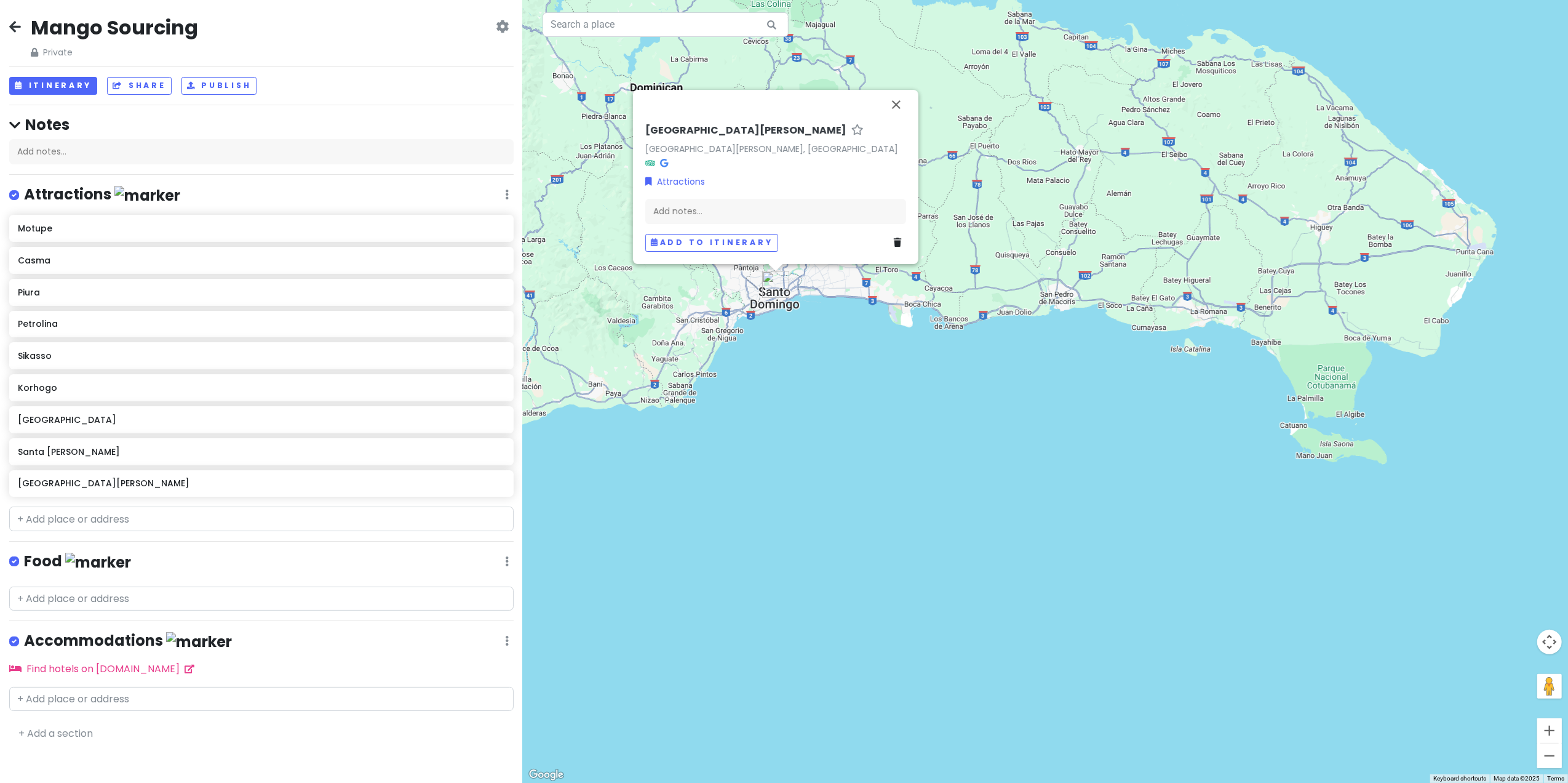
click at [849, 424] on div "[GEOGRAPHIC_DATA][PERSON_NAME], [GEOGRAPHIC_DATA] Attractions Add notes... Add …" at bounding box center [1046, 392] width 1046 height 783
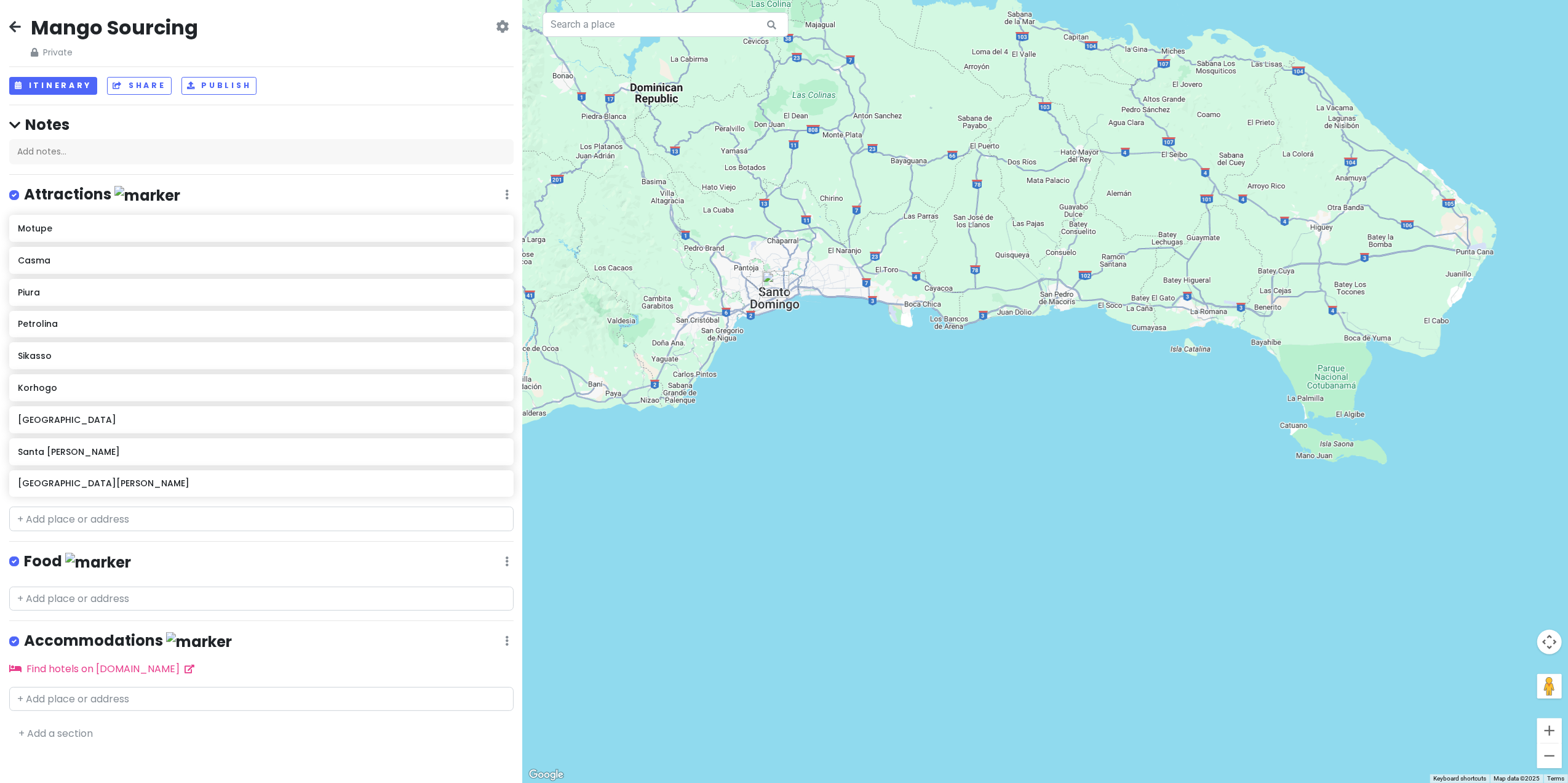
drag, startPoint x: 1038, startPoint y: 232, endPoint x: 1079, endPoint y: 314, distance: 91.7
click at [1079, 314] on div at bounding box center [1046, 392] width 1046 height 783
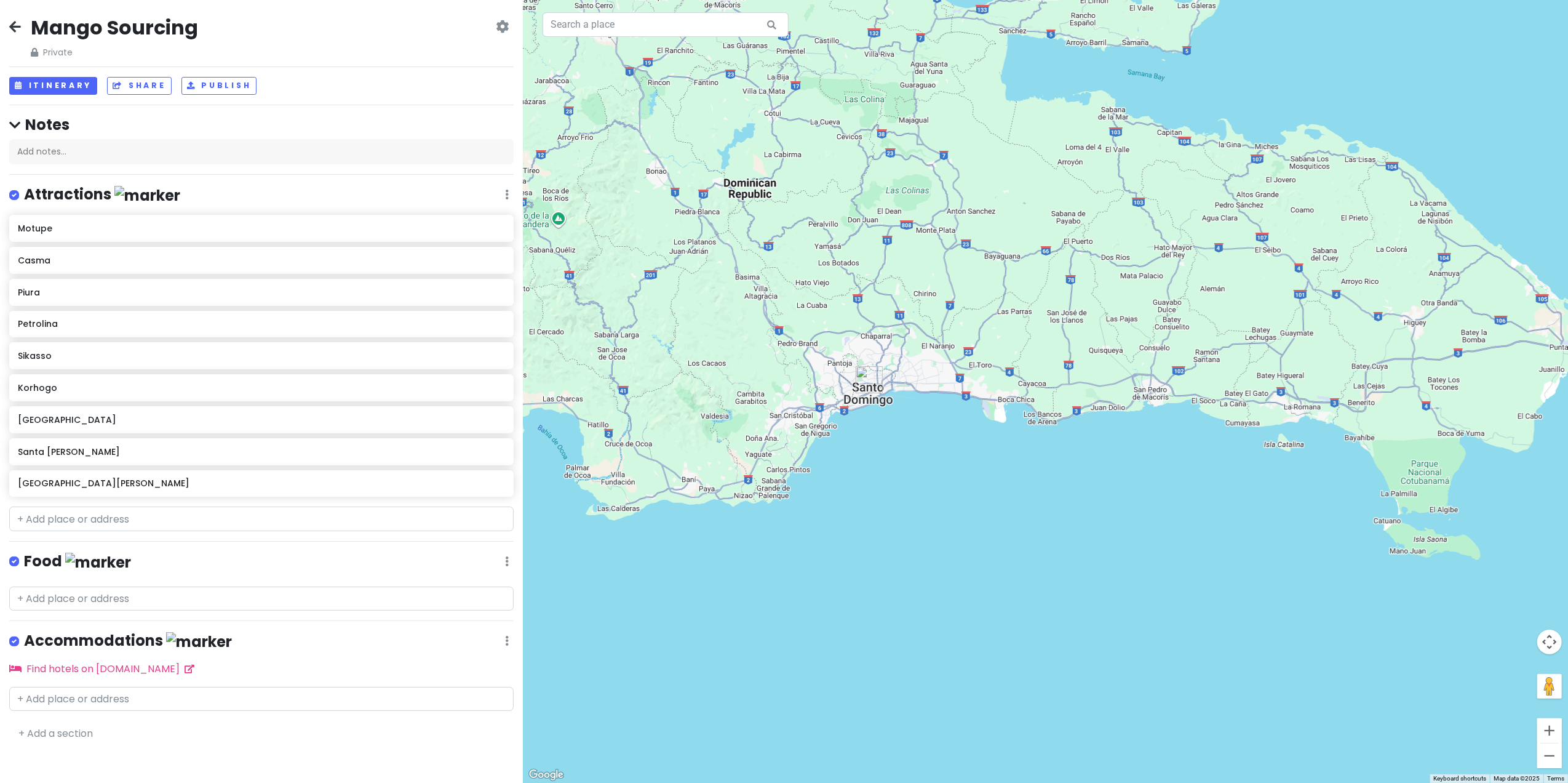
drag, startPoint x: 941, startPoint y: 410, endPoint x: 1034, endPoint y: 506, distance: 133.7
click at [1034, 506] on div at bounding box center [1046, 392] width 1046 height 783
paste input "Hasadna 2, Or [PERSON_NAME]"
type input "Hasadna 2, Or [PERSON_NAME]"
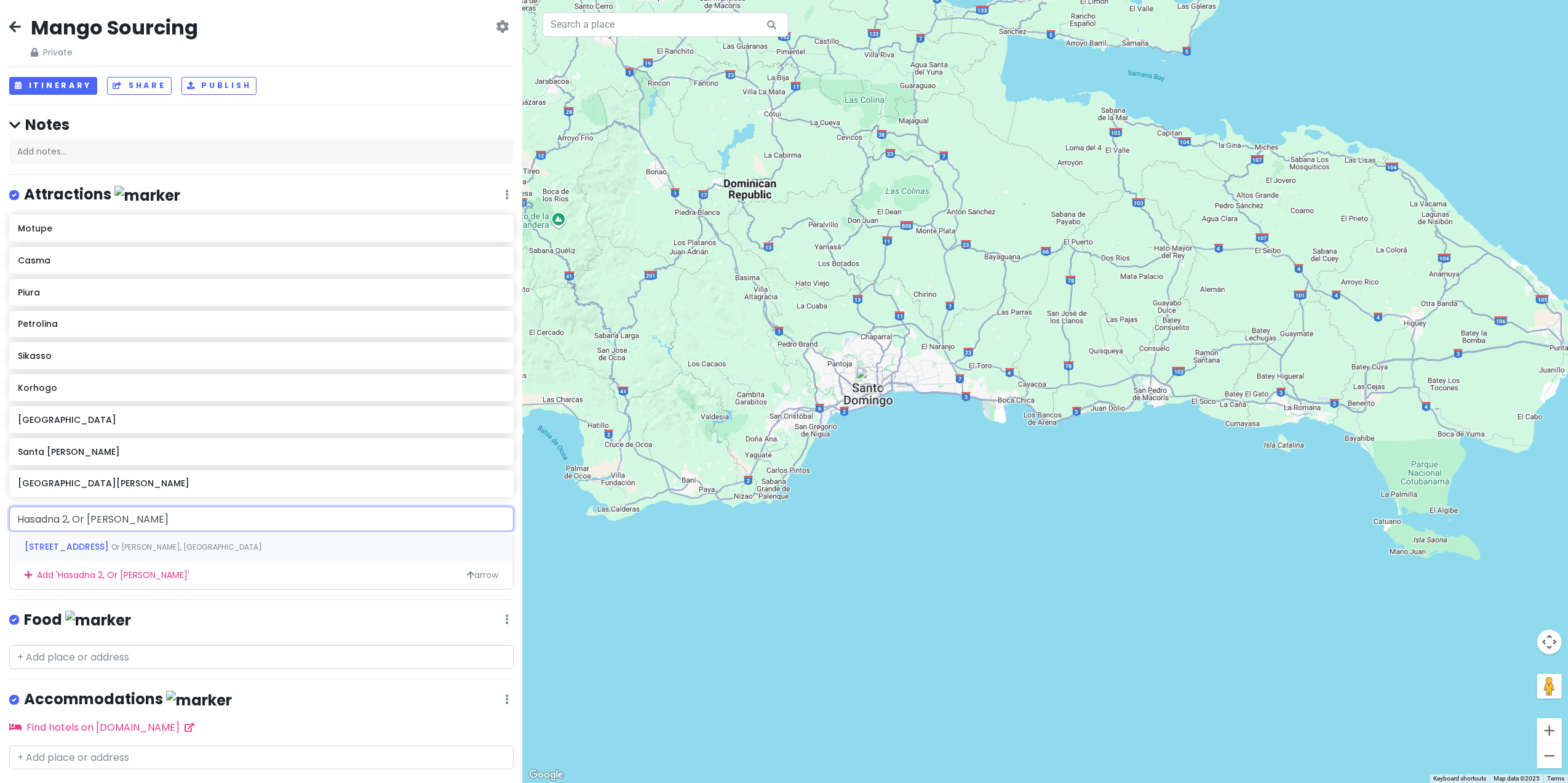
click at [79, 547] on span "[STREET_ADDRESS]" at bounding box center [68, 546] width 87 height 12
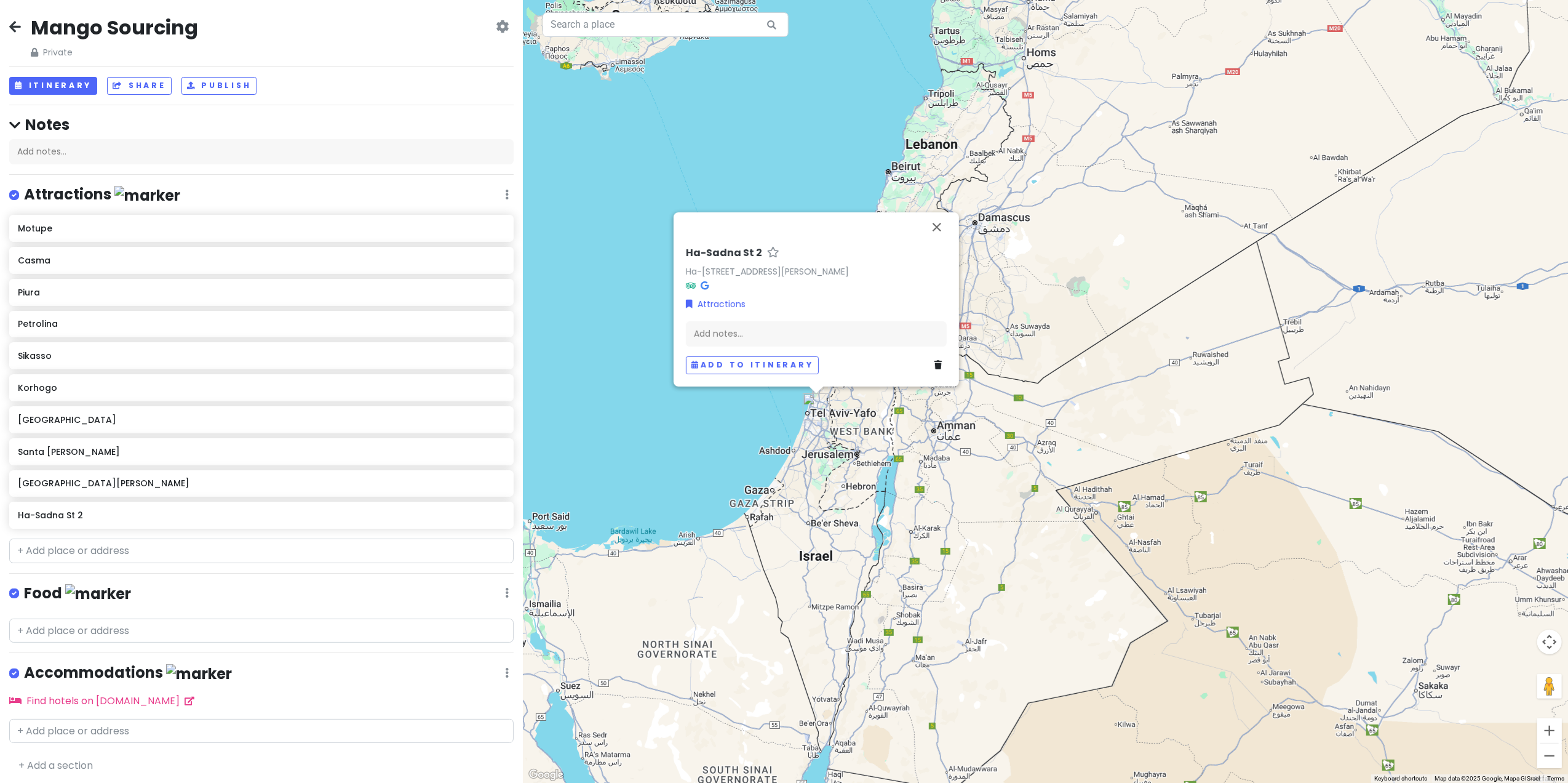
drag, startPoint x: 1409, startPoint y: 395, endPoint x: 862, endPoint y: 444, distance: 549.2
click at [862, 444] on div "Ha-Sadna St [STREET_ADDRESS][PERSON_NAME] Attractions Add notes... Add to itine…" at bounding box center [1046, 392] width 1046 height 783
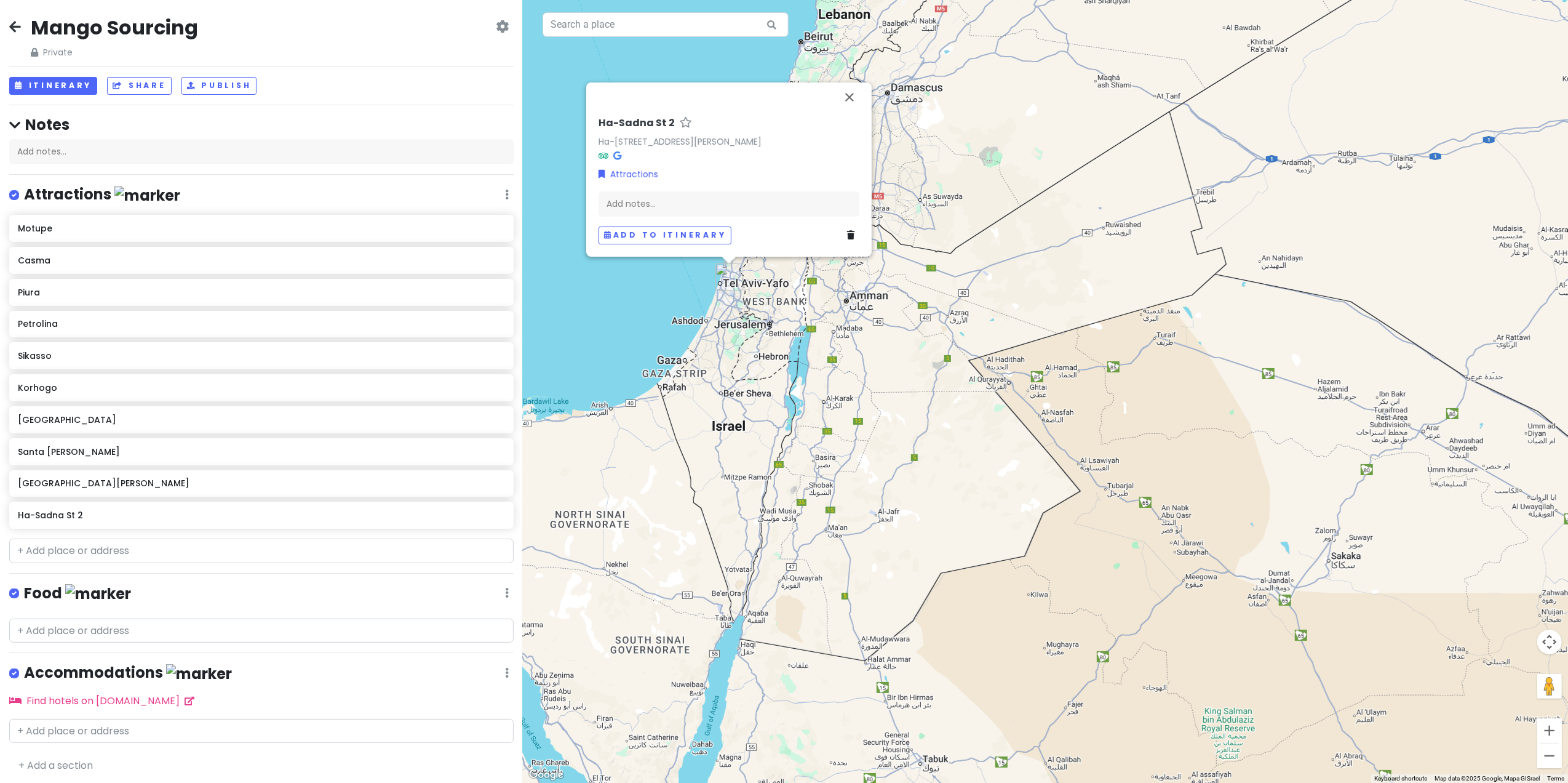
click at [741, 389] on div "Ha-Sadna St [STREET_ADDRESS][PERSON_NAME] Attractions Add notes... Add to itine…" at bounding box center [1046, 392] width 1046 height 783
click at [736, 359] on div "Ha-Sadna St [STREET_ADDRESS][PERSON_NAME] Attractions Add notes... Add to itine…" at bounding box center [1046, 392] width 1046 height 783
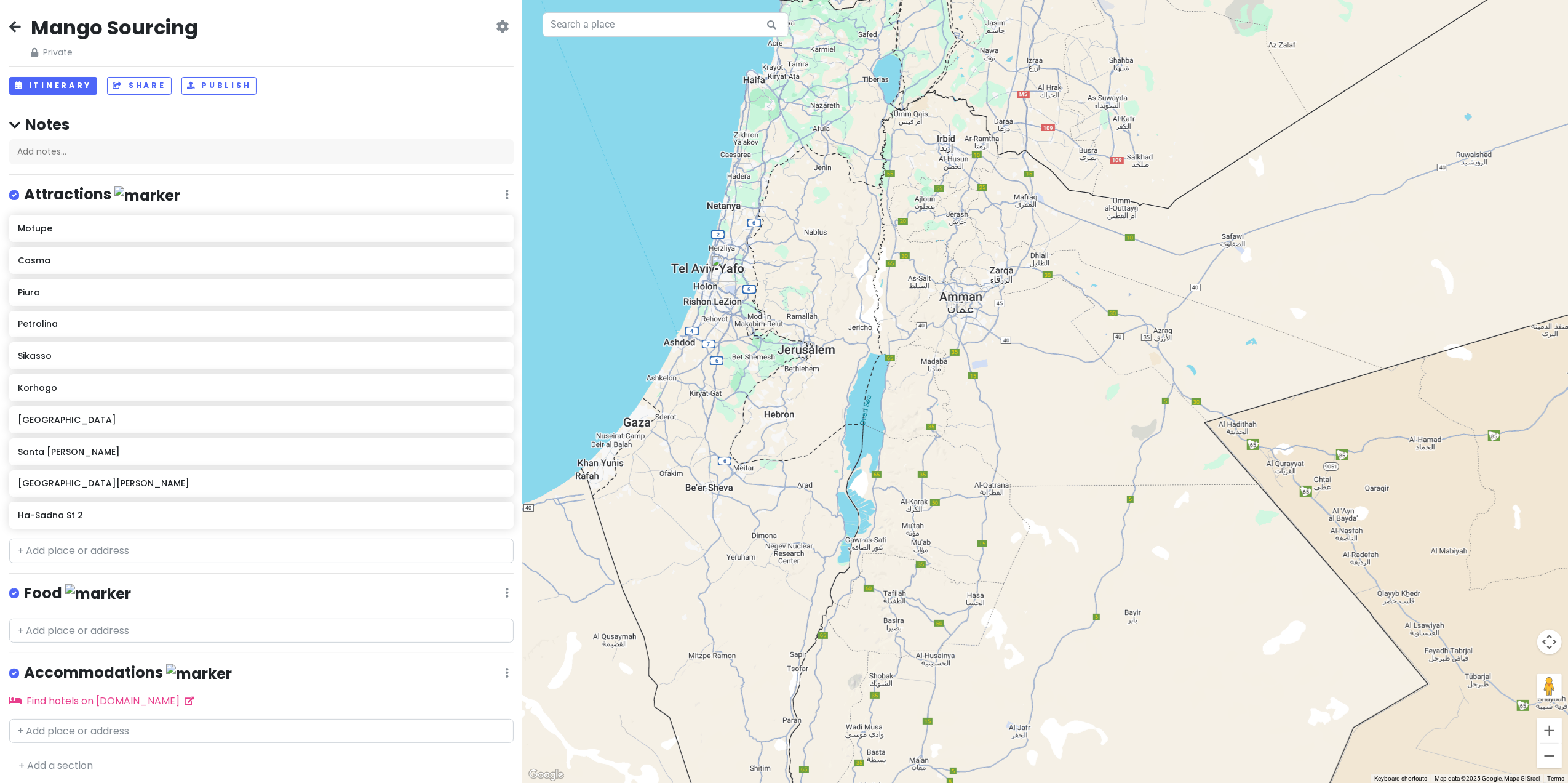
drag, startPoint x: 807, startPoint y: 276, endPoint x: 888, endPoint y: 325, distance: 94.7
click at [888, 325] on div at bounding box center [1046, 392] width 1046 height 783
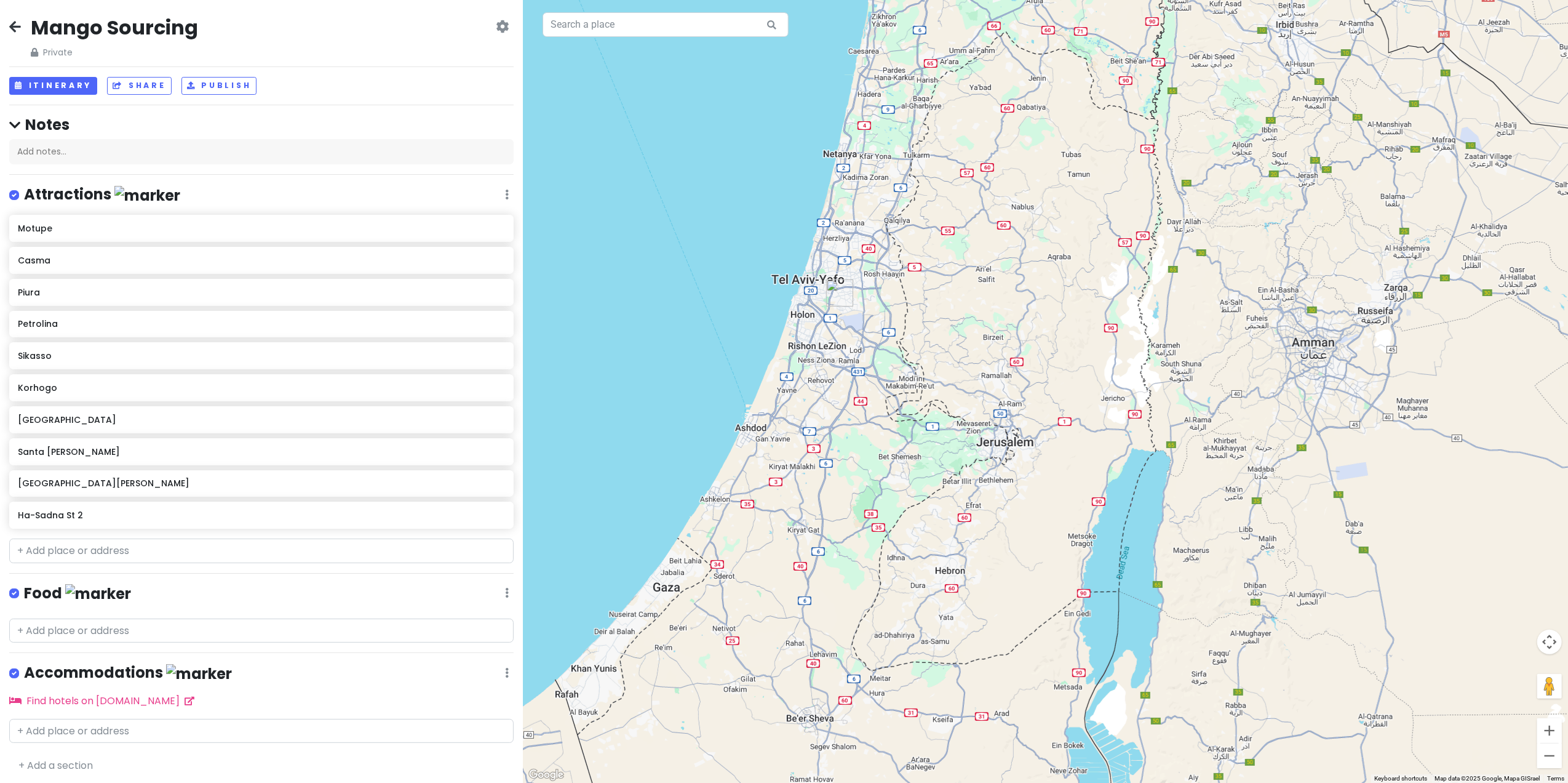
drag, startPoint x: 853, startPoint y: 365, endPoint x: 884, endPoint y: 419, distance: 62.3
click at [884, 419] on div at bounding box center [1046, 392] width 1046 height 783
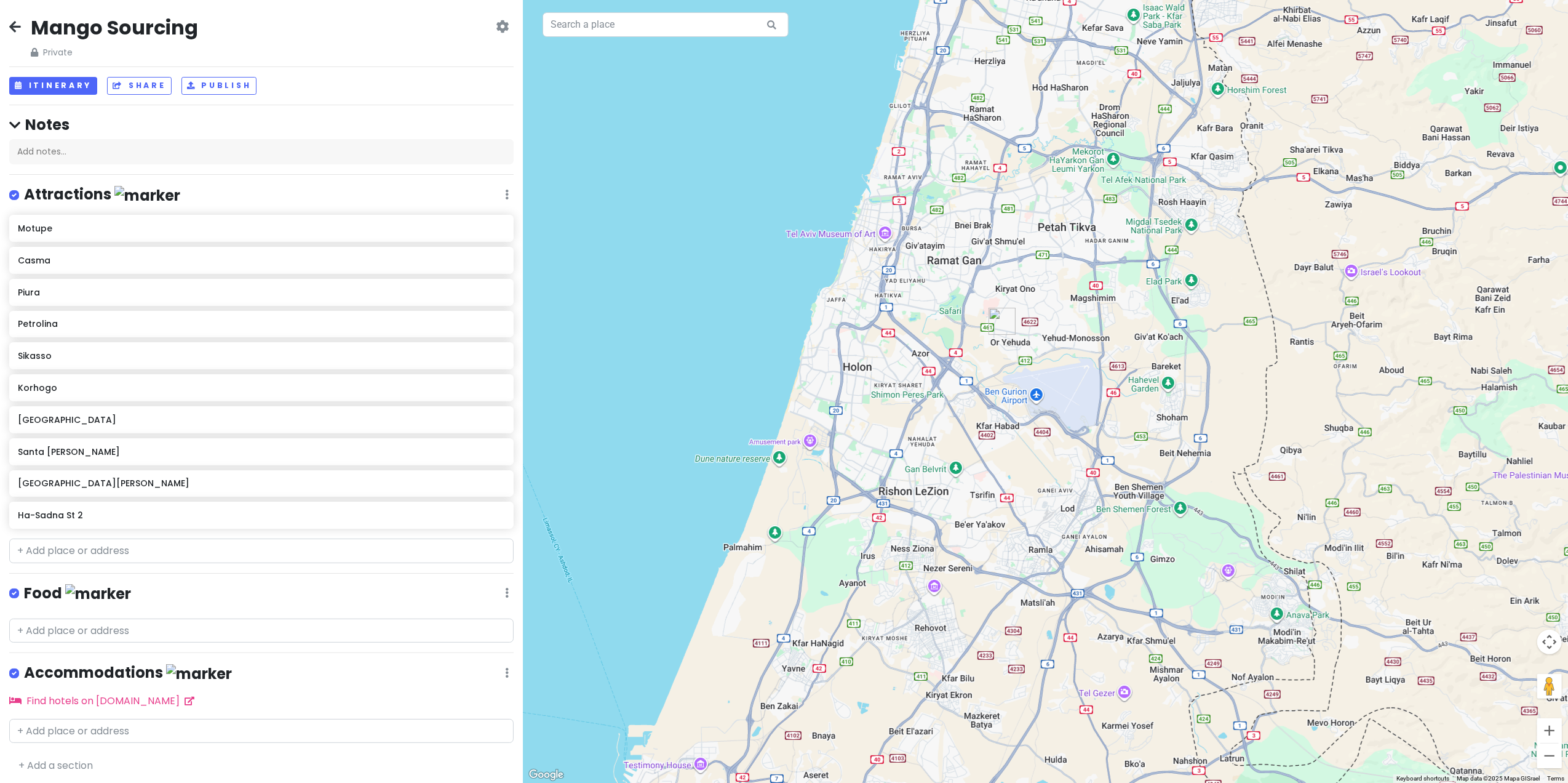
drag, startPoint x: 859, startPoint y: 305, endPoint x: 1125, endPoint y: 501, distance: 330.4
click at [1125, 501] on div at bounding box center [1046, 392] width 1046 height 783
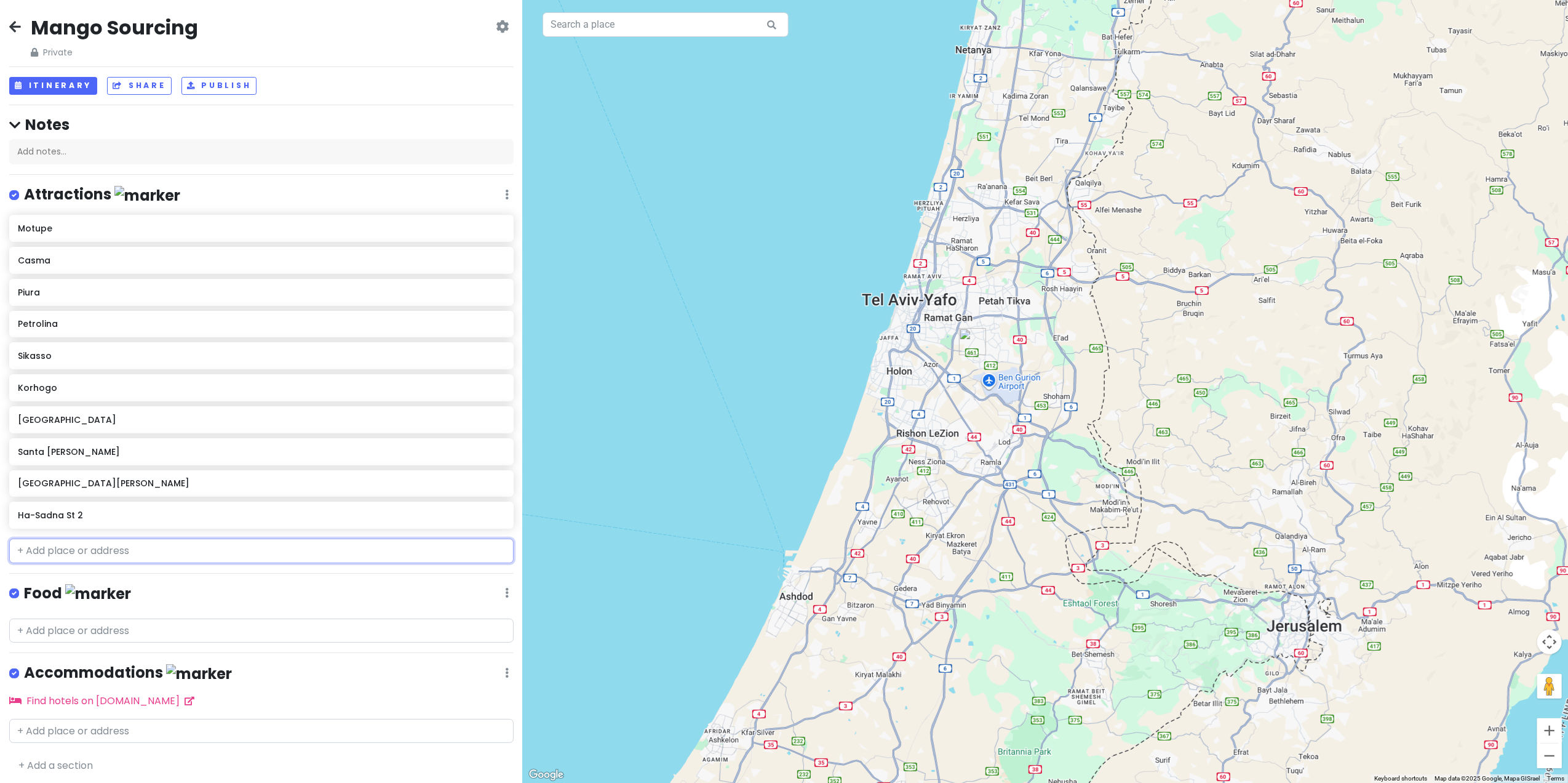
click at [109, 550] on input "text" at bounding box center [261, 551] width 505 height 25
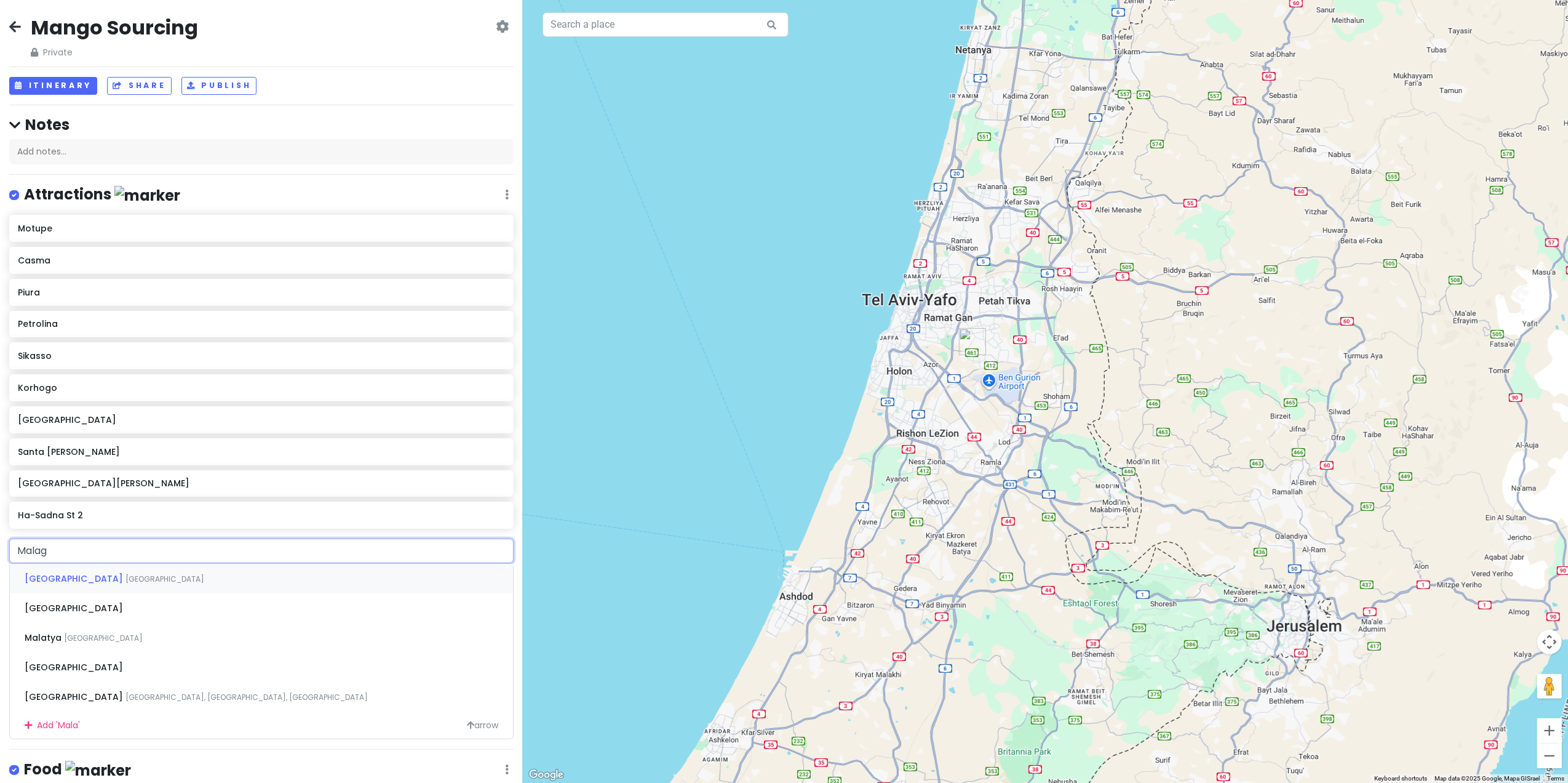
type input "Malaga"
click at [45, 579] on span "[GEOGRAPHIC_DATA]" at bounding box center [76, 578] width 101 height 12
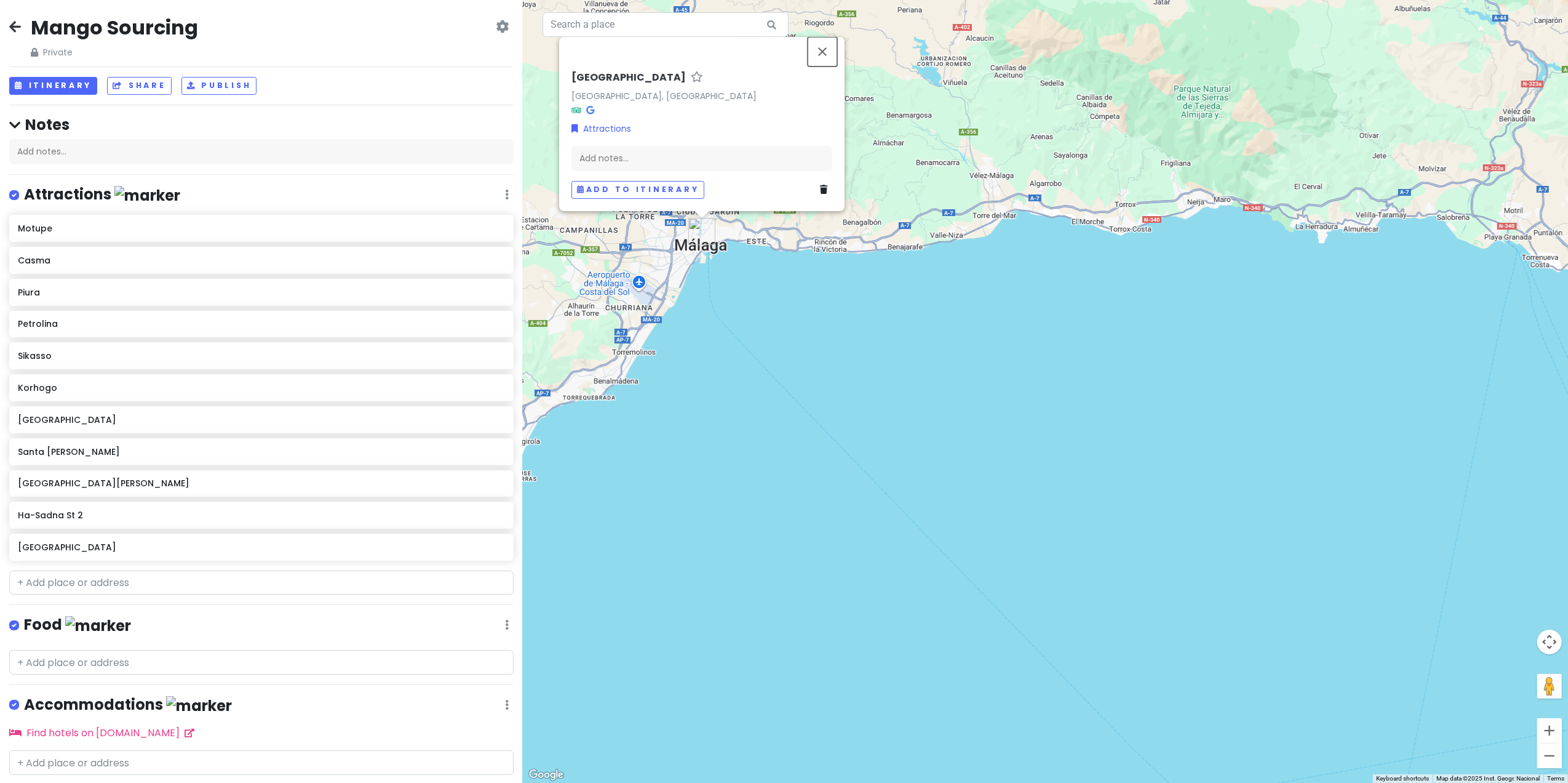
click at [822, 49] on button "Close" at bounding box center [822, 51] width 30 height 30
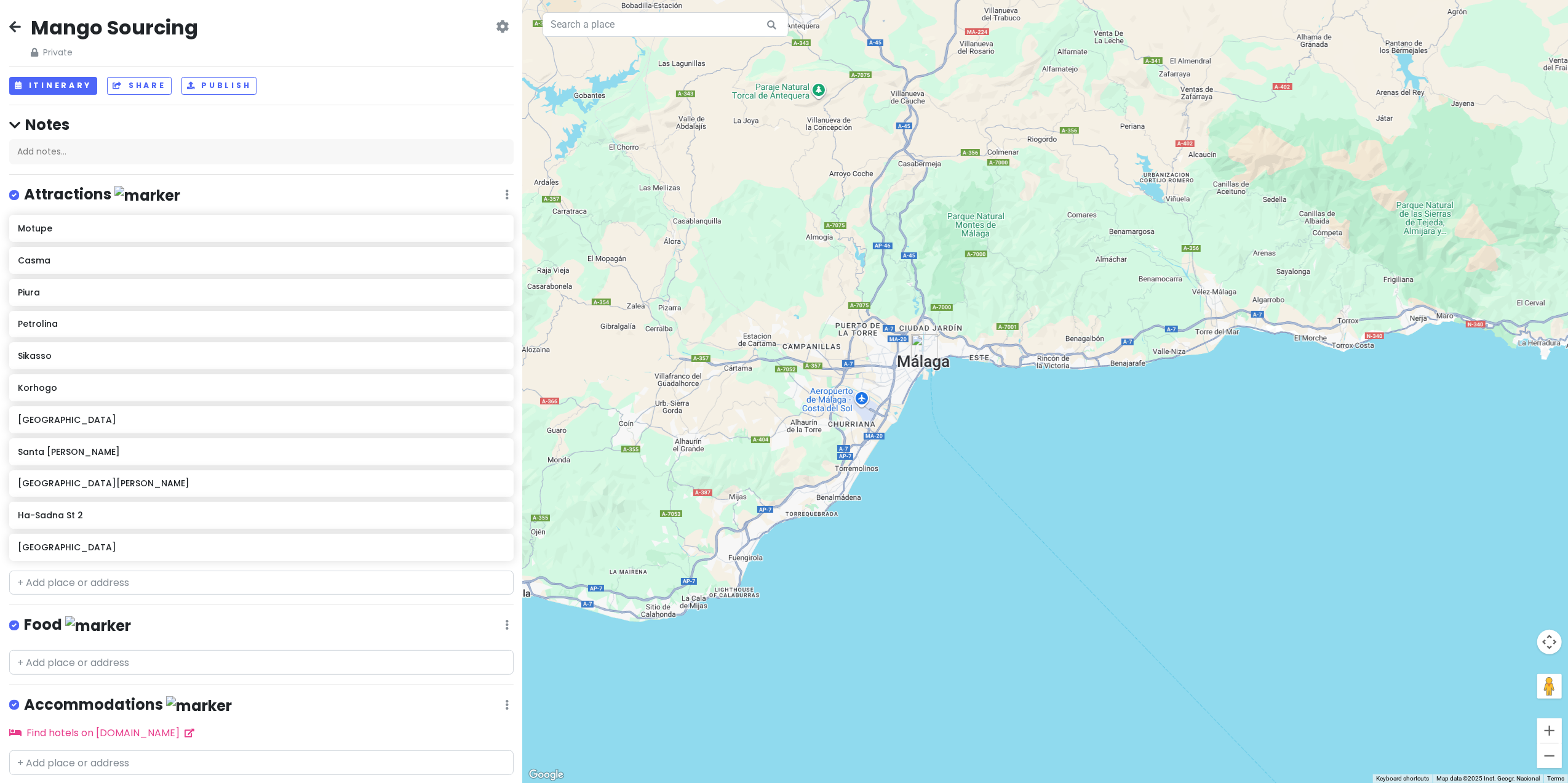
drag, startPoint x: 710, startPoint y: 310, endPoint x: 935, endPoint y: 427, distance: 253.6
click at [935, 427] on div at bounding box center [1046, 392] width 1046 height 783
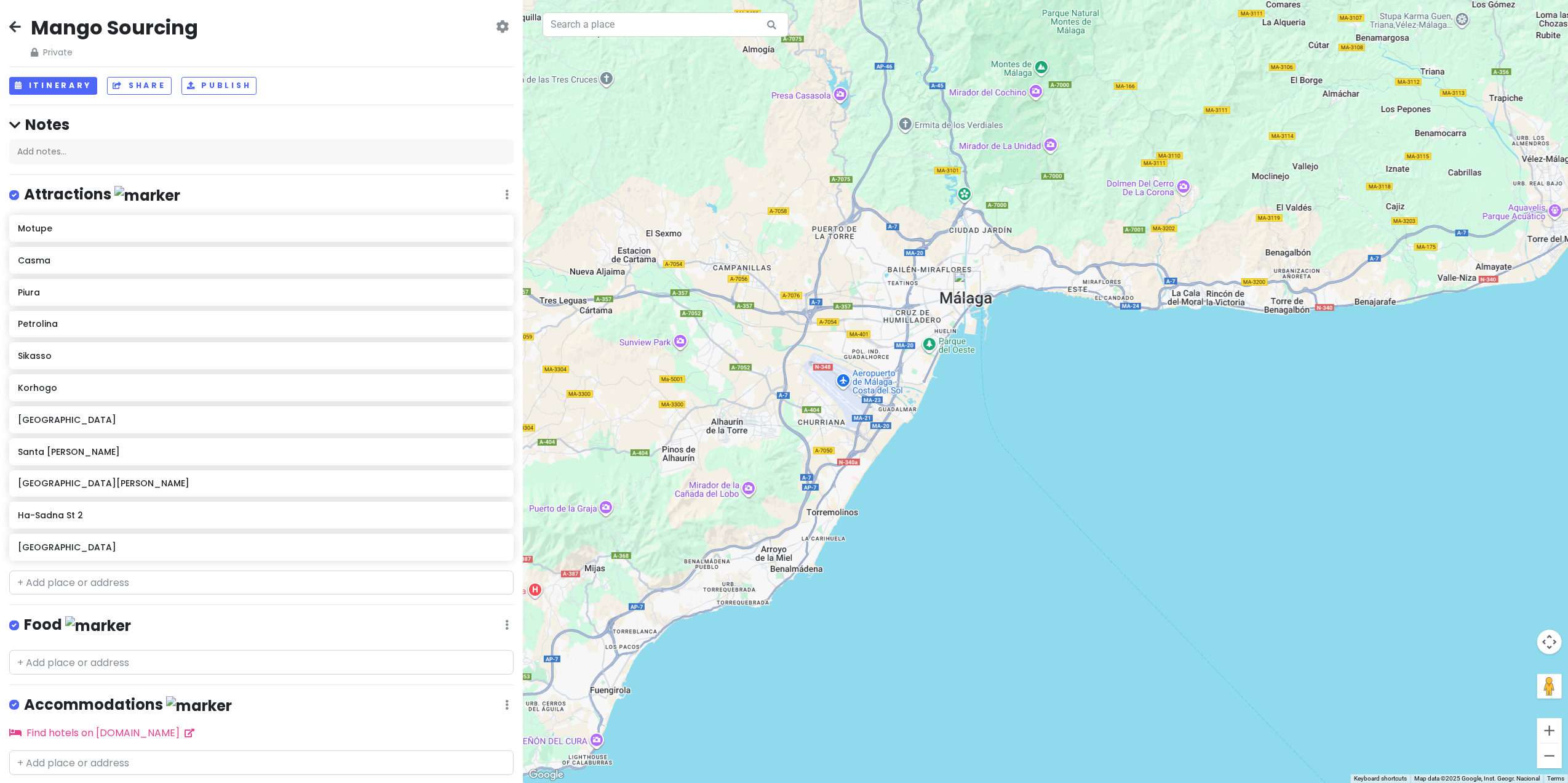
drag, startPoint x: 889, startPoint y: 321, endPoint x: 914, endPoint y: 442, distance: 123.6
click at [914, 442] on div at bounding box center [1046, 392] width 1046 height 783
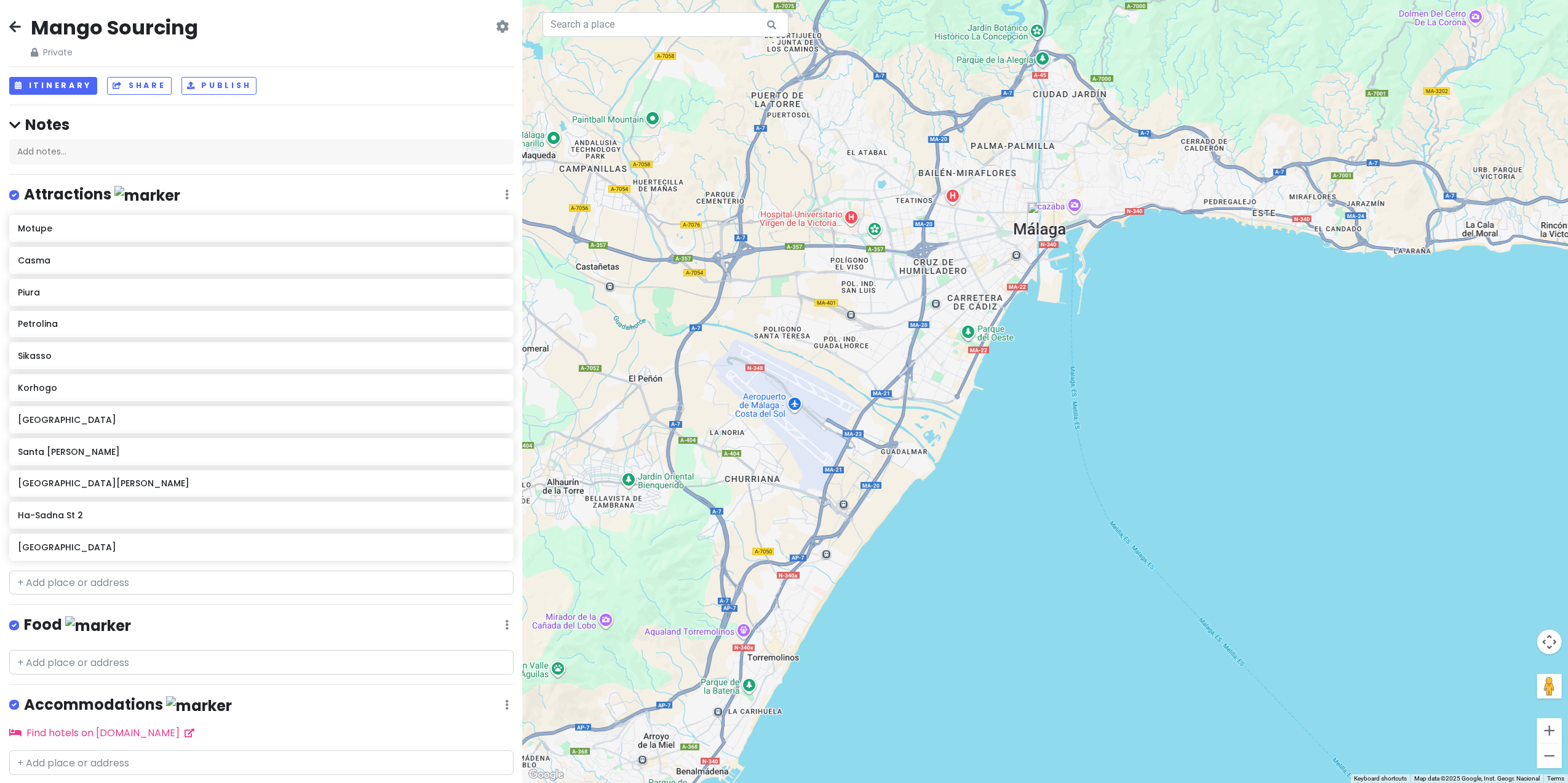
drag, startPoint x: 894, startPoint y: 301, endPoint x: 874, endPoint y: 416, distance: 116.7
click at [874, 416] on div at bounding box center [1046, 392] width 1046 height 783
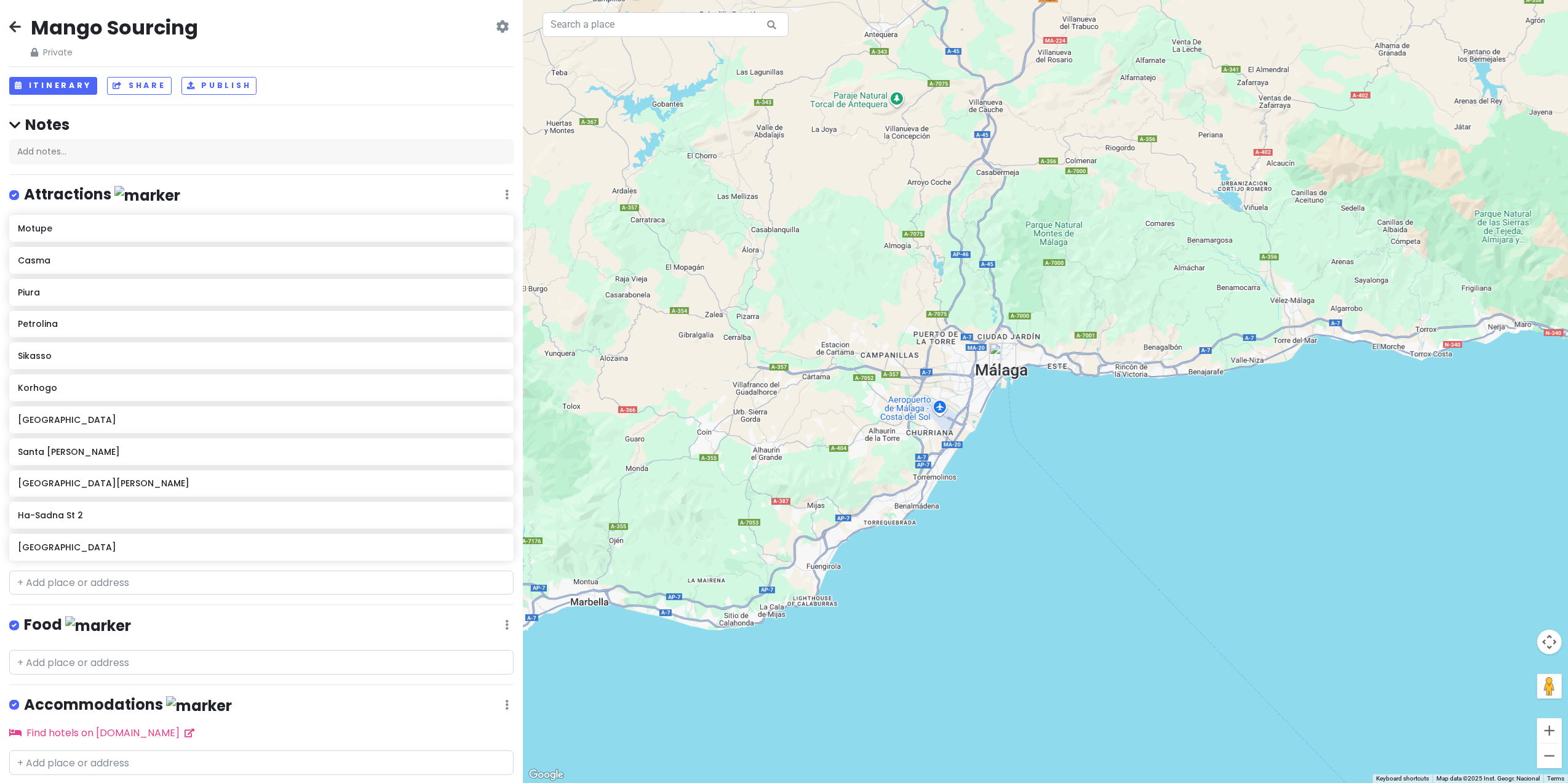
drag, startPoint x: 982, startPoint y: 500, endPoint x: 1070, endPoint y: 502, distance: 88.0
click at [1070, 502] on div at bounding box center [1046, 392] width 1046 height 783
click at [100, 581] on input "text" at bounding box center [261, 583] width 505 height 25
paste input "RR6F+V3F Kafr [GEOGRAPHIC_DATA], [GEOGRAPHIC_DATA]"
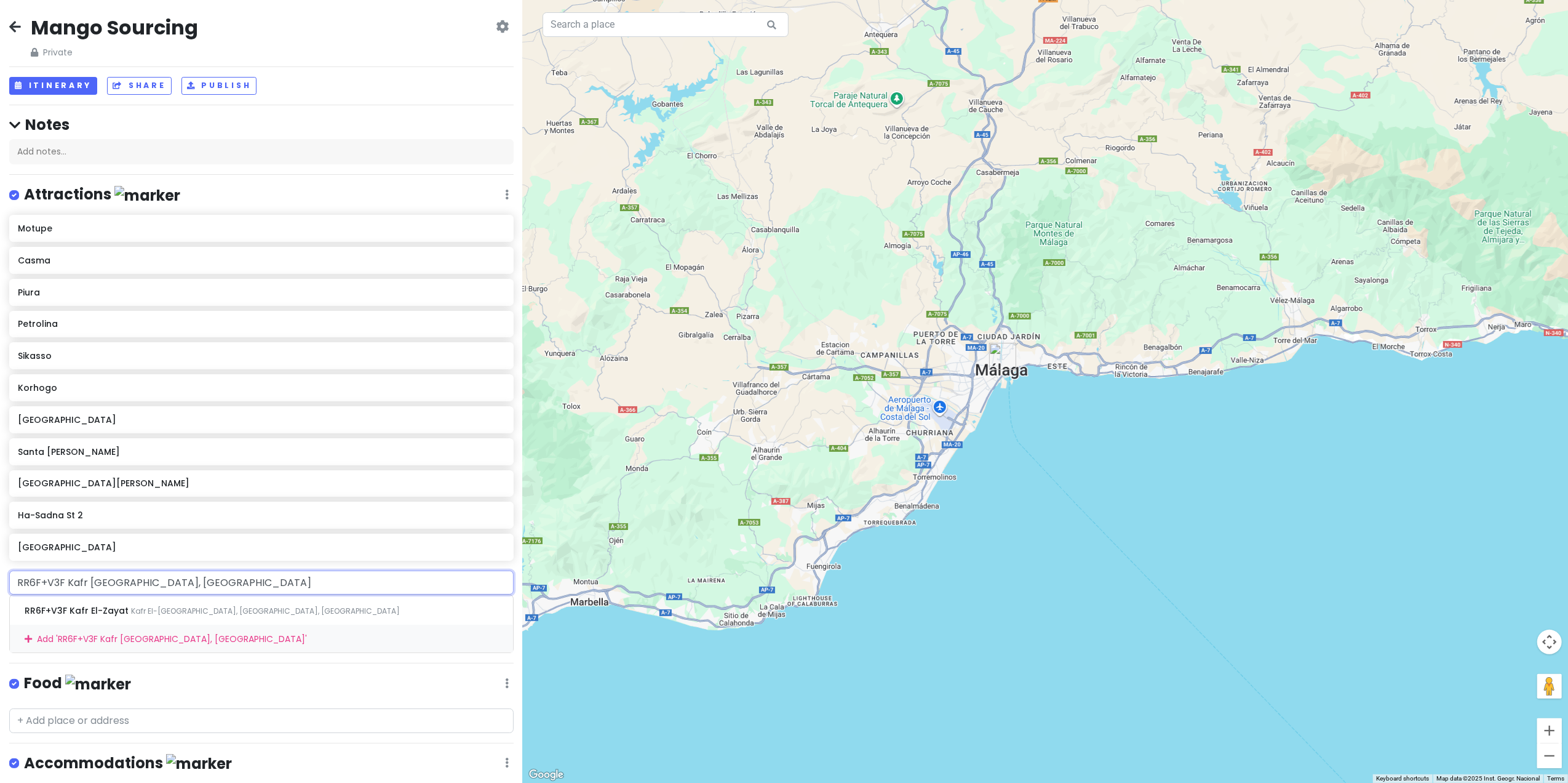
click at [68, 584] on input "RR6F+V3F Kafr [GEOGRAPHIC_DATA], [GEOGRAPHIC_DATA]" at bounding box center [261, 583] width 505 height 25
type input "Kafr [GEOGRAPHIC_DATA], [GEOGRAPHIC_DATA]"
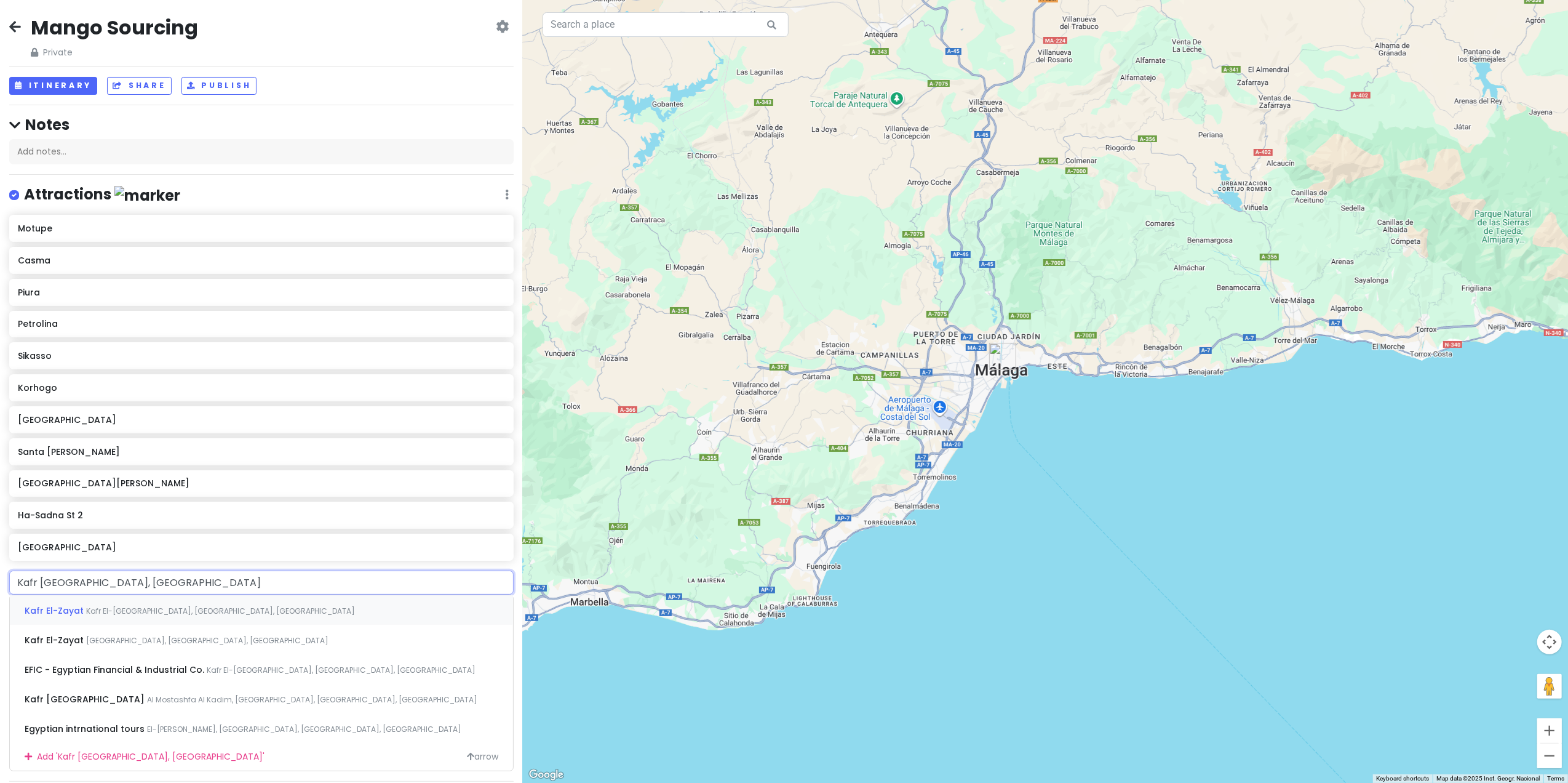
click at [75, 611] on span "Kafr El-Zayat" at bounding box center [55, 610] width 62 height 12
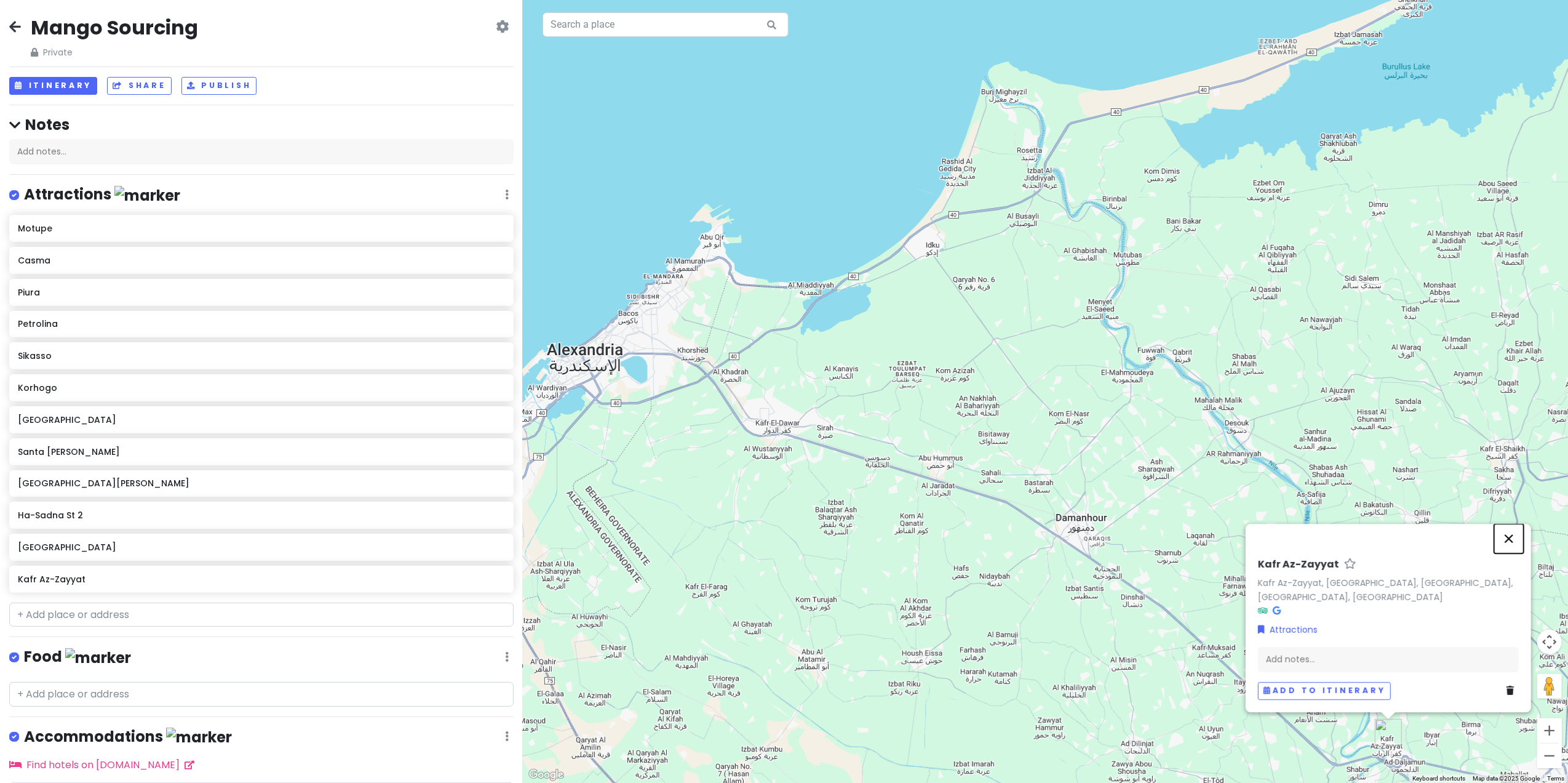
click at [1515, 542] on button "Close" at bounding box center [1509, 538] width 30 height 30
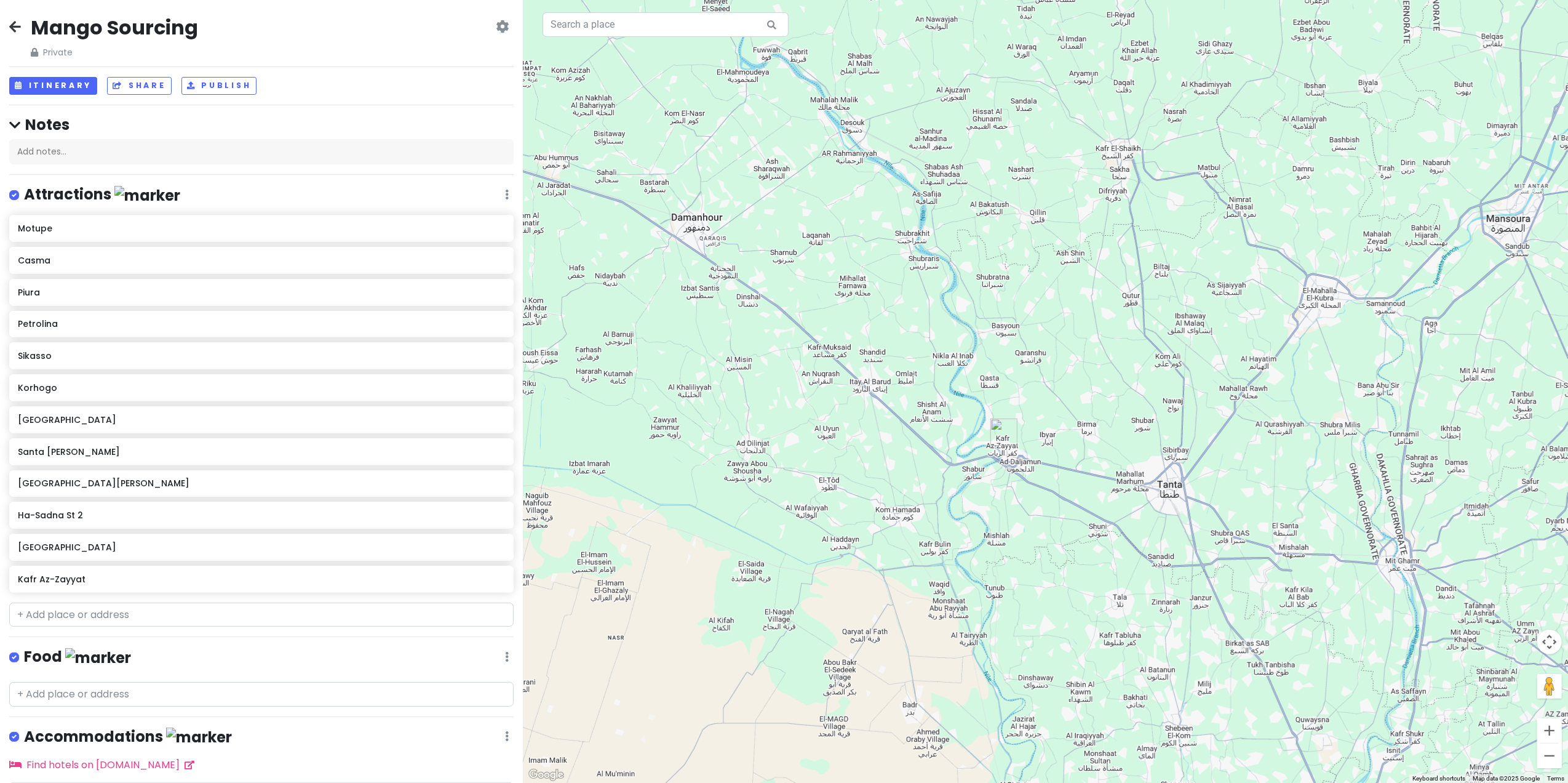
drag, startPoint x: 1177, startPoint y: 637, endPoint x: 785, endPoint y: 334, distance: 495.5
click at [785, 334] on div at bounding box center [1046, 392] width 1046 height 783
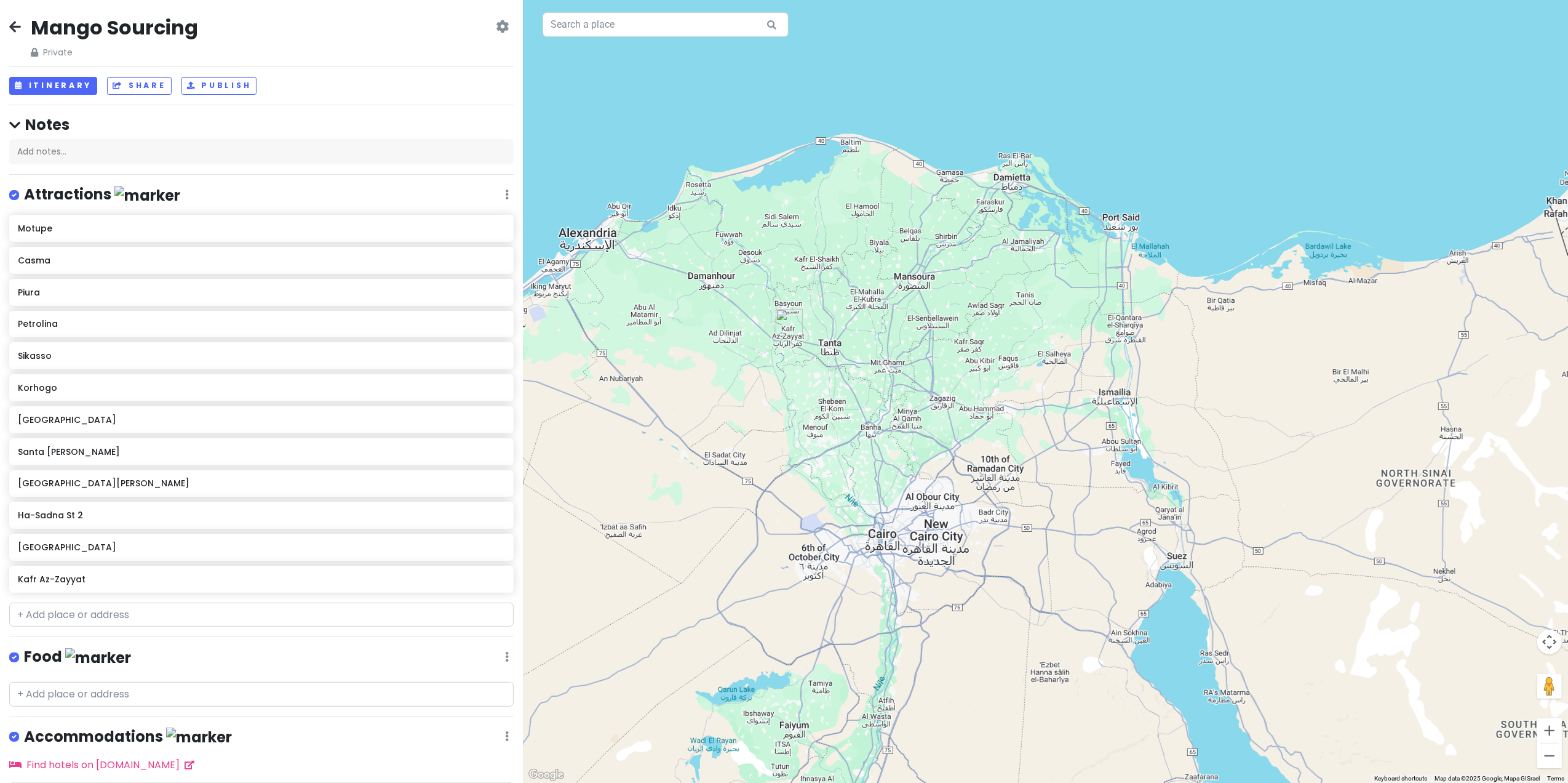
drag, startPoint x: 1020, startPoint y: 513, endPoint x: 842, endPoint y: 414, distance: 203.7
click at [842, 414] on div at bounding box center [1046, 392] width 1046 height 783
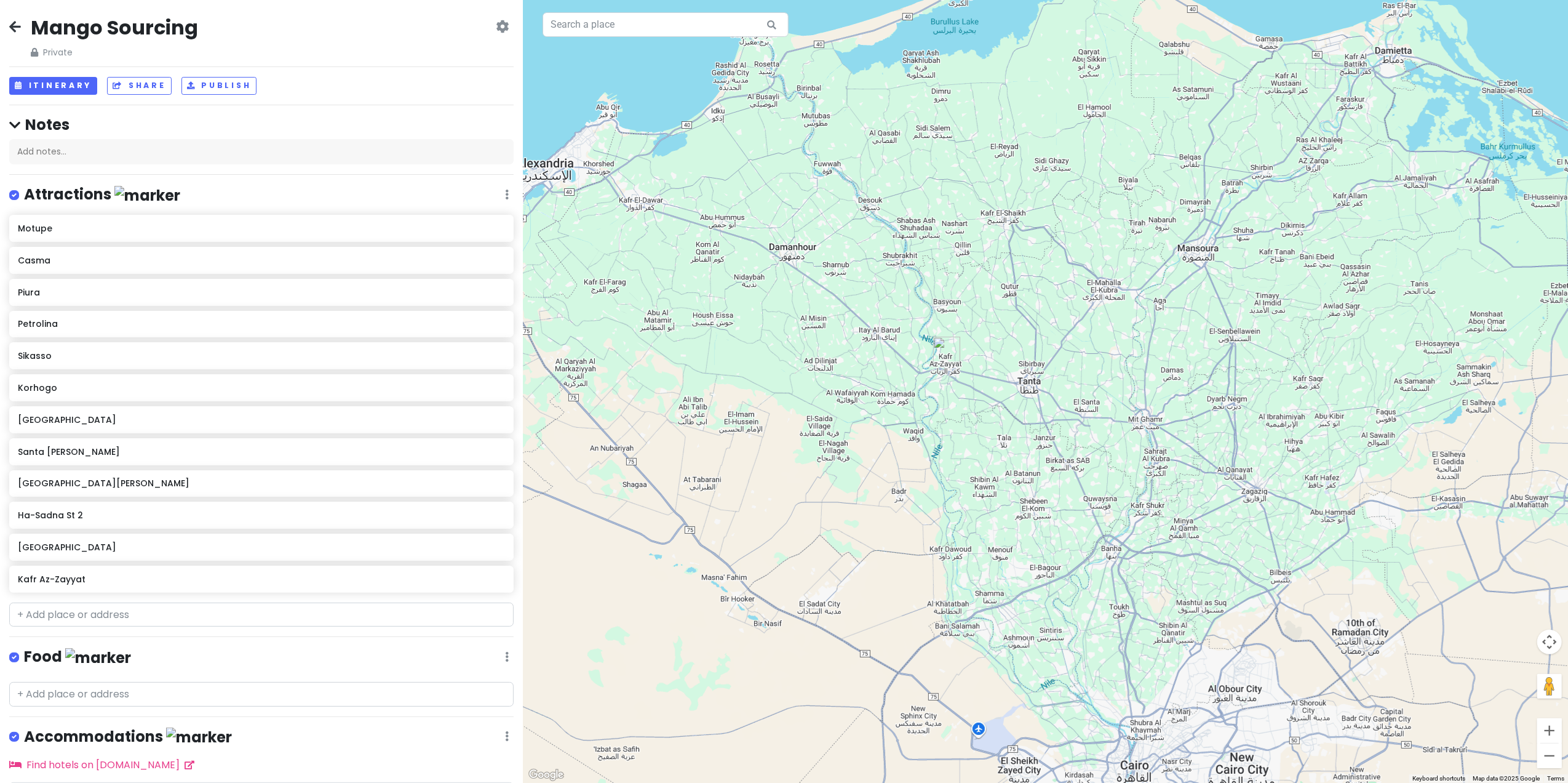
drag, startPoint x: 828, startPoint y: 348, endPoint x: 1025, endPoint y: 389, distance: 201.2
click at [1025, 389] on div at bounding box center [1046, 392] width 1046 height 783
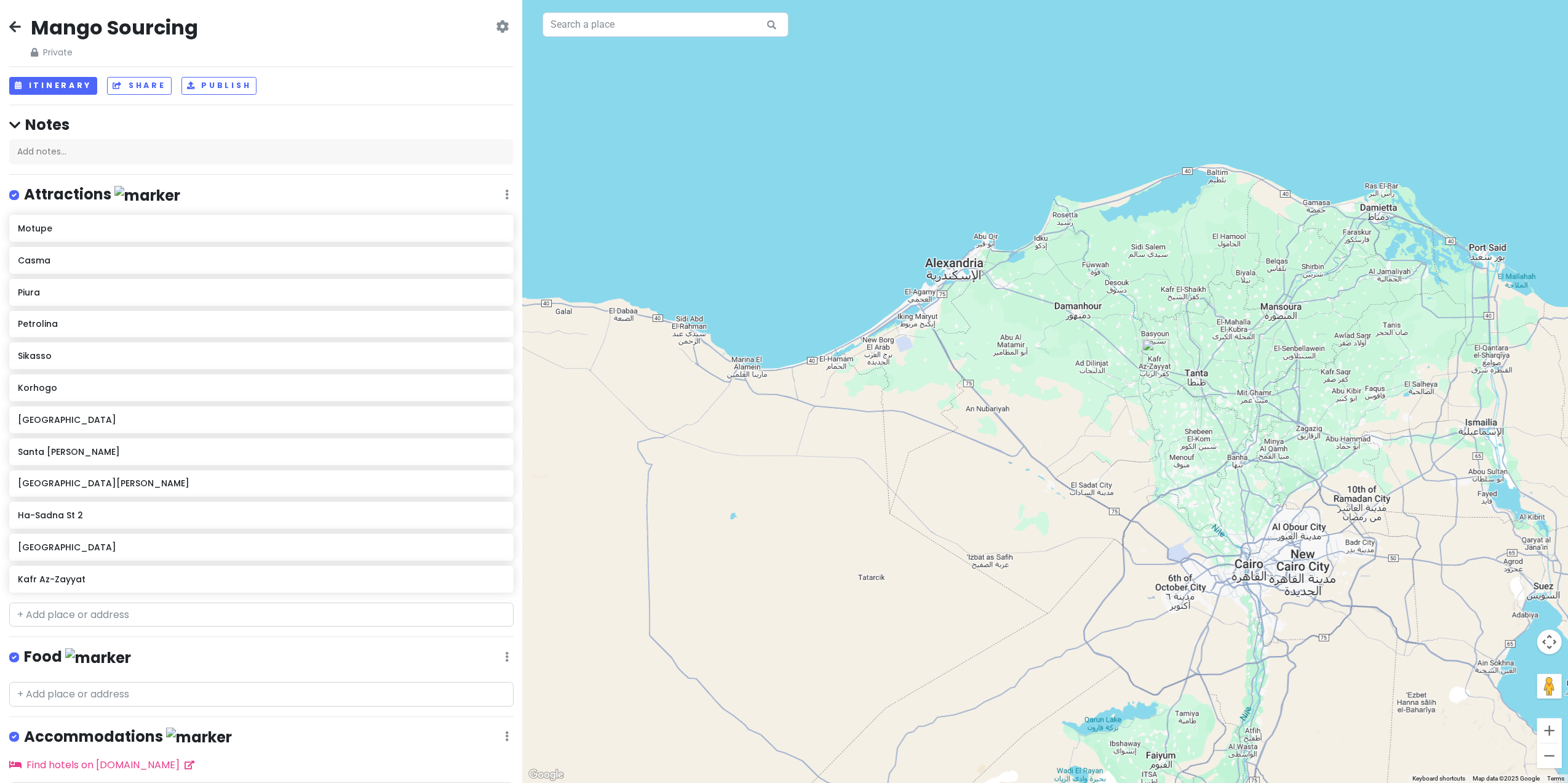
click at [1186, 440] on div at bounding box center [1046, 392] width 1046 height 783
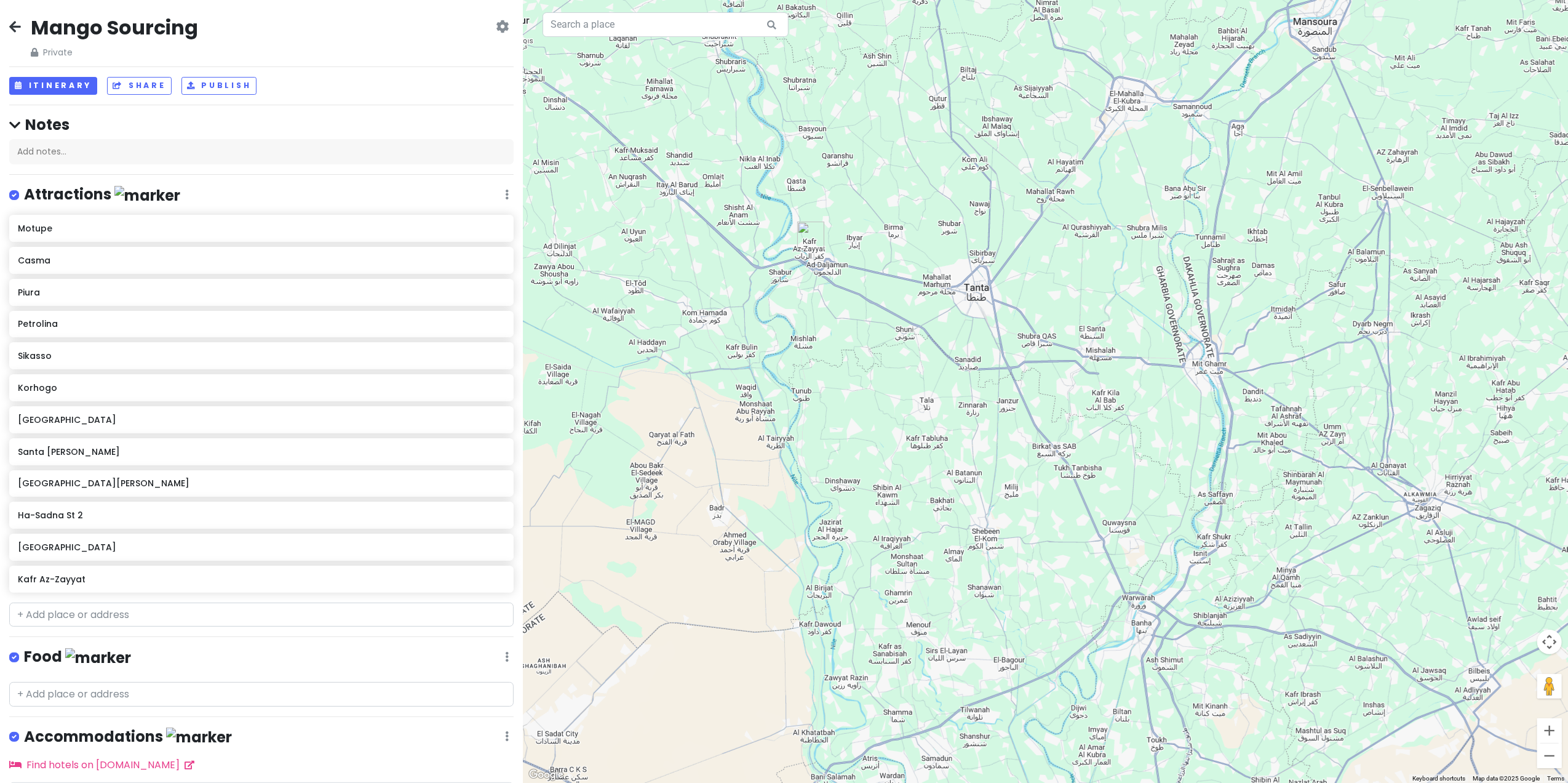
drag, startPoint x: 1182, startPoint y: 324, endPoint x: 919, endPoint y: 432, distance: 284.3
click at [919, 432] on div at bounding box center [1046, 392] width 1046 height 783
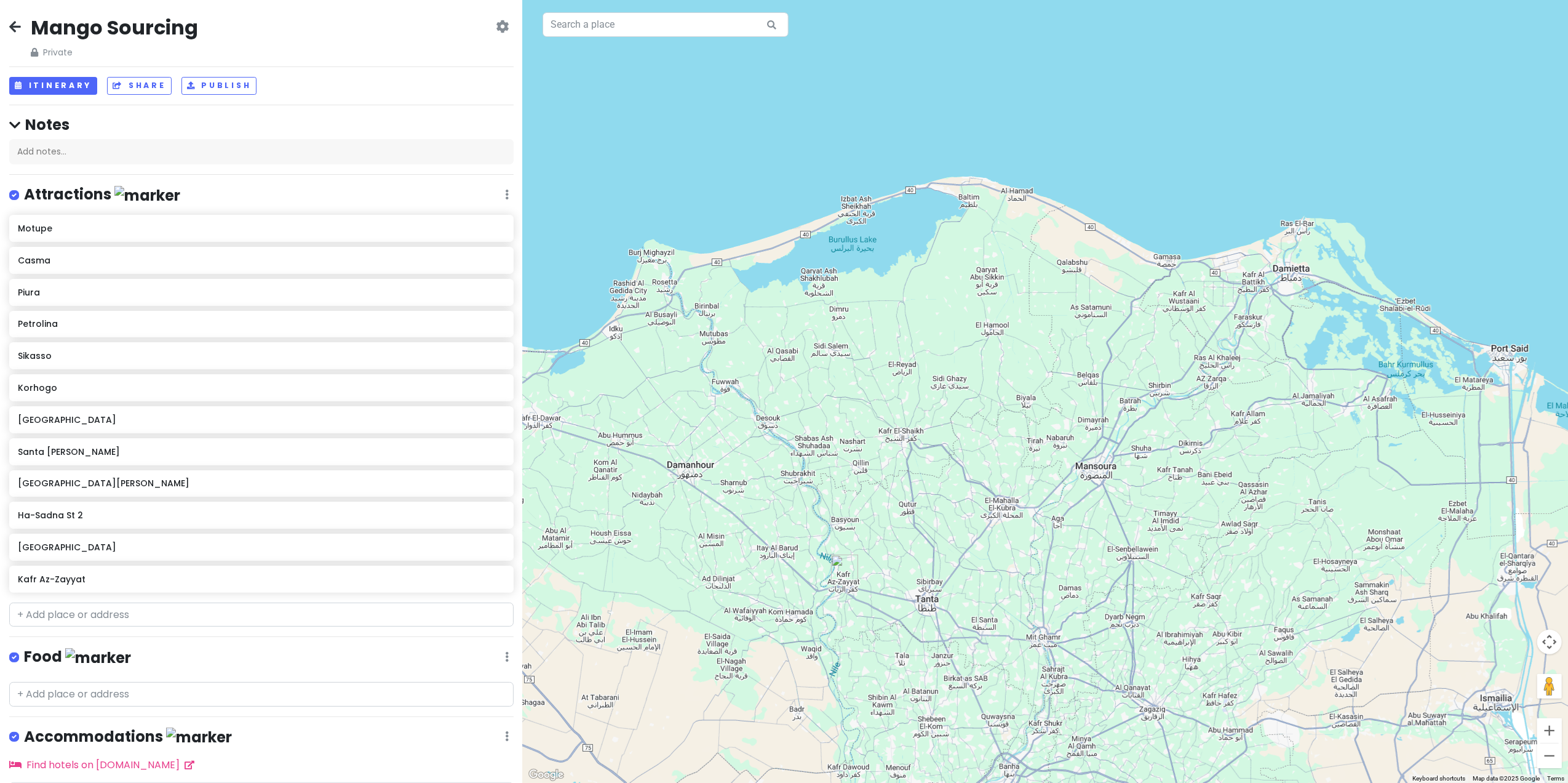
drag, startPoint x: 841, startPoint y: 311, endPoint x: 914, endPoint y: 574, distance: 272.9
click at [914, 574] on div at bounding box center [1046, 392] width 1046 height 783
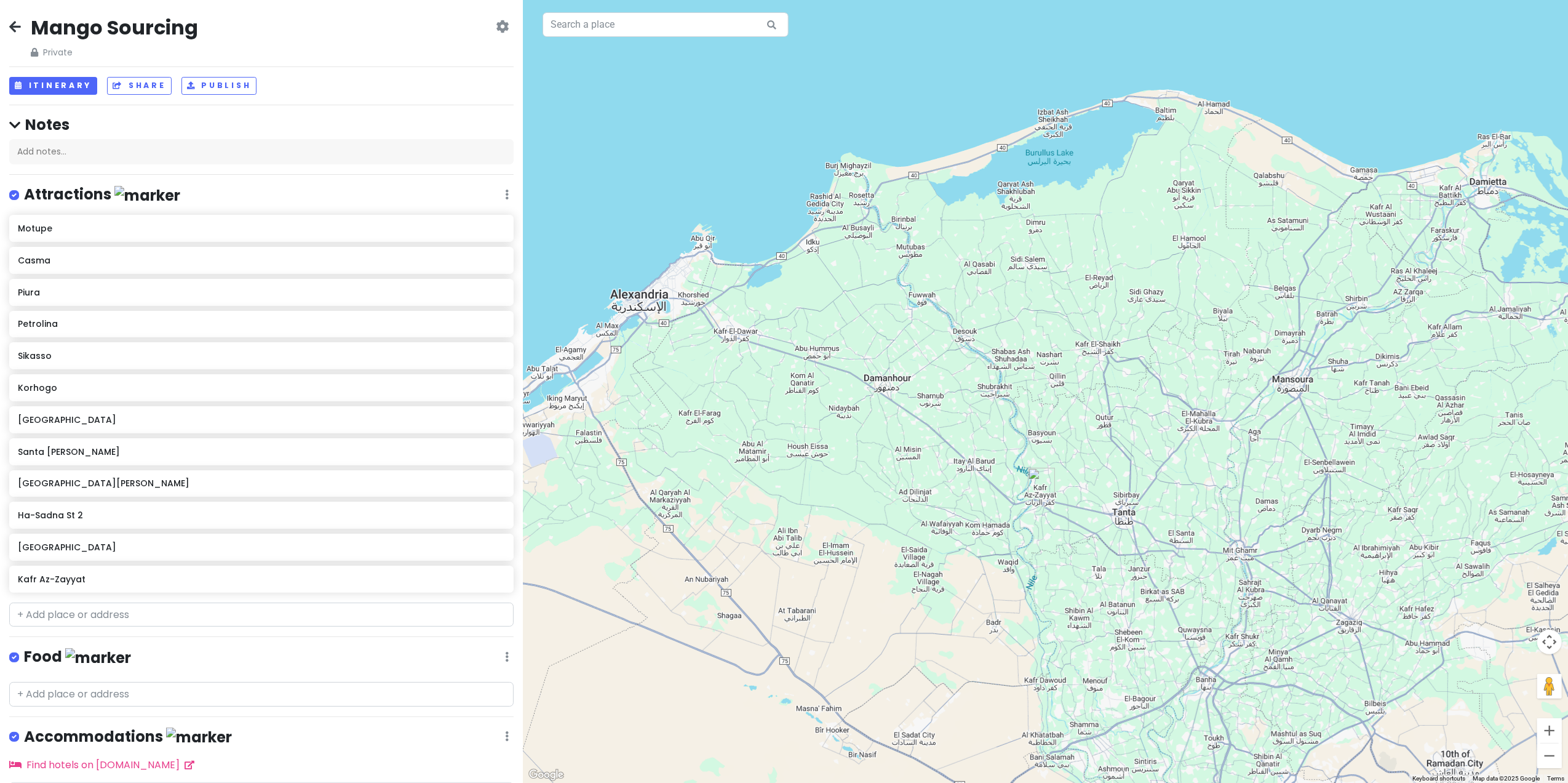
drag, startPoint x: 803, startPoint y: 500, endPoint x: 997, endPoint y: 392, distance: 222.0
click at [997, 392] on div at bounding box center [1046, 392] width 1046 height 783
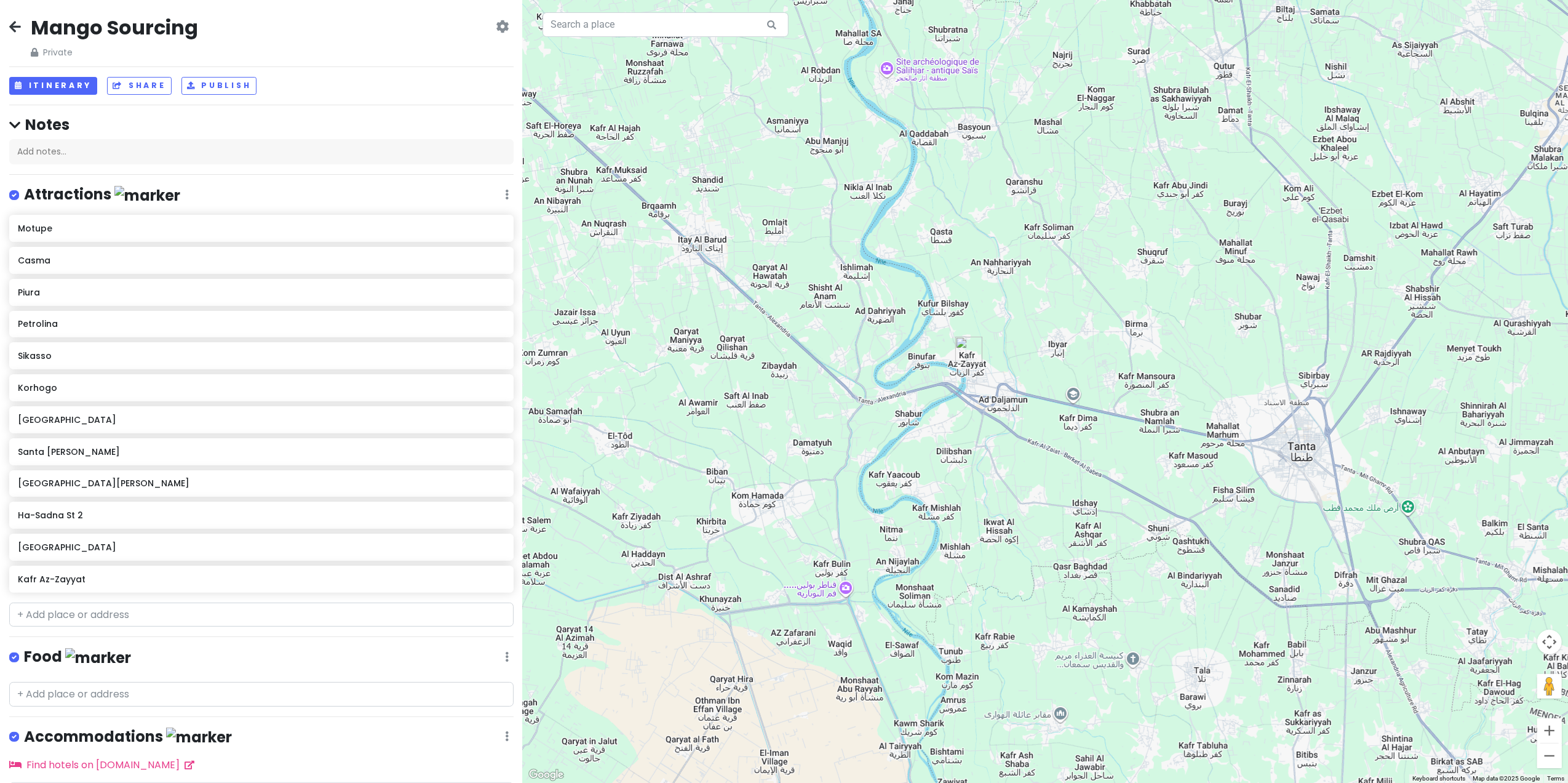
drag, startPoint x: 1031, startPoint y: 464, endPoint x: 1120, endPoint y: 401, distance: 109.0
click at [1120, 401] on div at bounding box center [1046, 392] width 1046 height 783
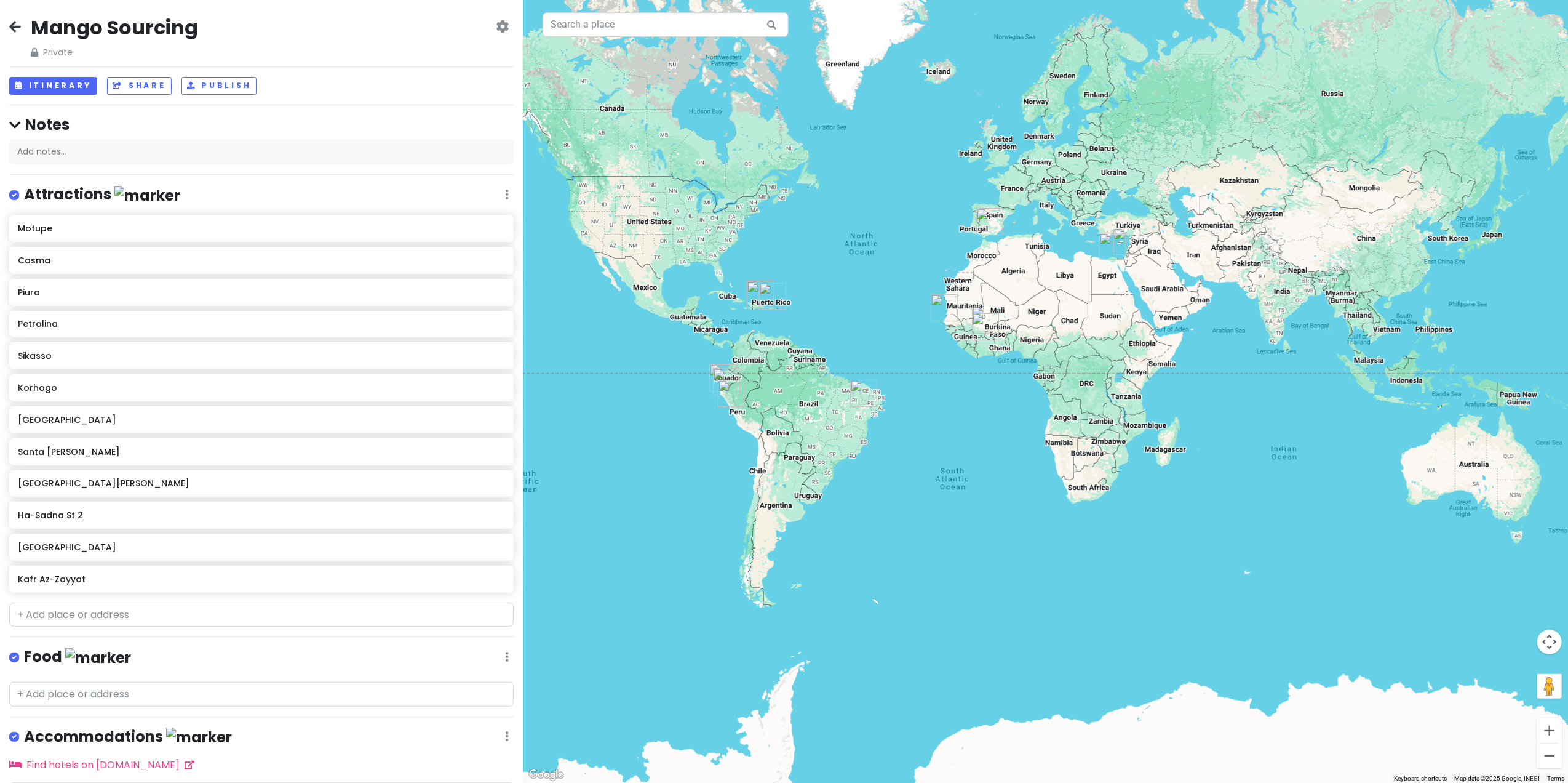
drag, startPoint x: 1083, startPoint y: 454, endPoint x: 1185, endPoint y: 290, distance: 193.1
click at [1185, 284] on div at bounding box center [1046, 392] width 1046 height 783
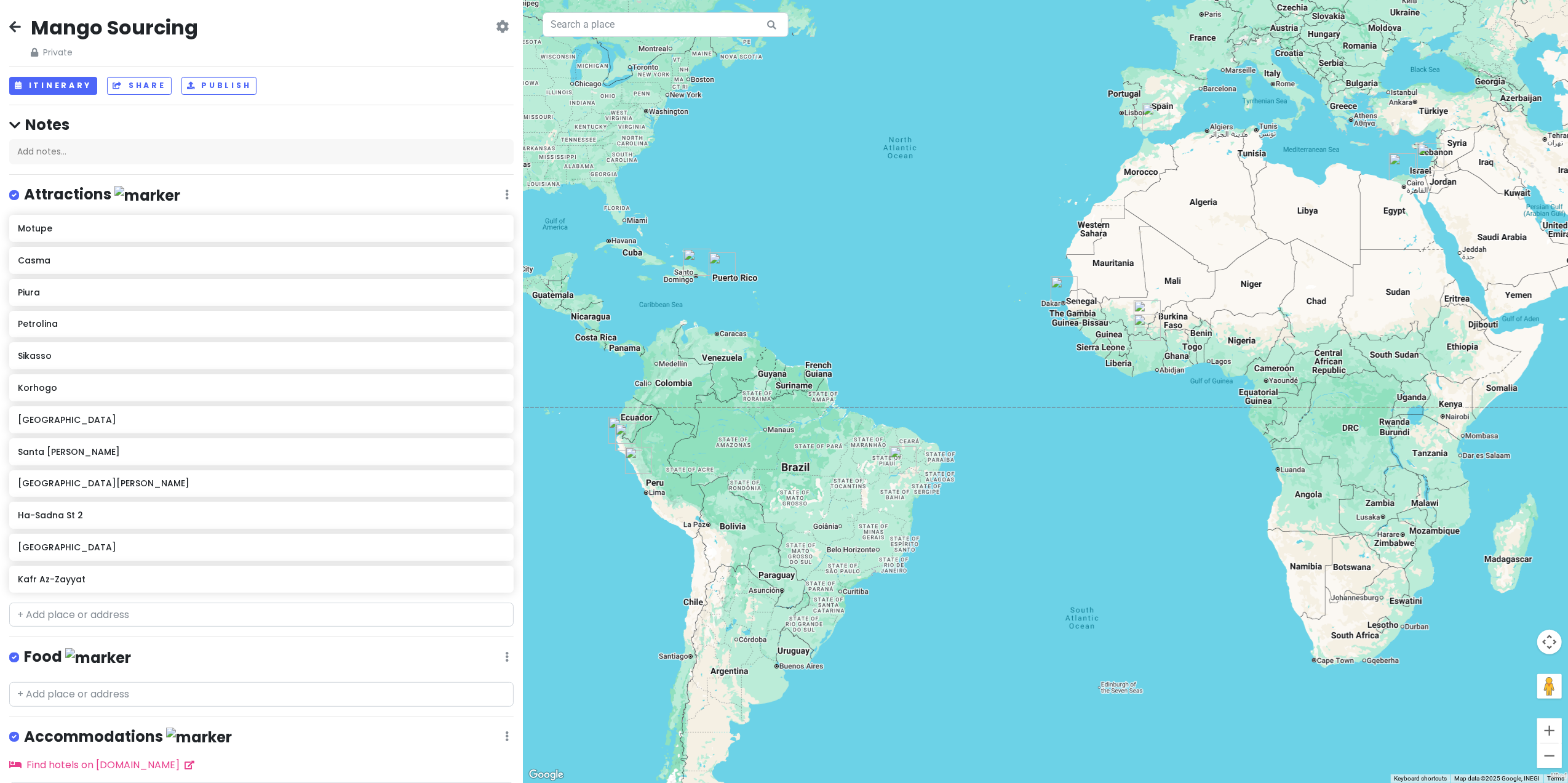
drag, startPoint x: 1152, startPoint y: 360, endPoint x: 1506, endPoint y: 338, distance: 354.7
click at [1506, 338] on div at bounding box center [1046, 392] width 1046 height 783
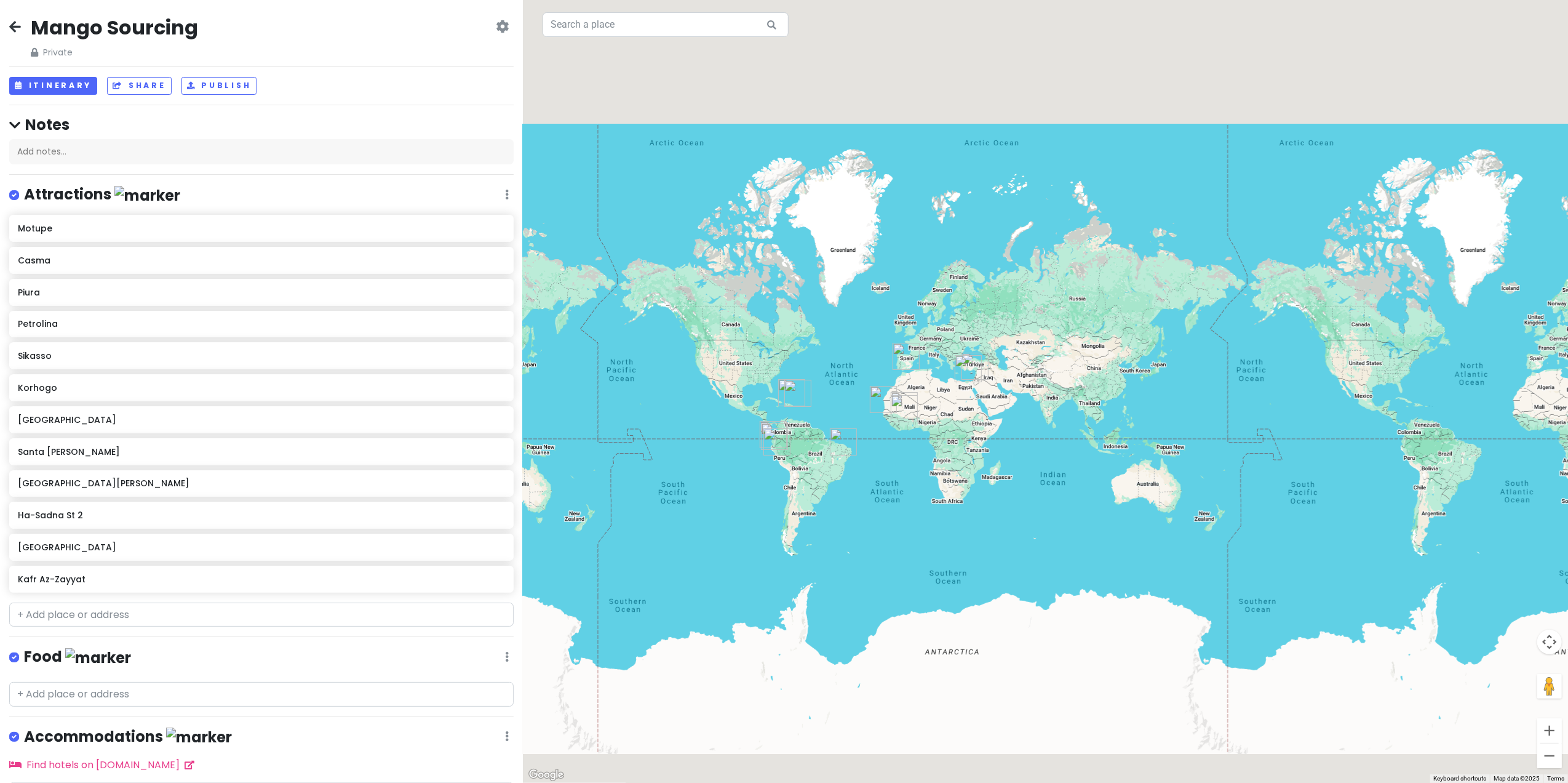
drag, startPoint x: 1026, startPoint y: 451, endPoint x: 1172, endPoint y: 382, distance: 161.5
click at [1172, 382] on div at bounding box center [1046, 392] width 1046 height 783
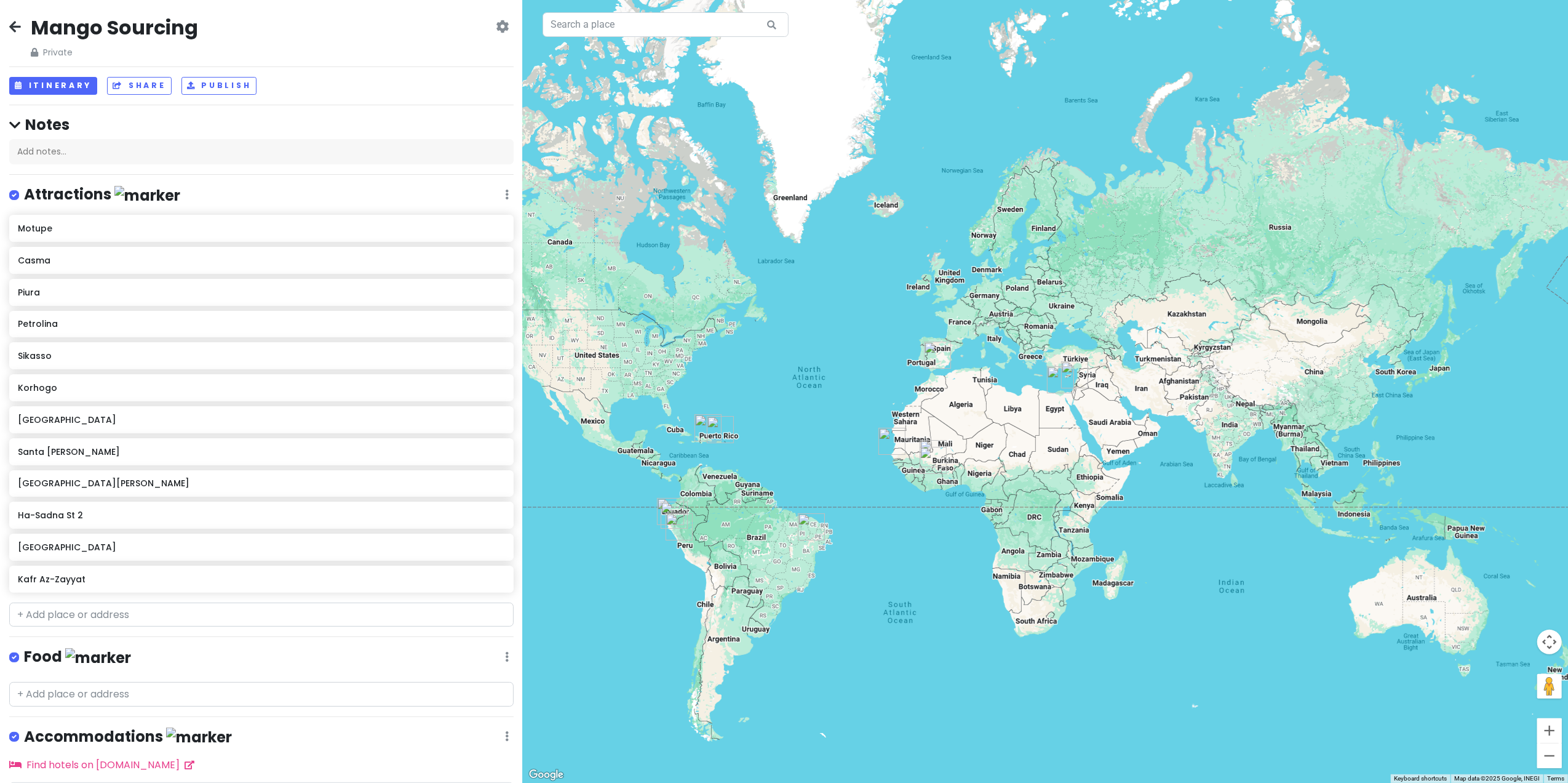
drag, startPoint x: 1058, startPoint y: 397, endPoint x: 1052, endPoint y: 558, distance: 161.1
click at [1052, 558] on div at bounding box center [1046, 392] width 1046 height 783
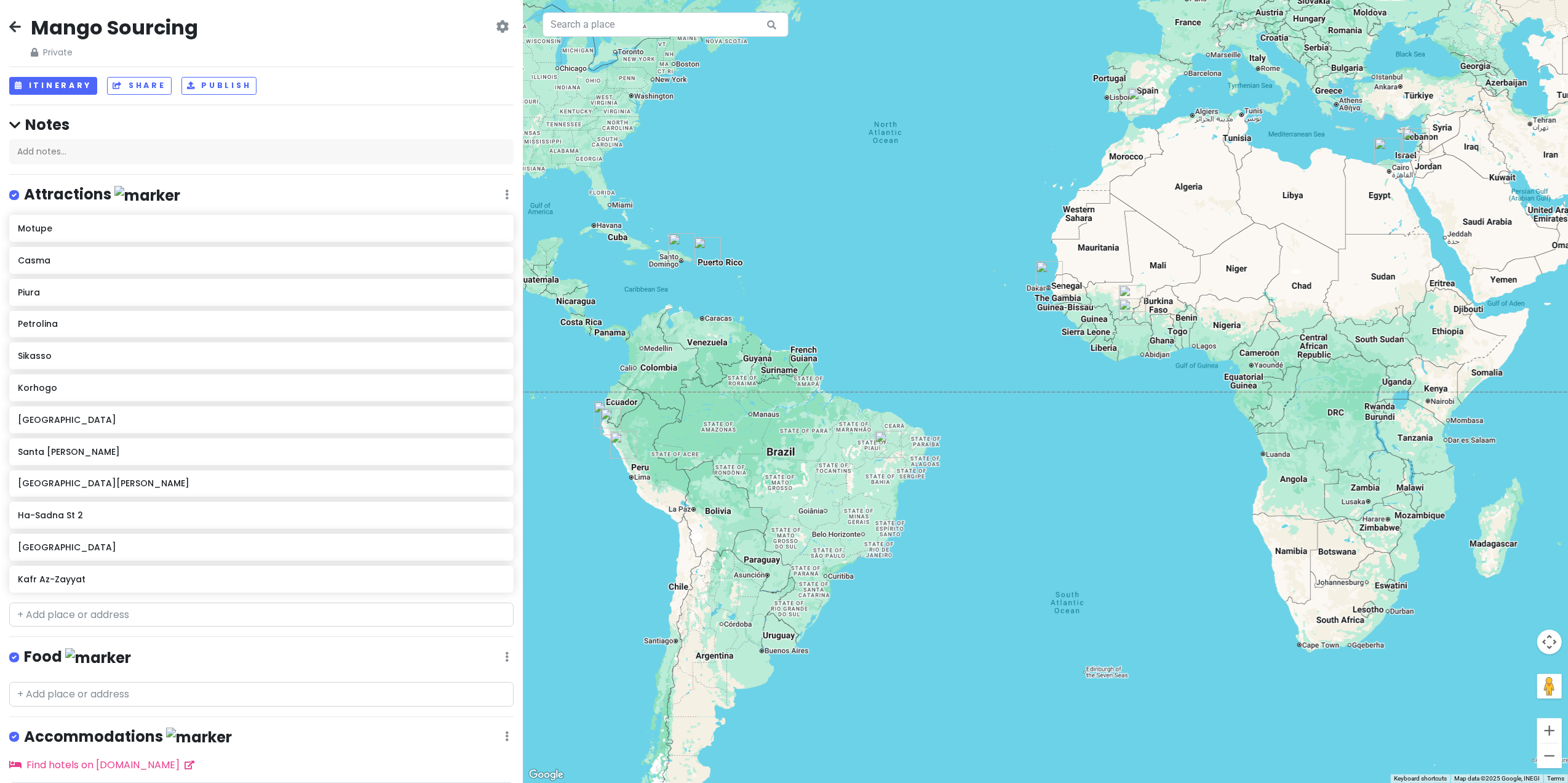
drag, startPoint x: 1041, startPoint y: 518, endPoint x: 1366, endPoint y: 446, distance: 332.9
click at [1366, 446] on div at bounding box center [1046, 392] width 1046 height 783
